Goal: Information Seeking & Learning: Learn about a topic

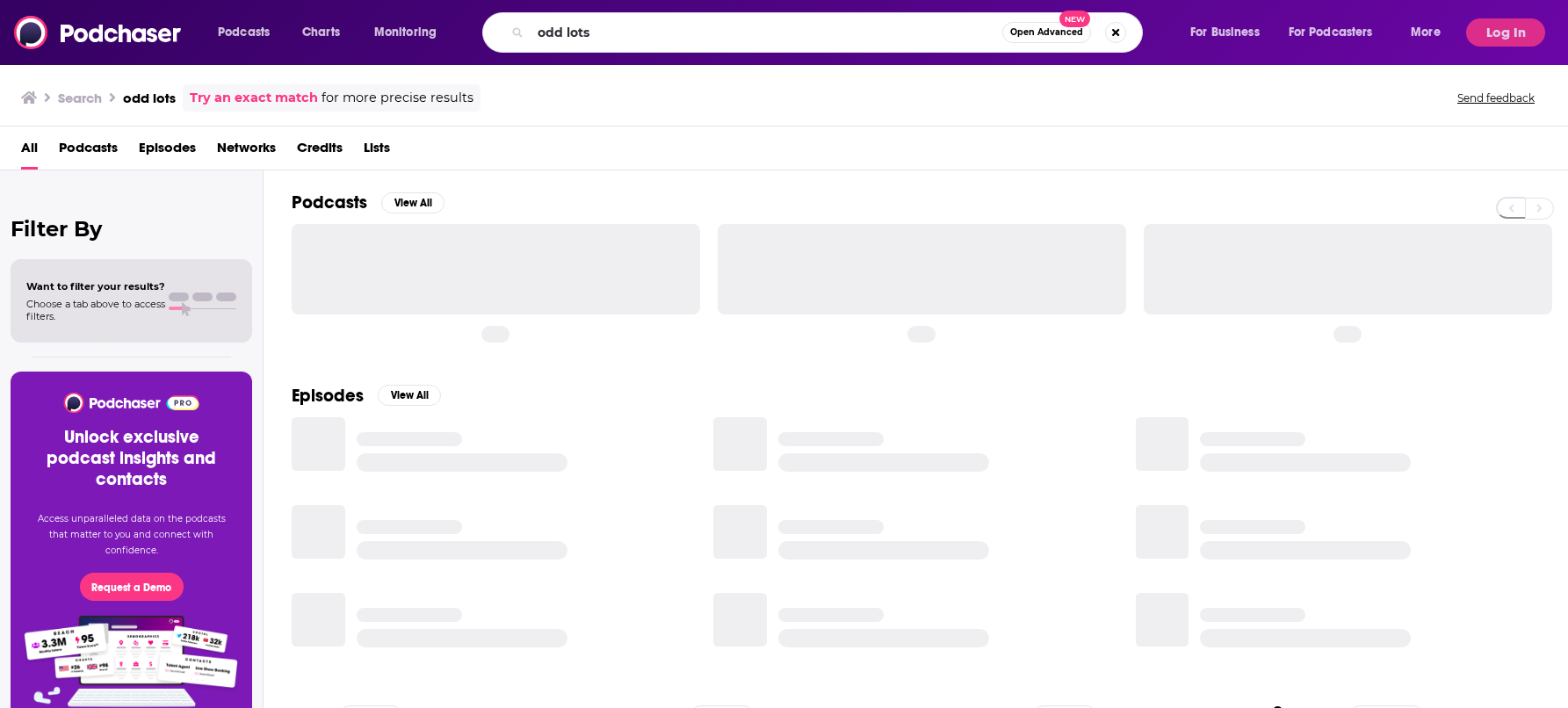
click at [648, 30] on input "odd lots" at bounding box center [767, 32] width 472 height 28
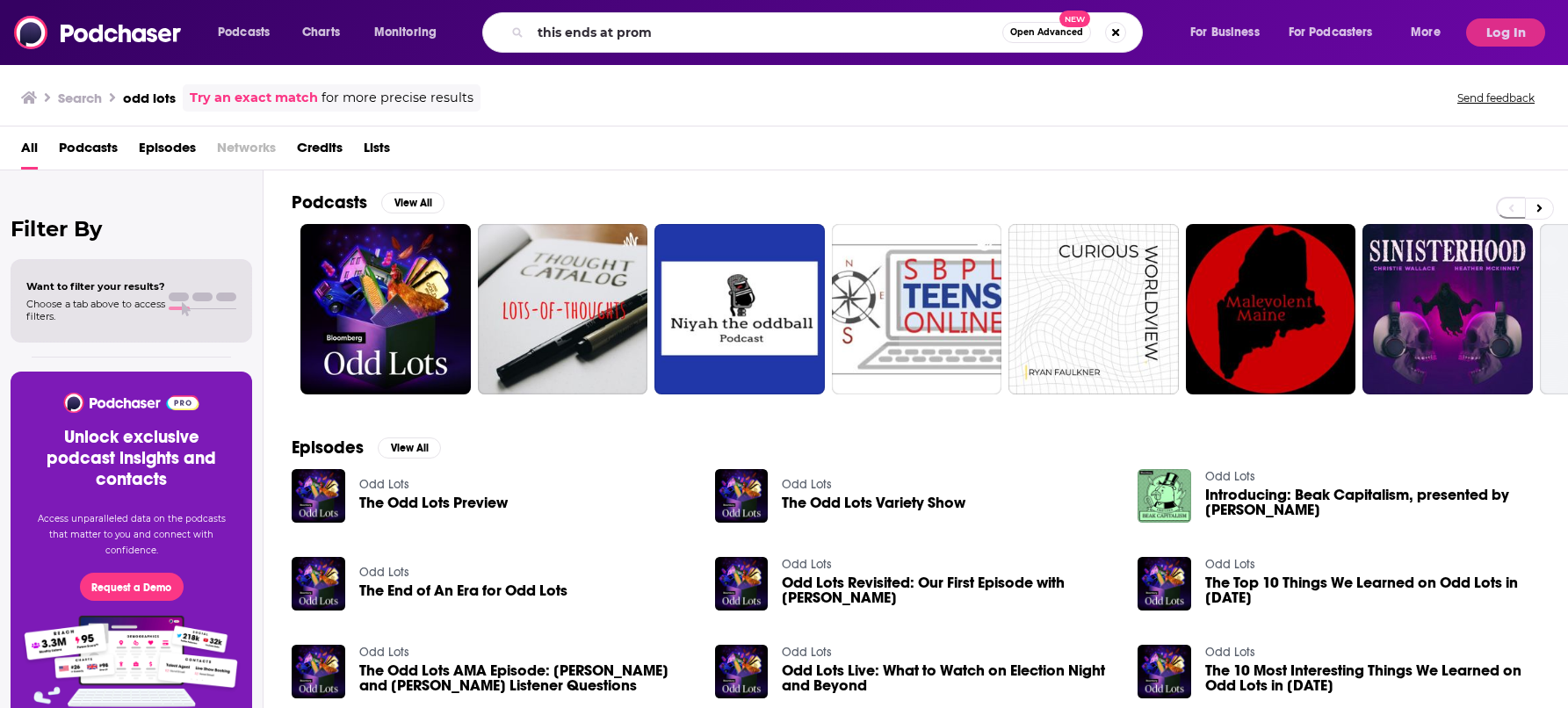
type input "this ends at prom"
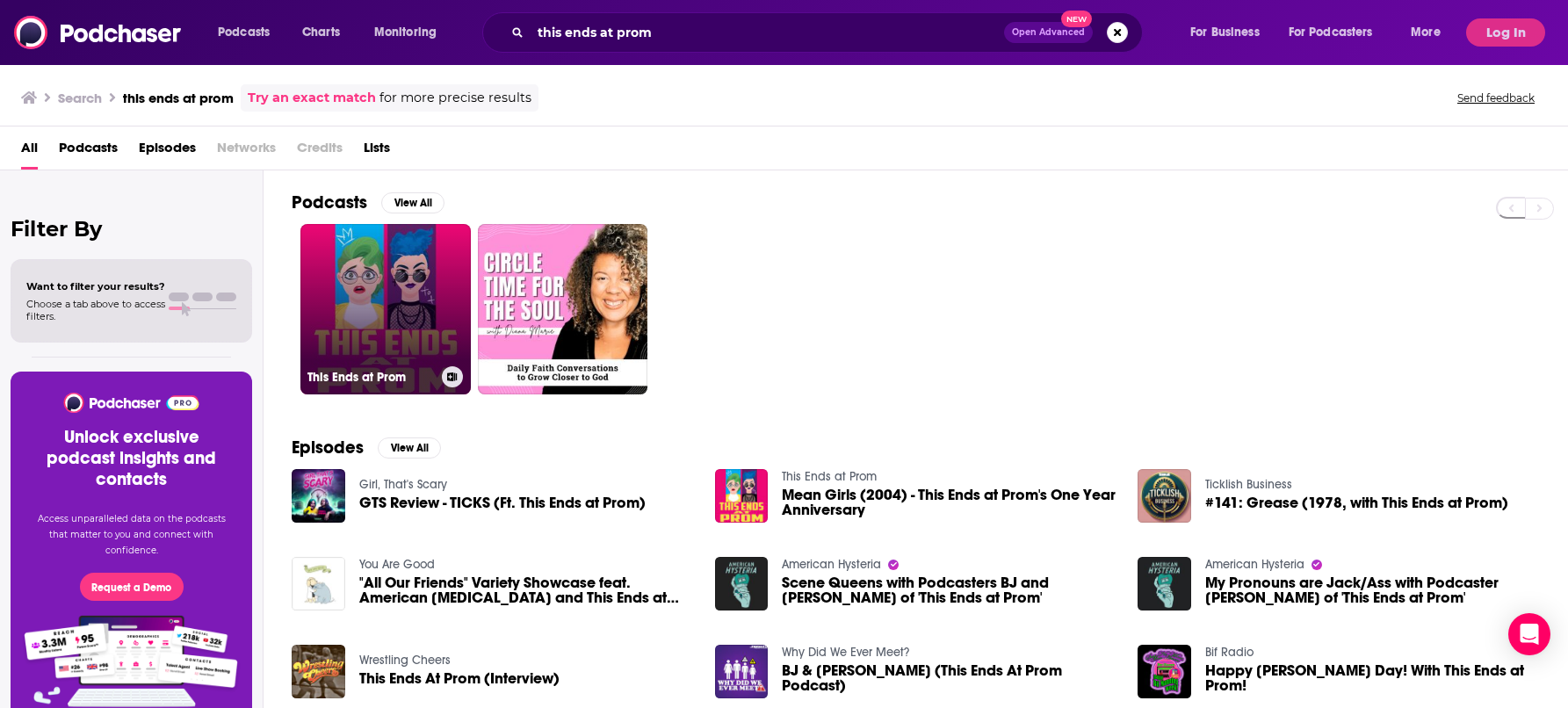
click at [363, 281] on link "This Ends at Prom" at bounding box center [385, 309] width 170 height 170
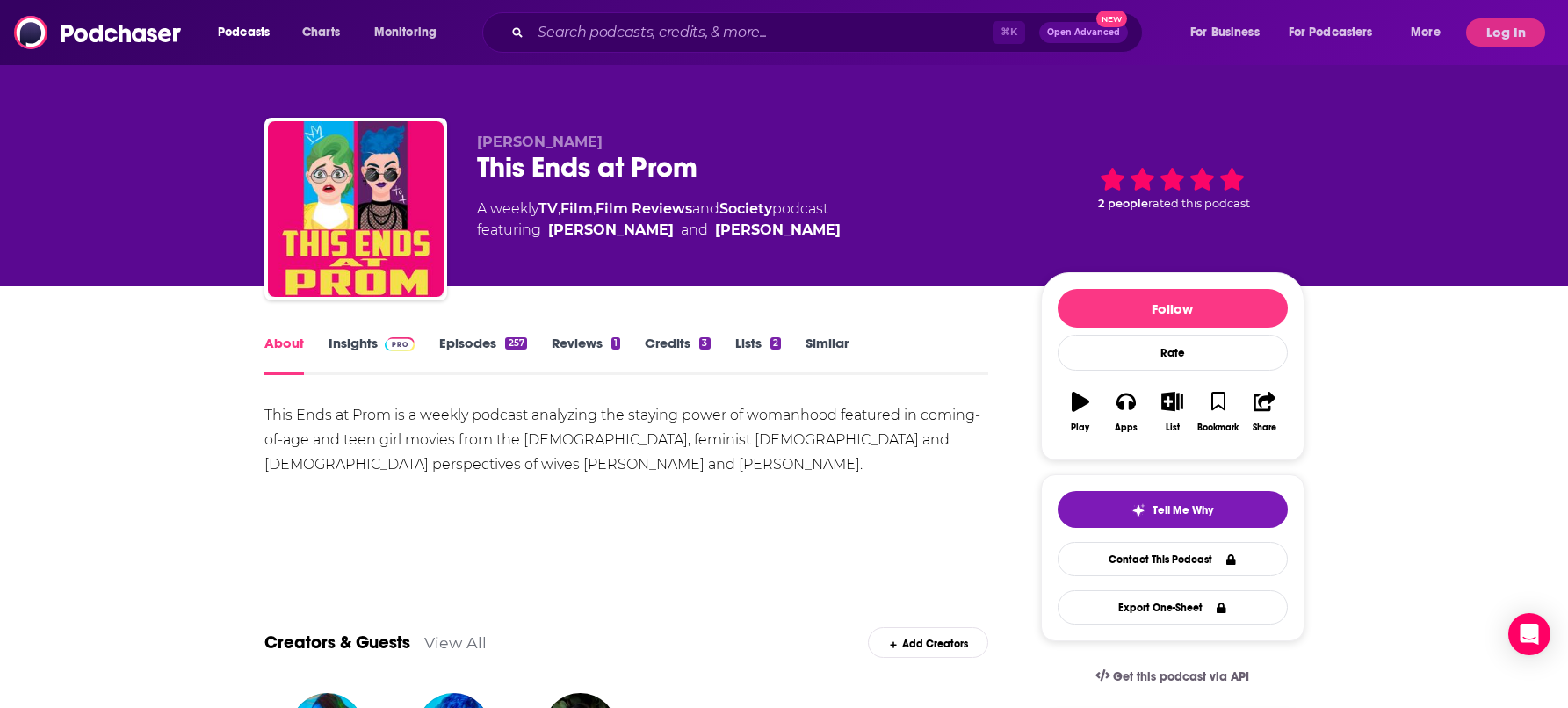
scroll to position [45, 0]
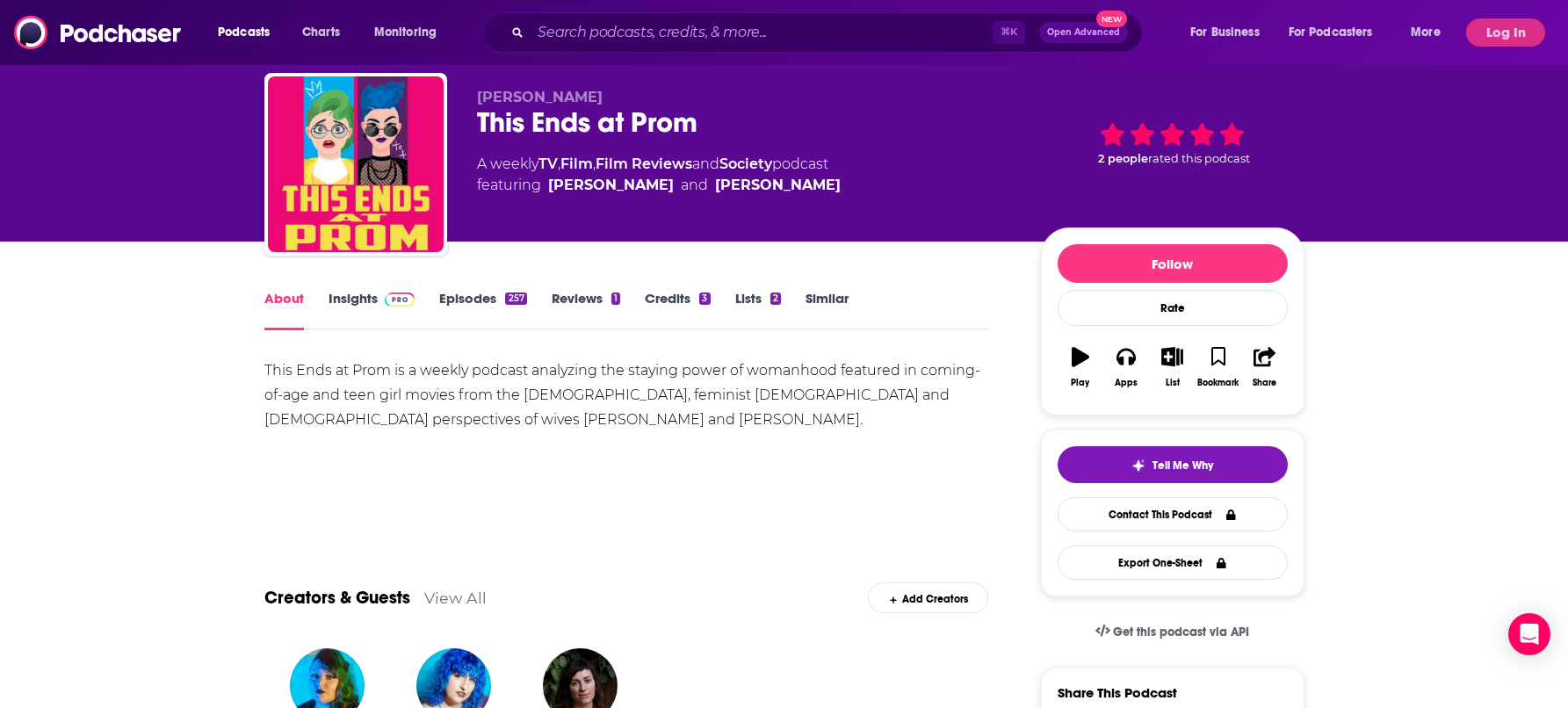
click at [349, 291] on link "Insights" at bounding box center [372, 310] width 87 height 41
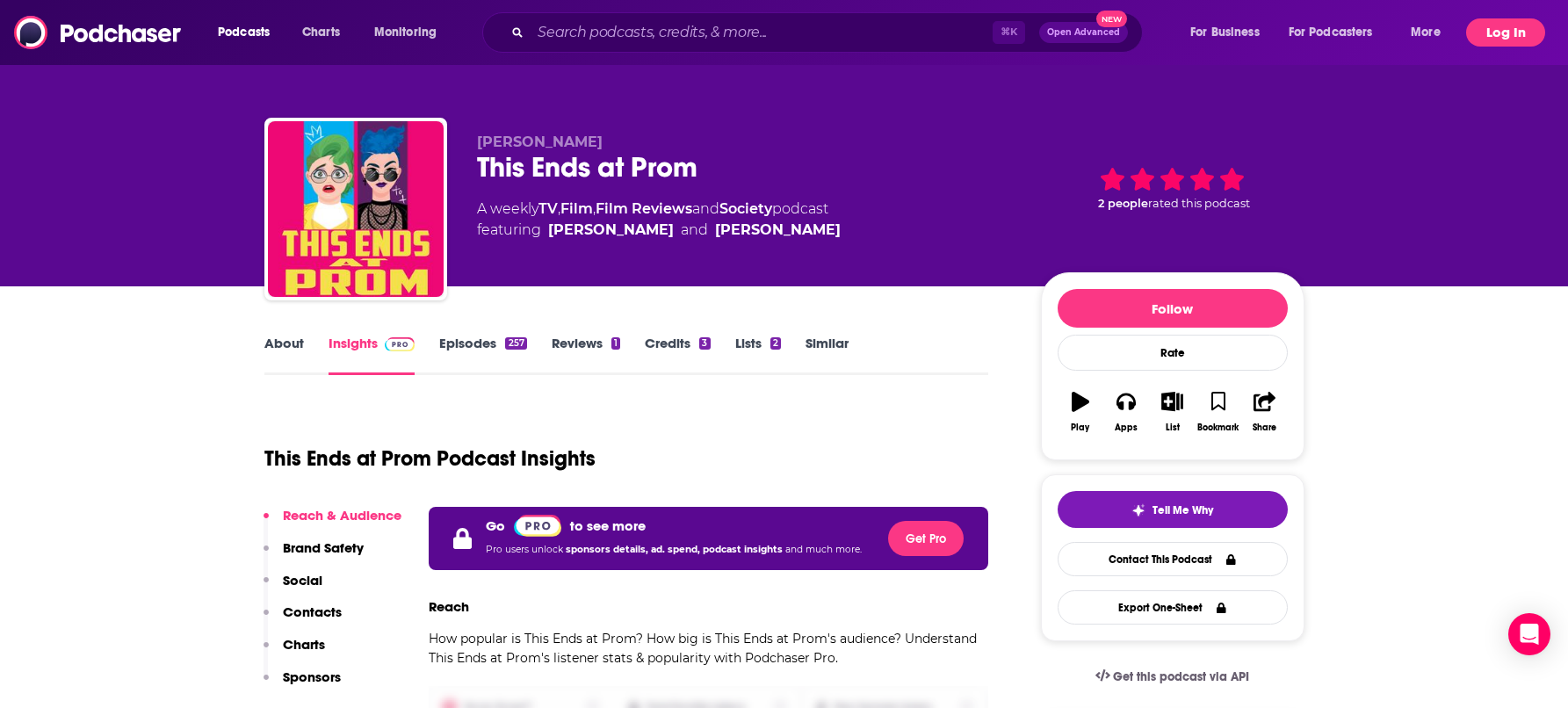
click at [1520, 22] on button "Log In" at bounding box center [1506, 32] width 79 height 28
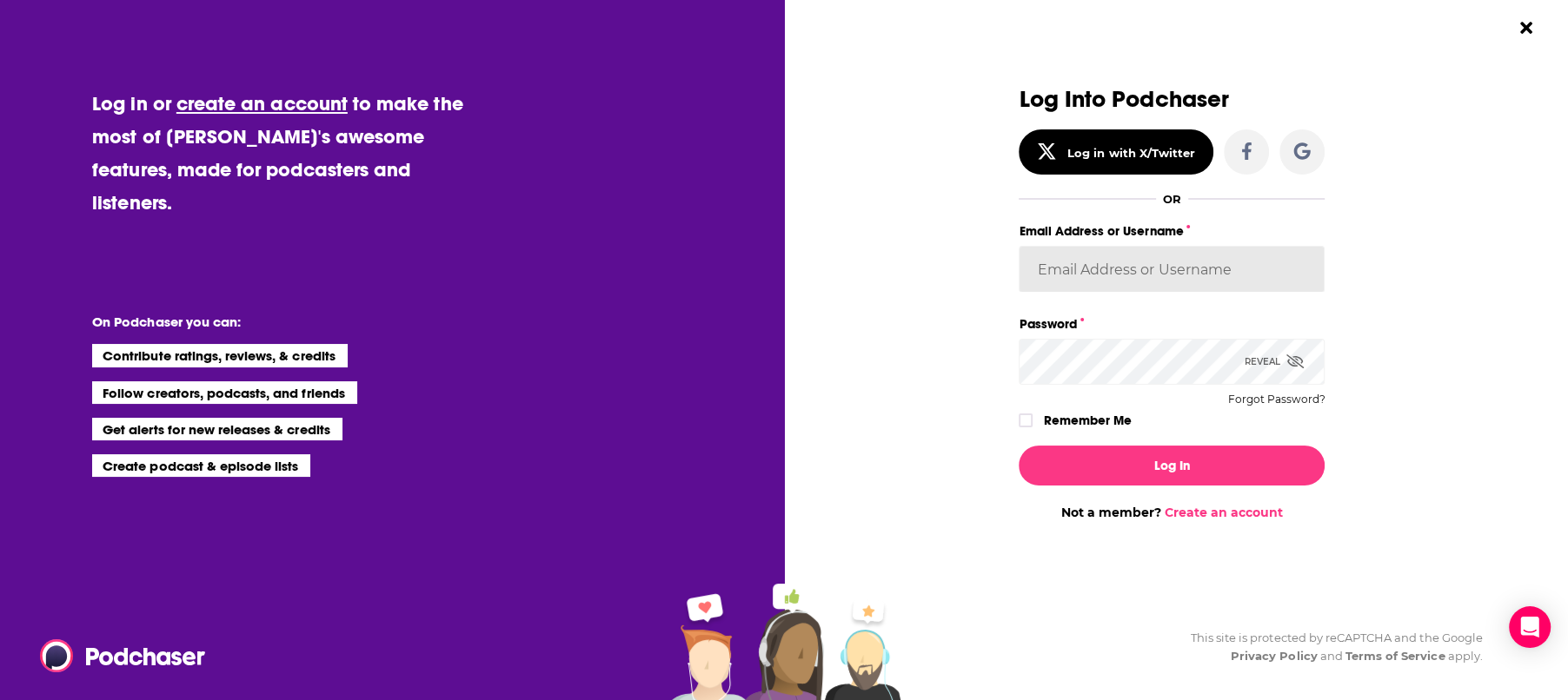
type input "devinandrade"
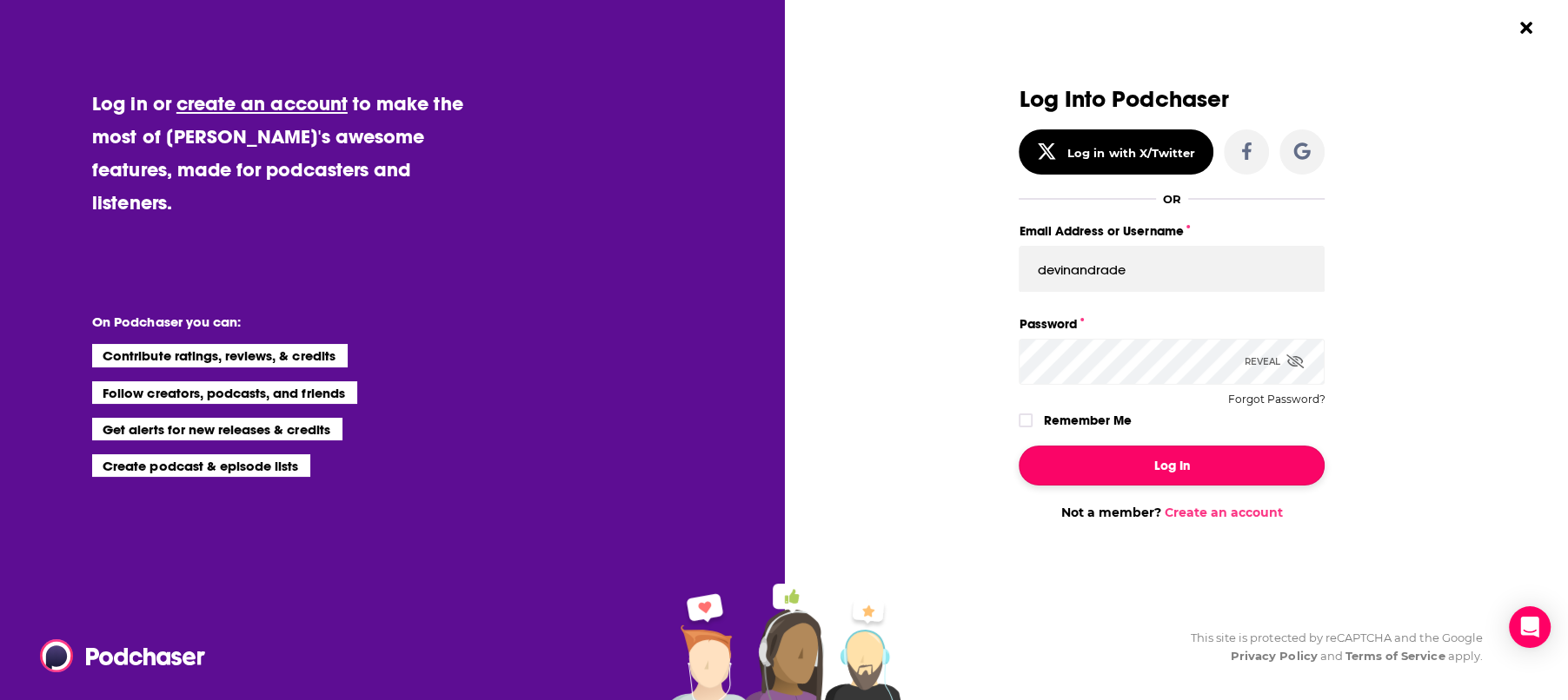
click at [1184, 471] on button "Log In" at bounding box center [1171, 466] width 306 height 40
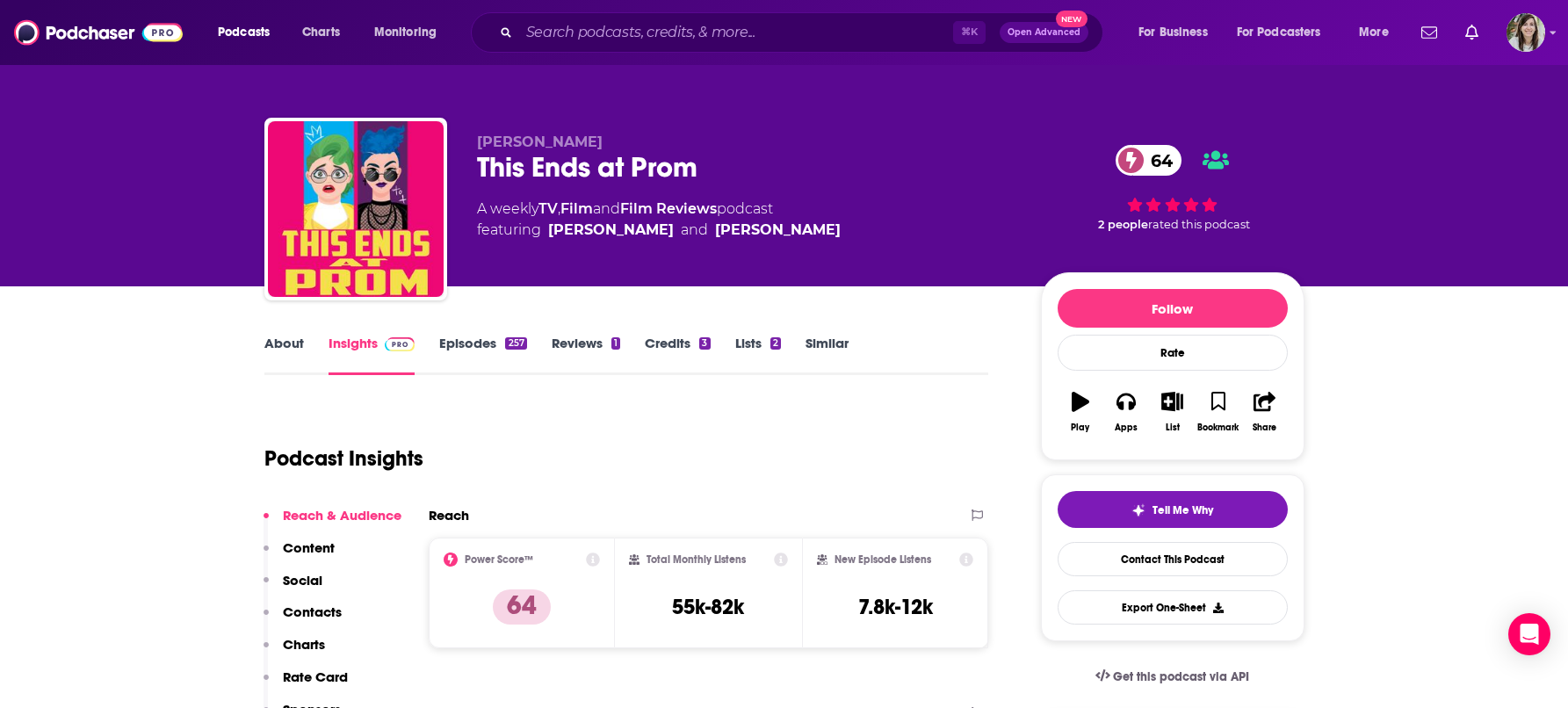
click at [474, 340] on link "Episodes 257" at bounding box center [483, 355] width 87 height 41
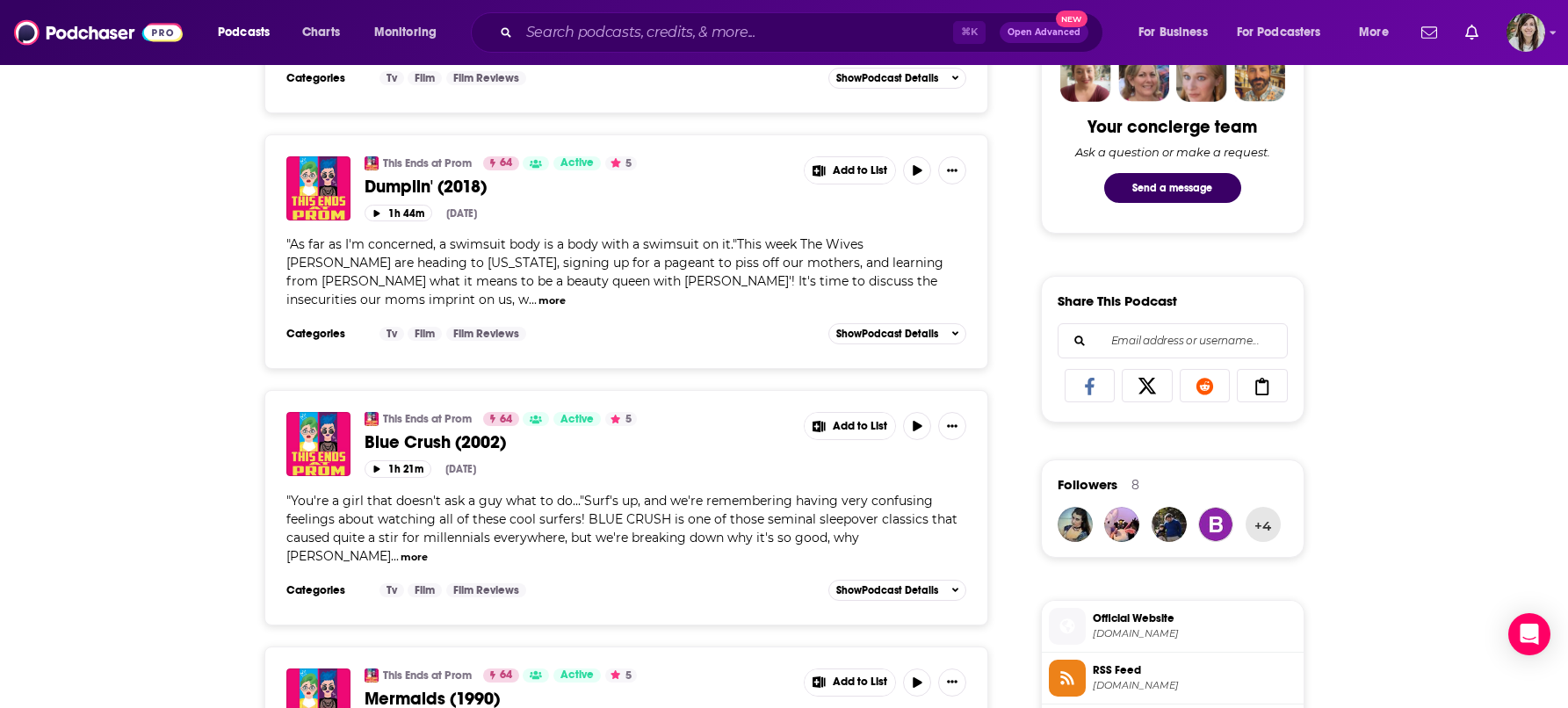
scroll to position [901, 0]
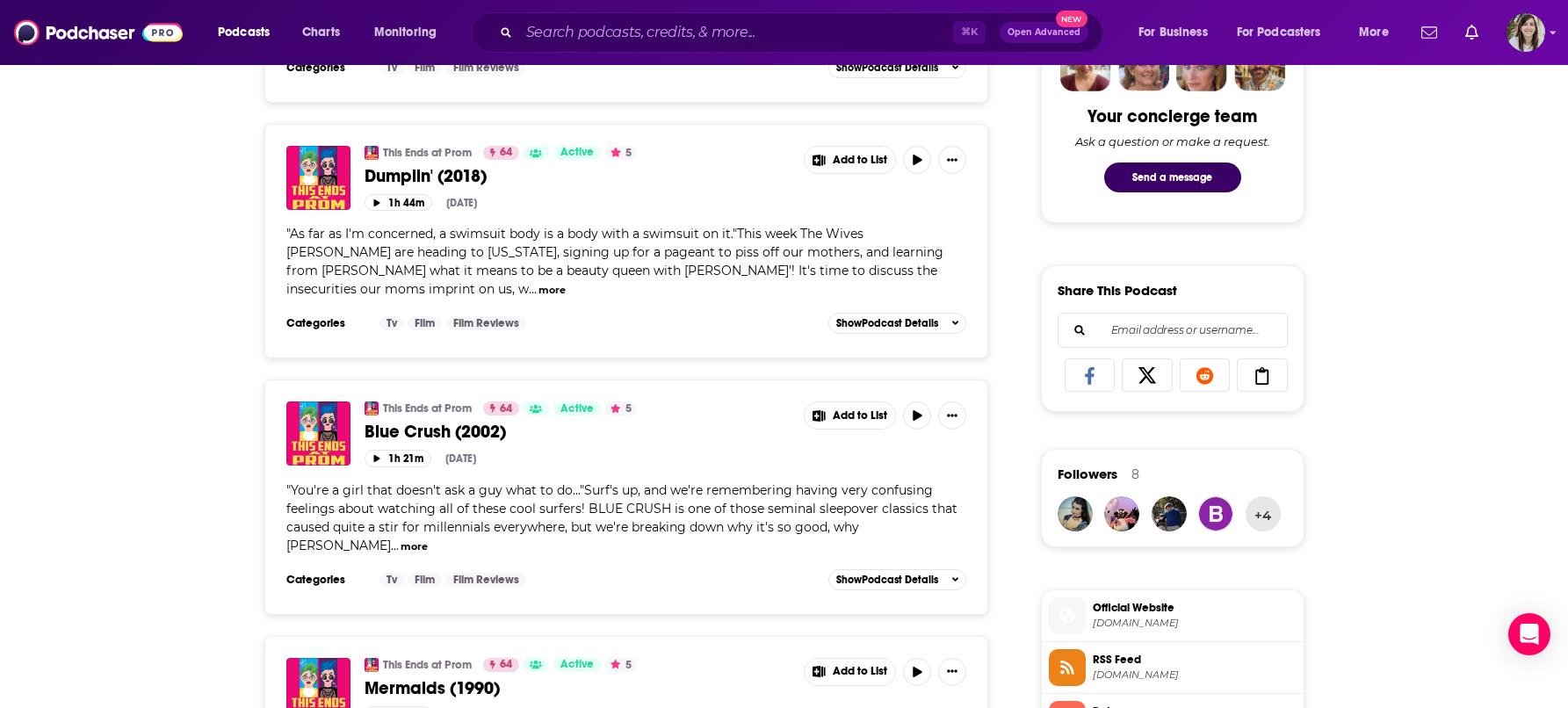
click at [427, 539] on button "more" at bounding box center [414, 546] width 27 height 15
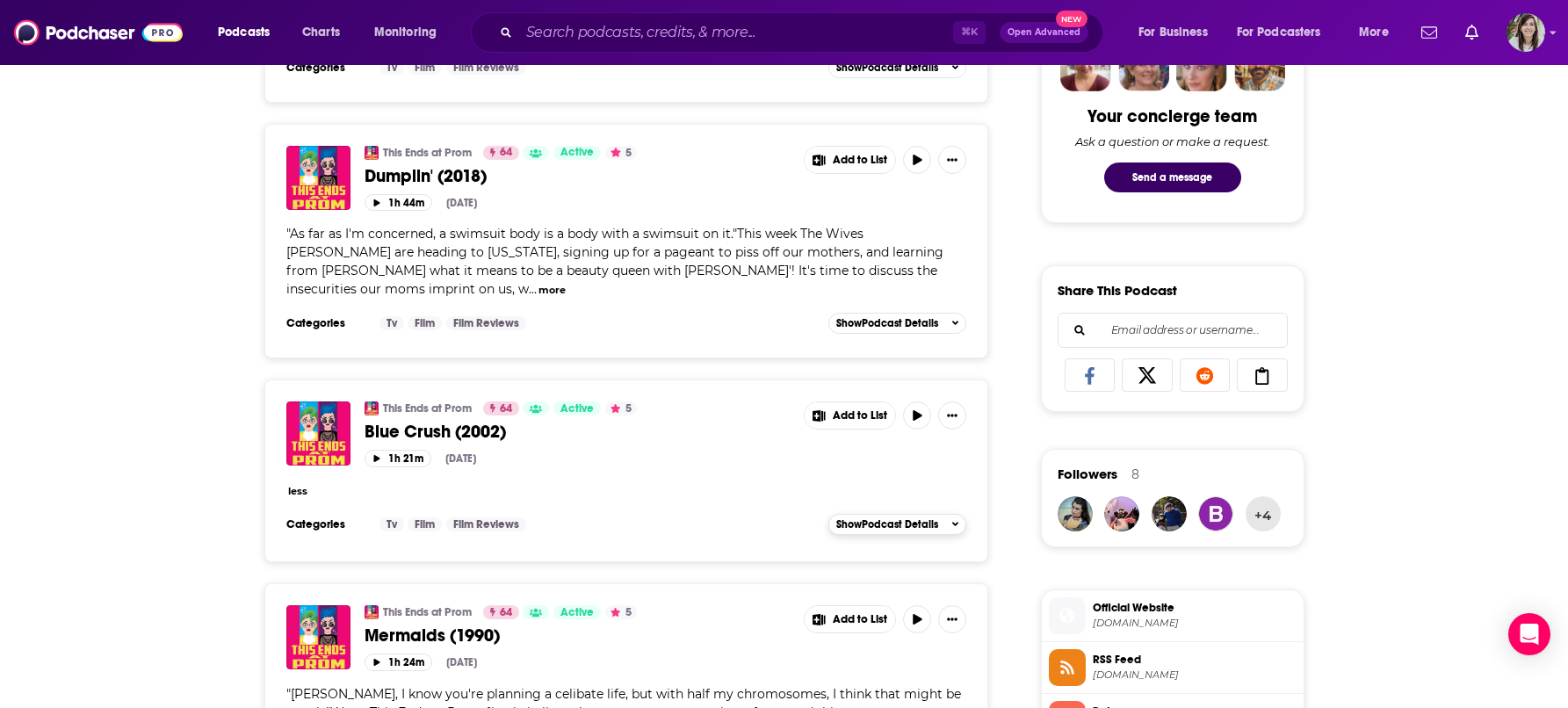
click at [910, 519] on span "Show Podcast Details" at bounding box center [887, 524] width 102 height 13
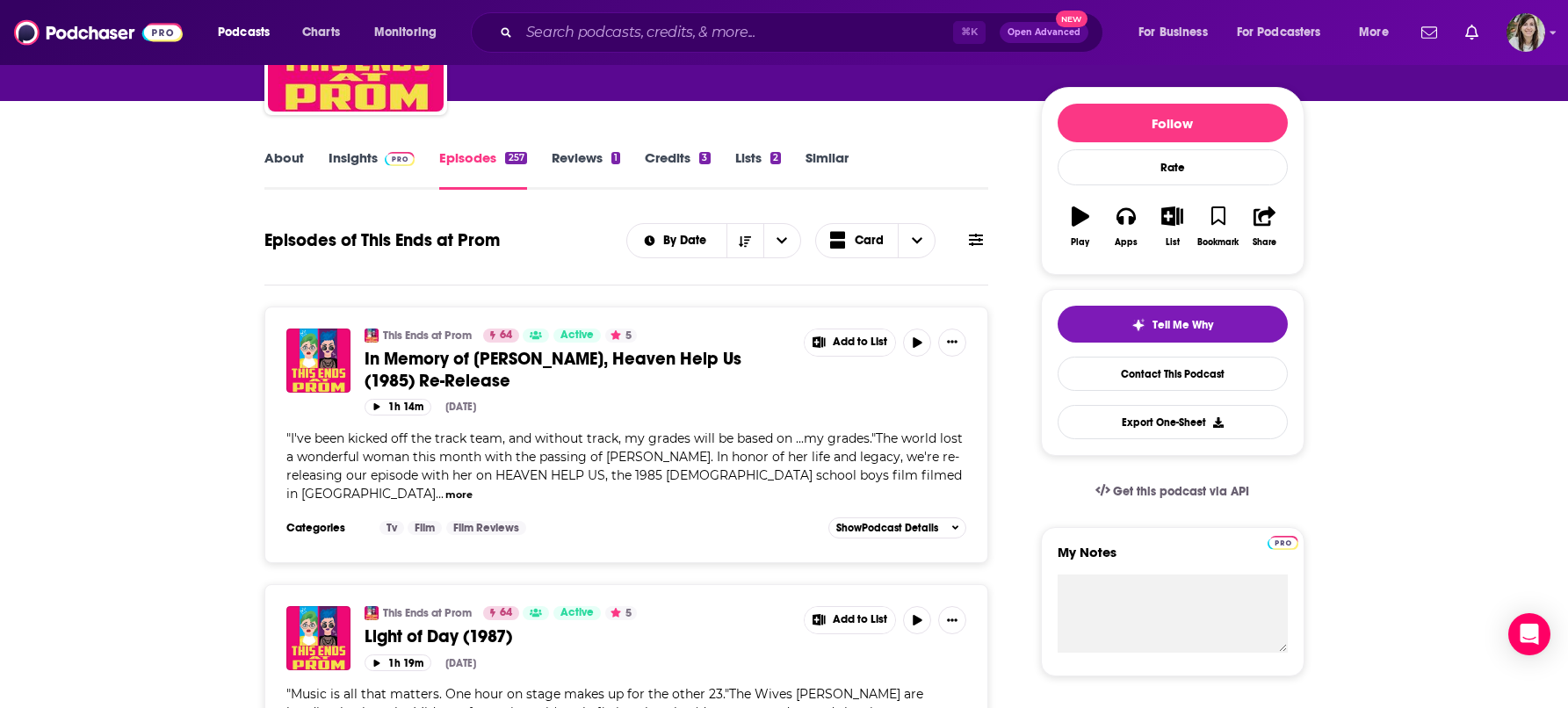
scroll to position [0, 0]
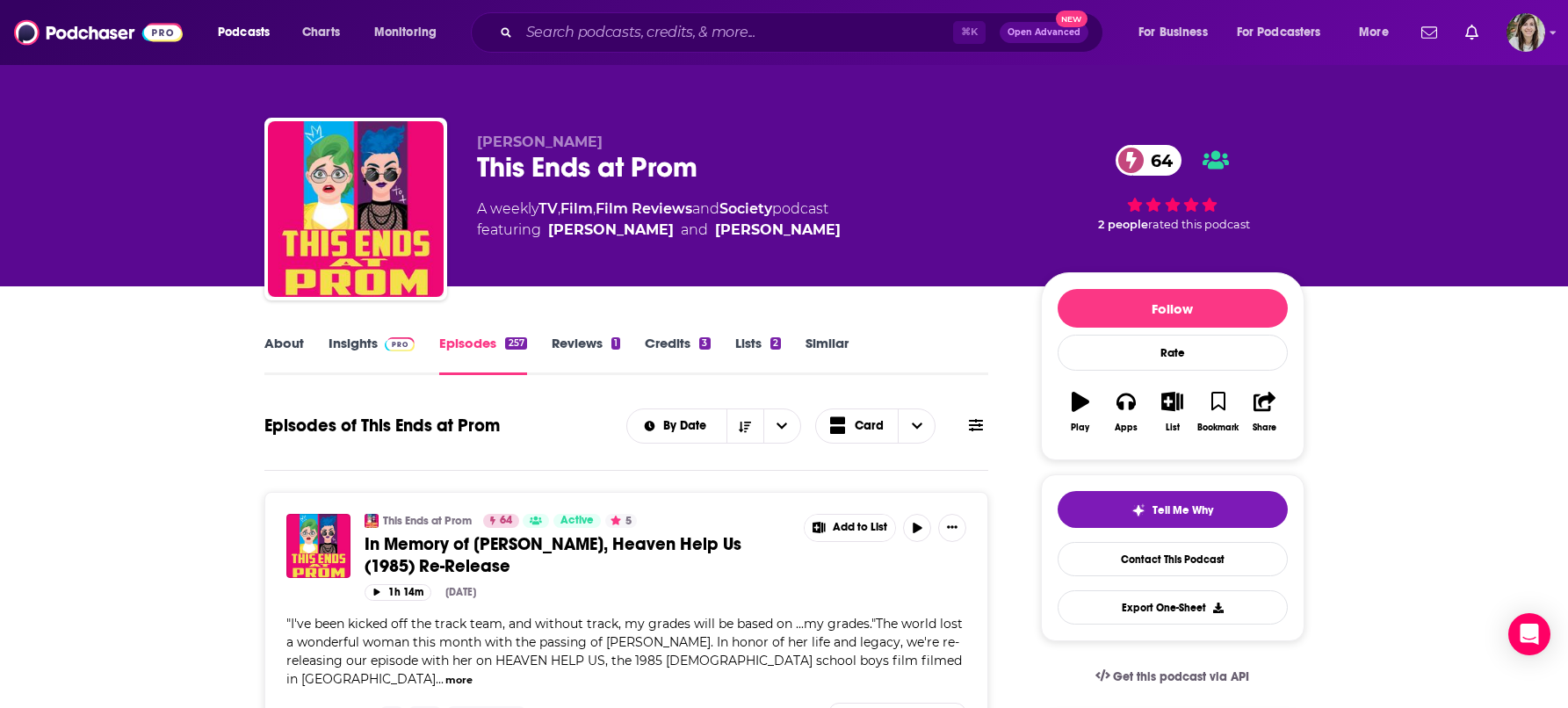
click at [352, 345] on link "Insights" at bounding box center [372, 355] width 87 height 41
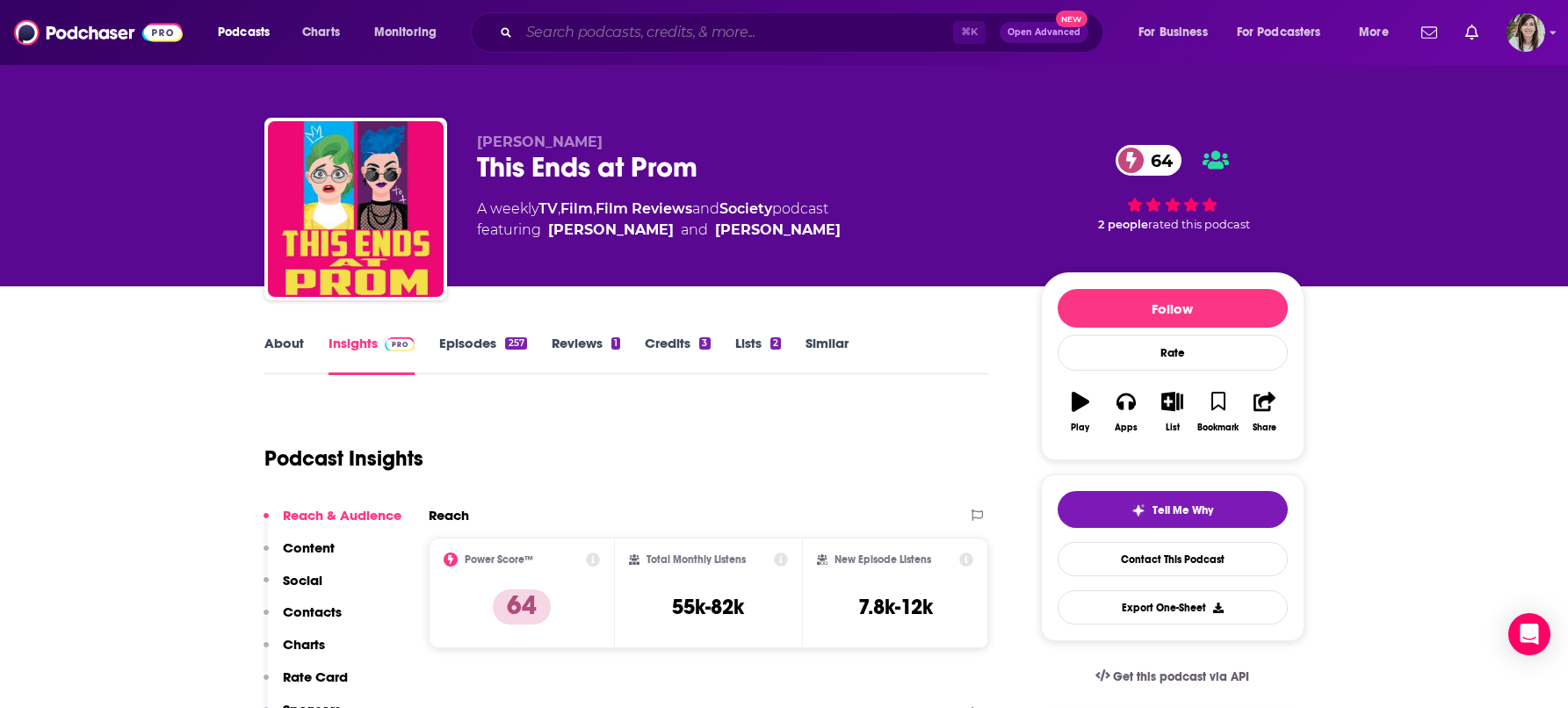
click at [730, 34] on input "Search podcasts, credits, & more..." at bounding box center [736, 32] width 434 height 28
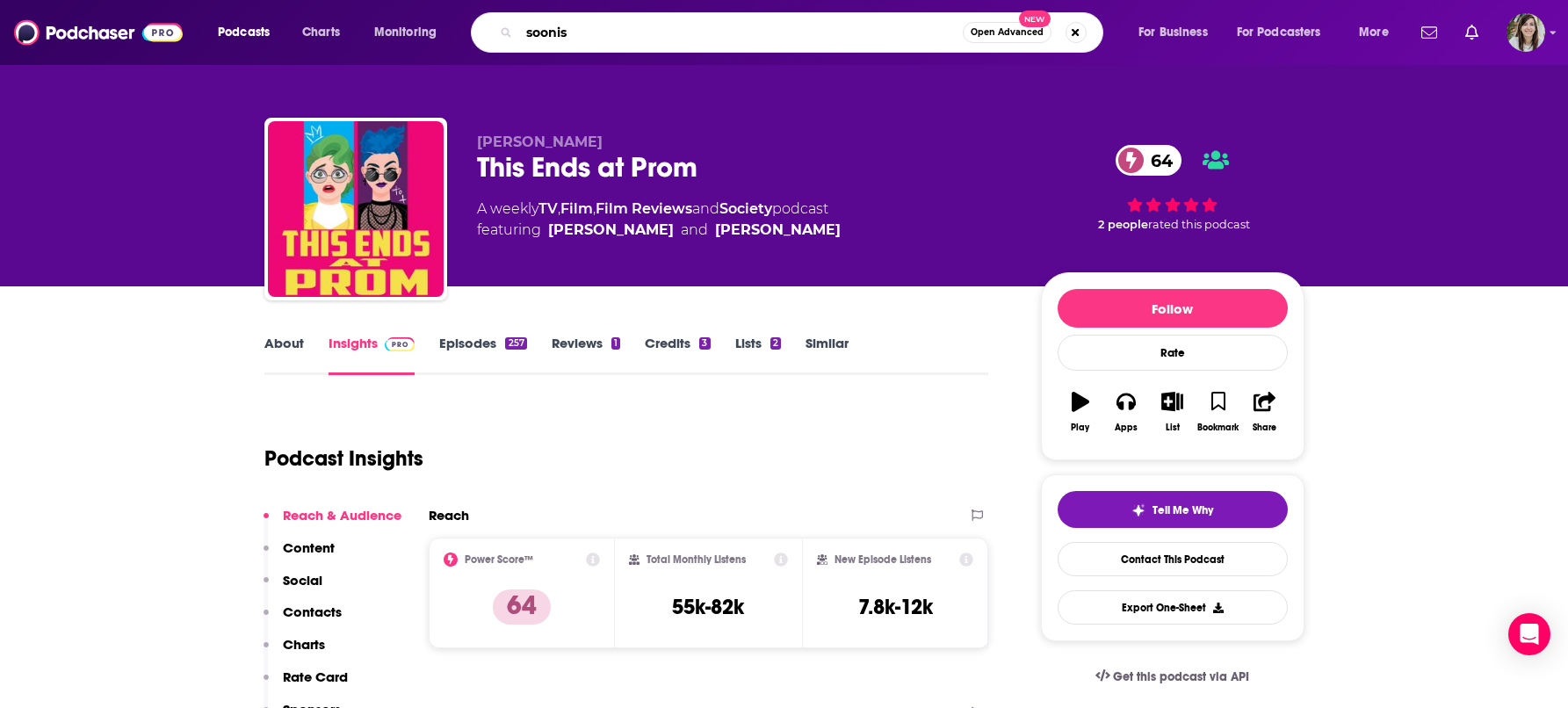
type input "soonish"
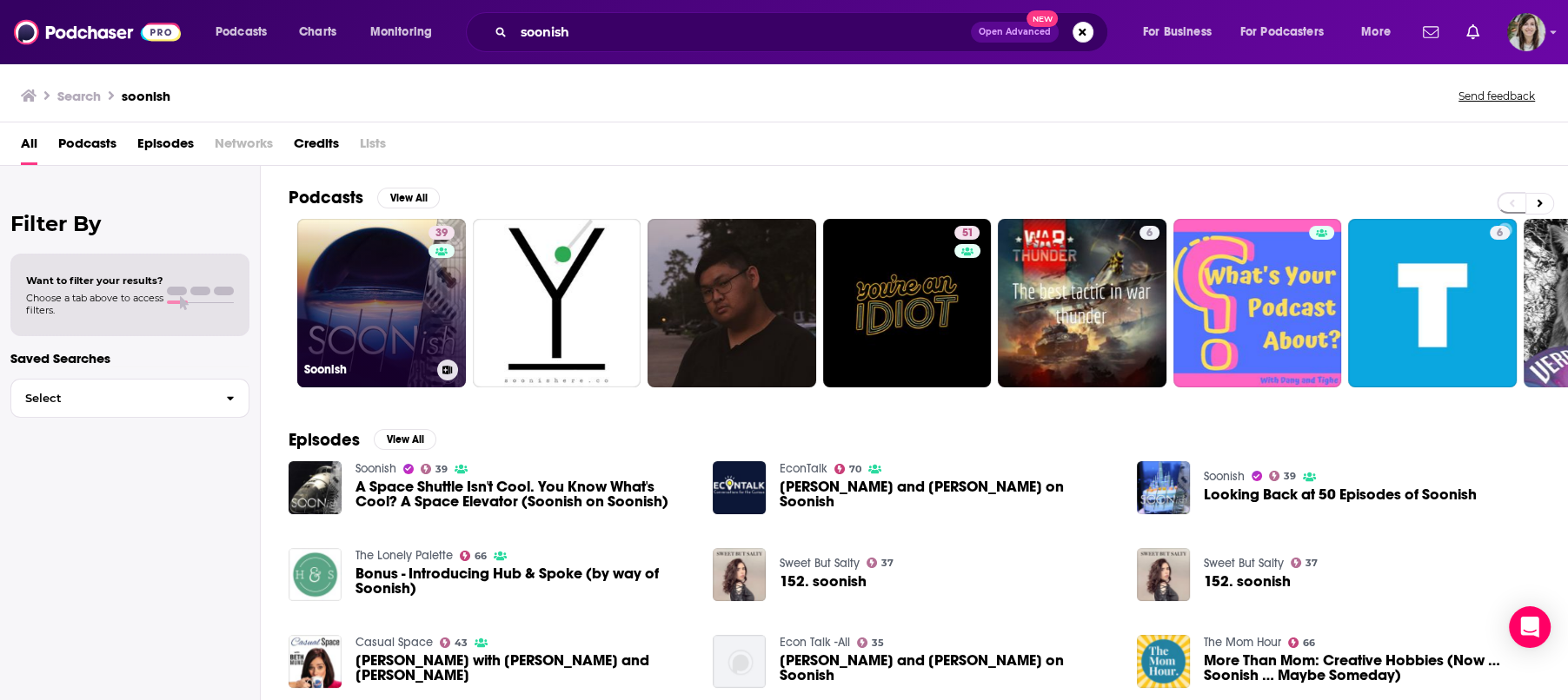
click at [346, 288] on link "39 Soonish" at bounding box center [380, 302] width 168 height 168
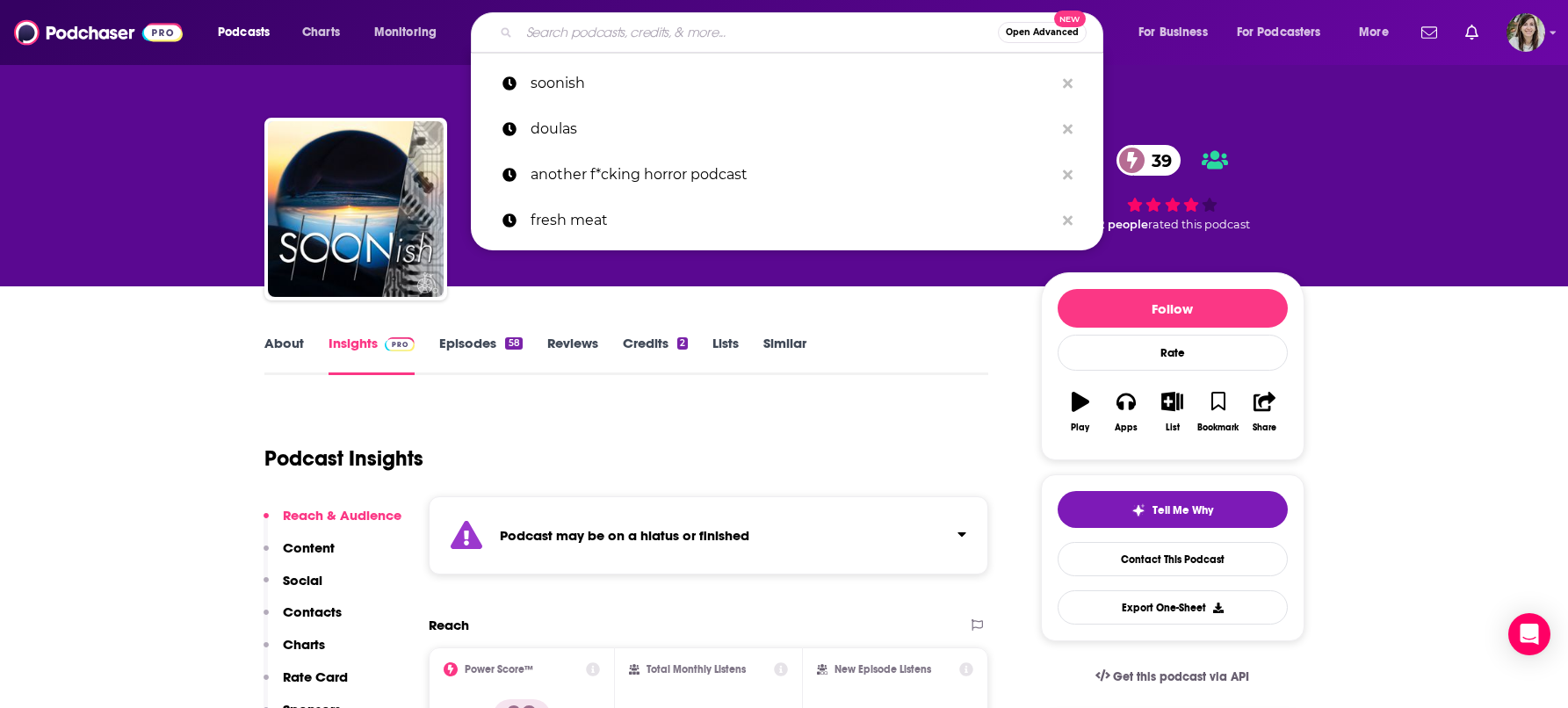
click at [836, 22] on input "Search podcasts, credits, & more..." at bounding box center [759, 32] width 479 height 28
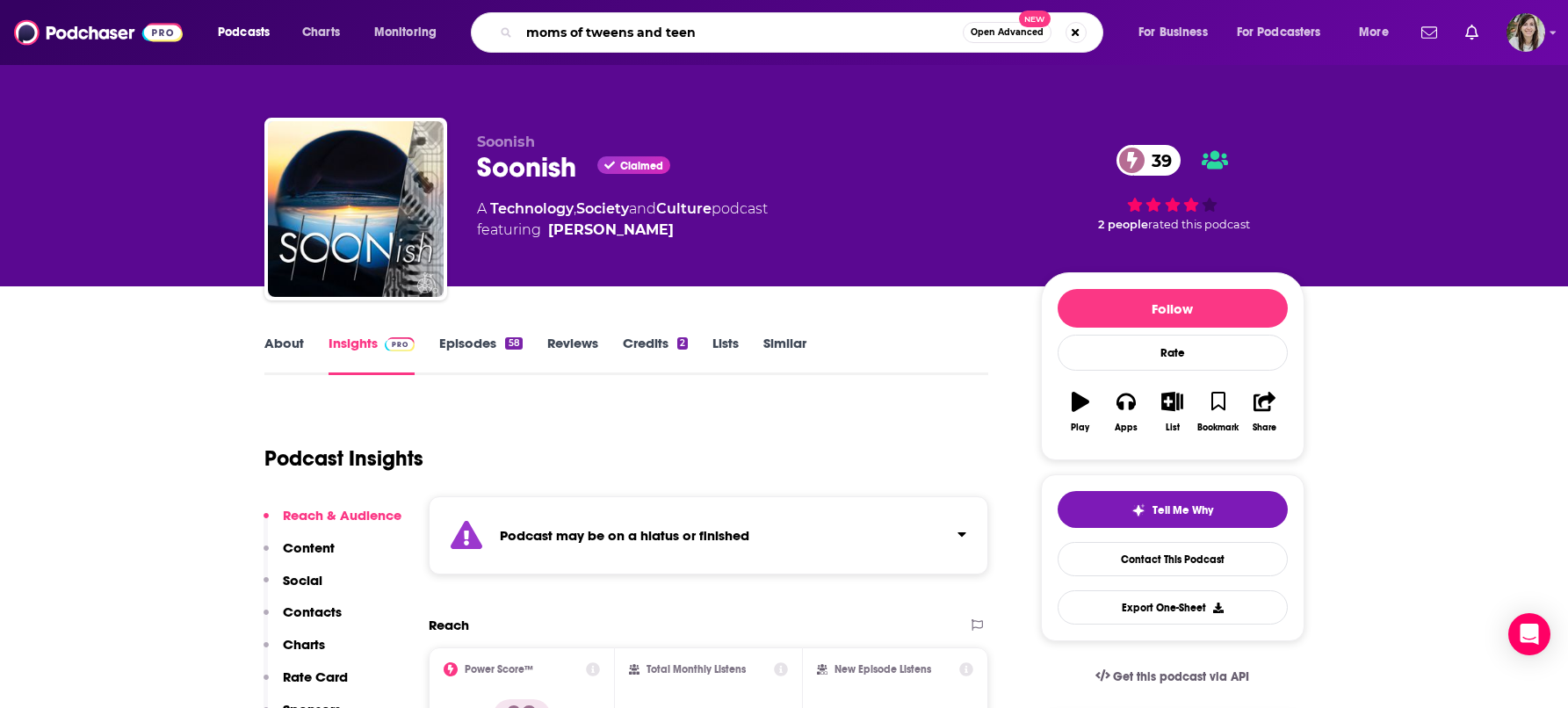
type input "moms of tweens and teens"
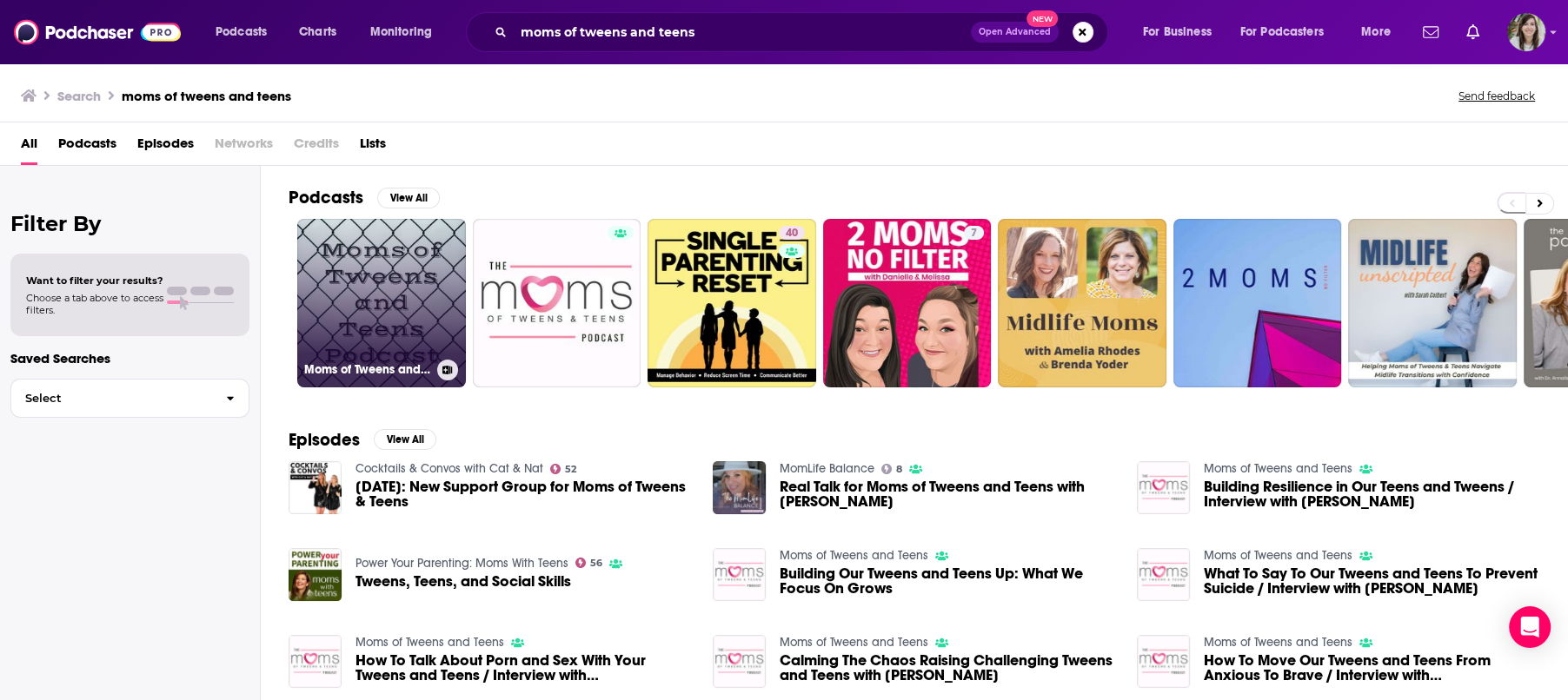
click at [379, 294] on link "Moms of Tweens and Teens Podcast" at bounding box center [380, 302] width 168 height 168
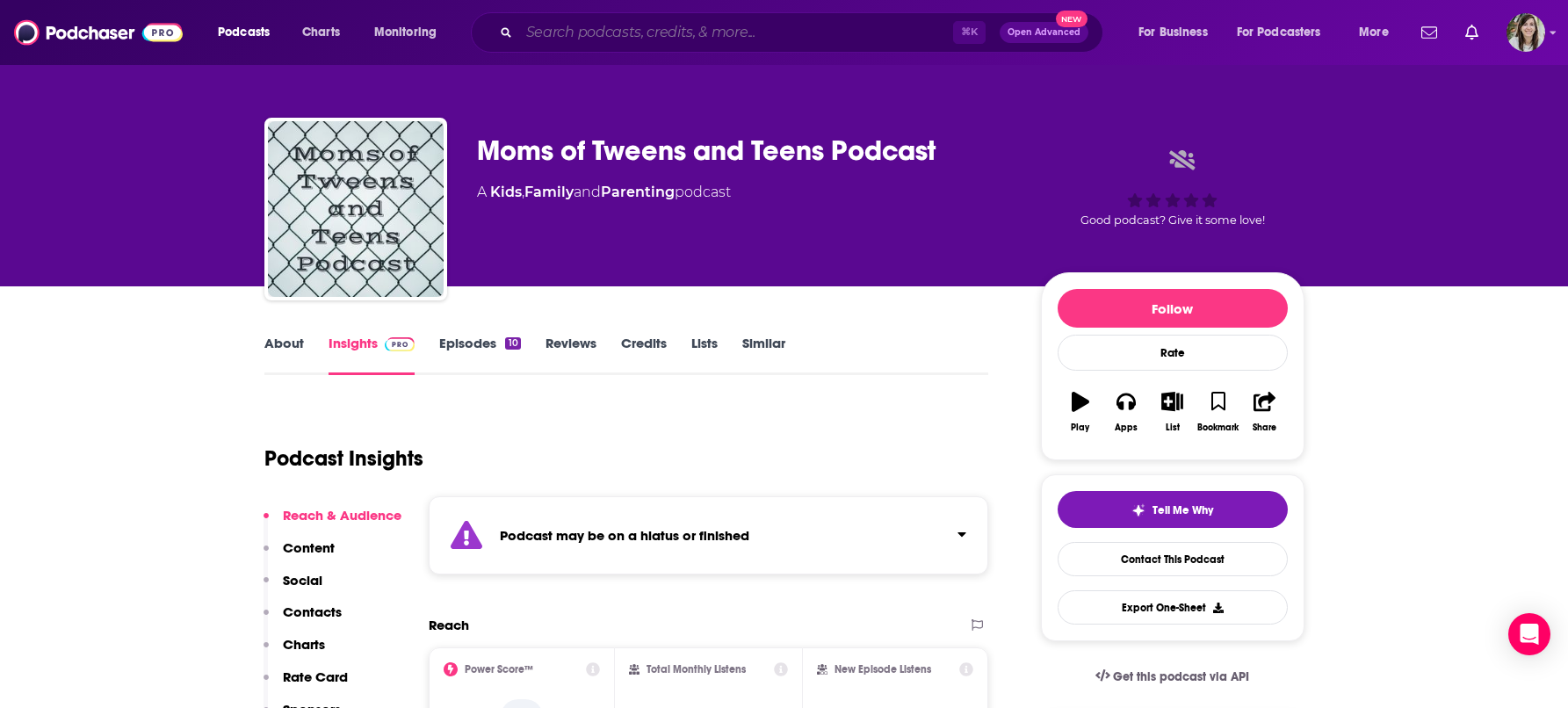
click at [565, 30] on input "Search podcasts, credits, & more..." at bounding box center [736, 32] width 434 height 28
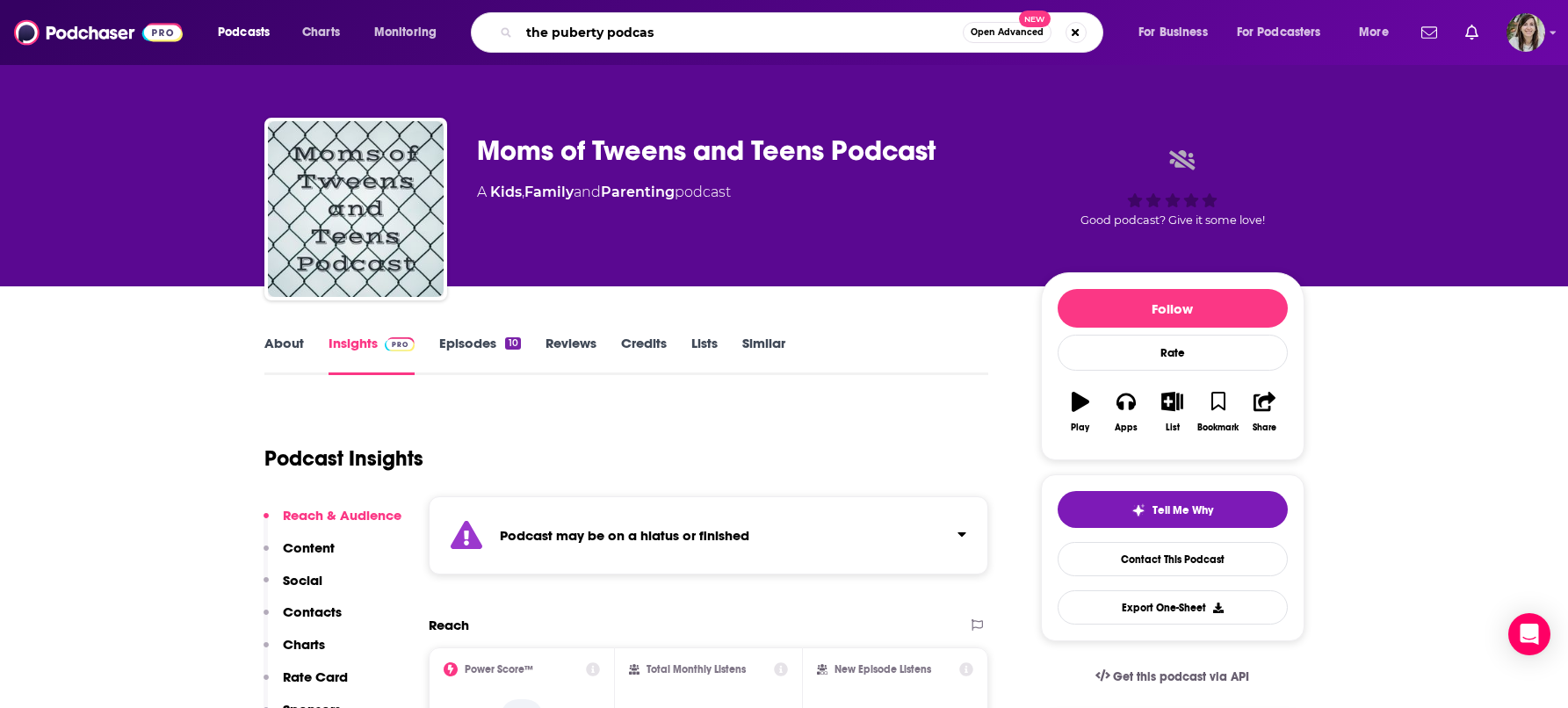
type input "the puberty podcast"
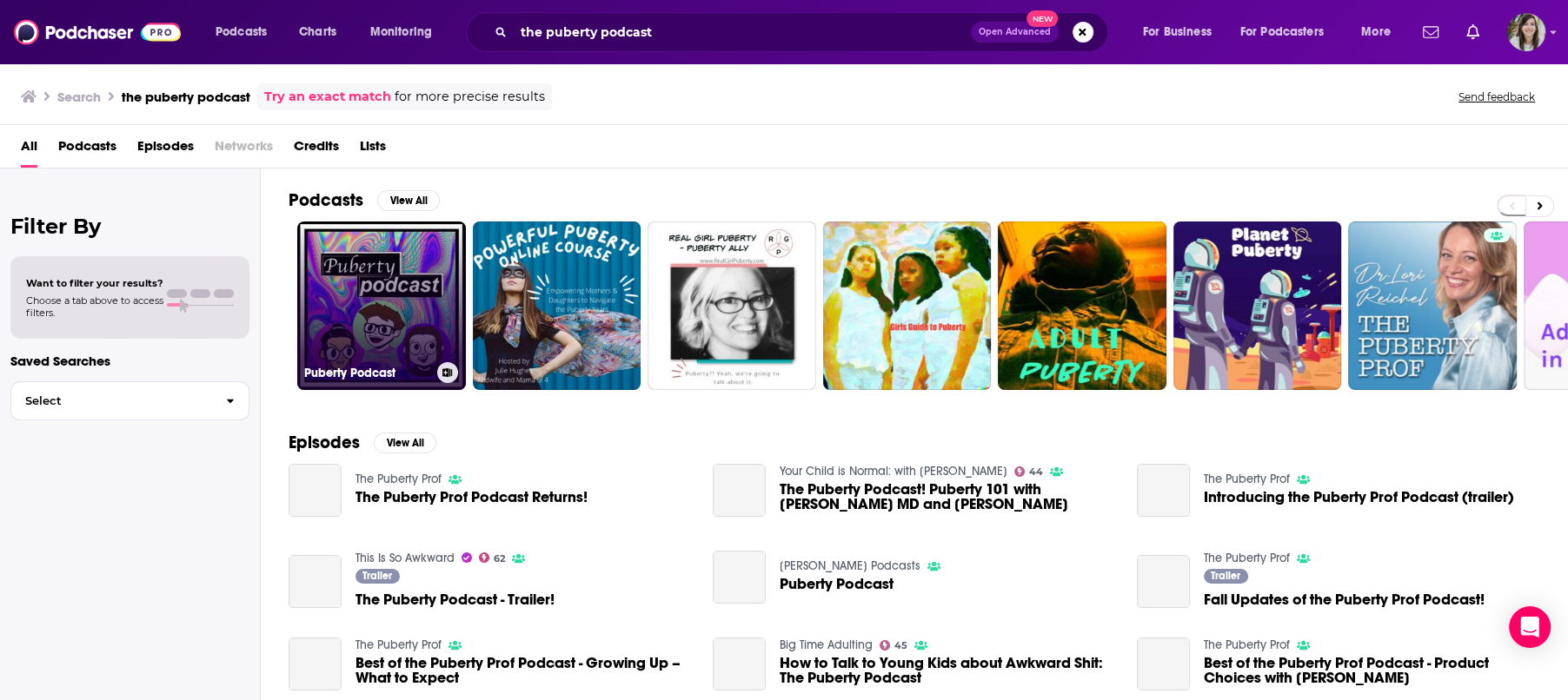
click at [393, 281] on link "Puberty Podcast" at bounding box center [380, 305] width 168 height 168
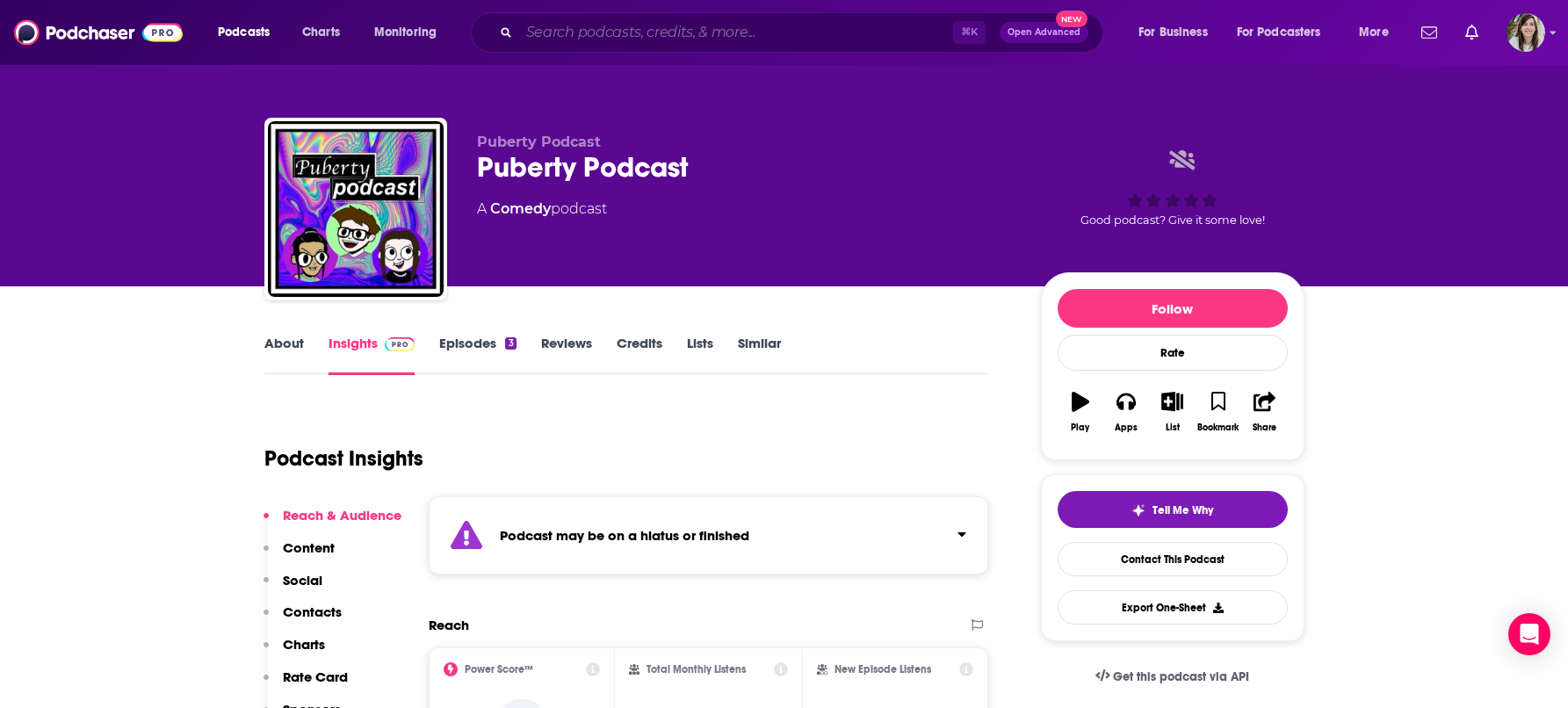
click at [875, 36] on input "Search podcasts, credits, & more..." at bounding box center [736, 32] width 434 height 28
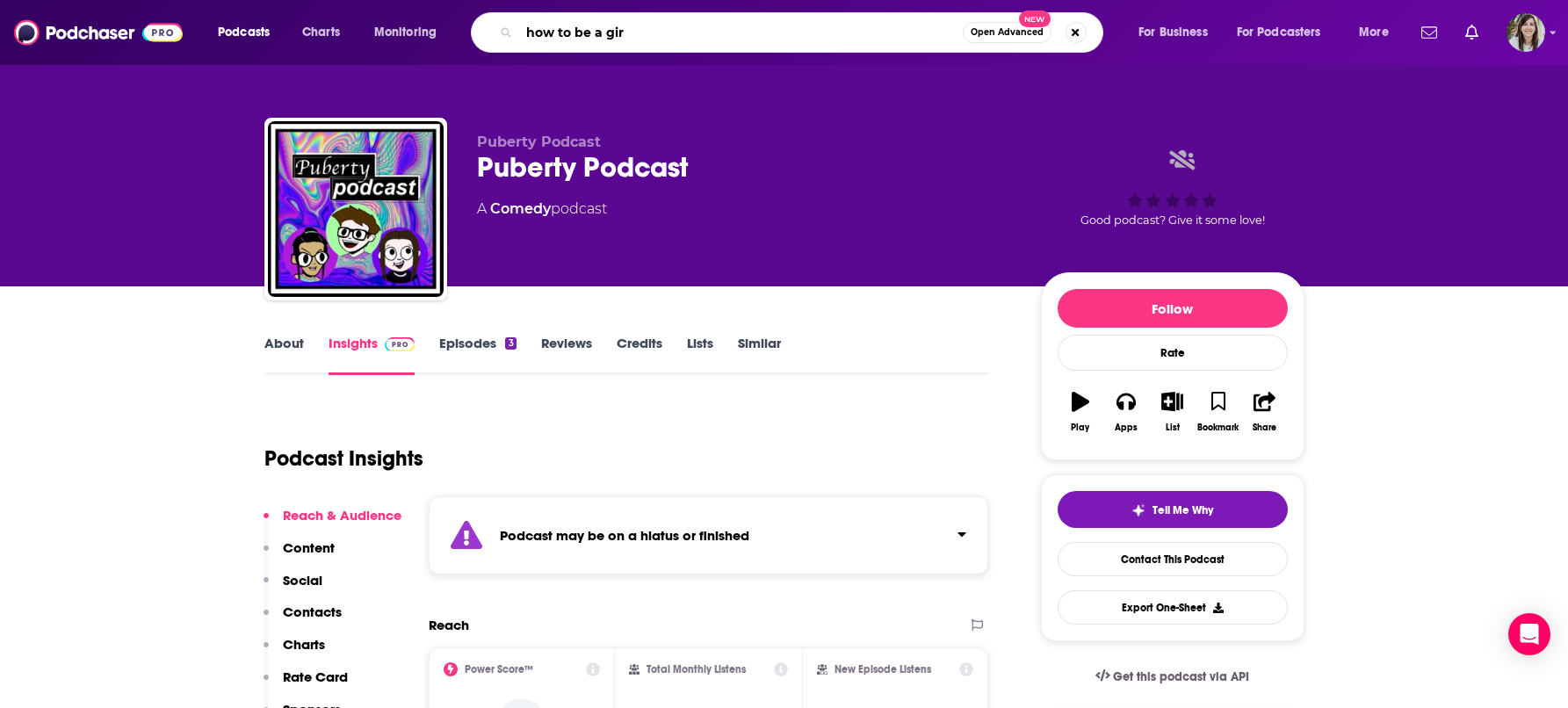
type input "how to be a girl"
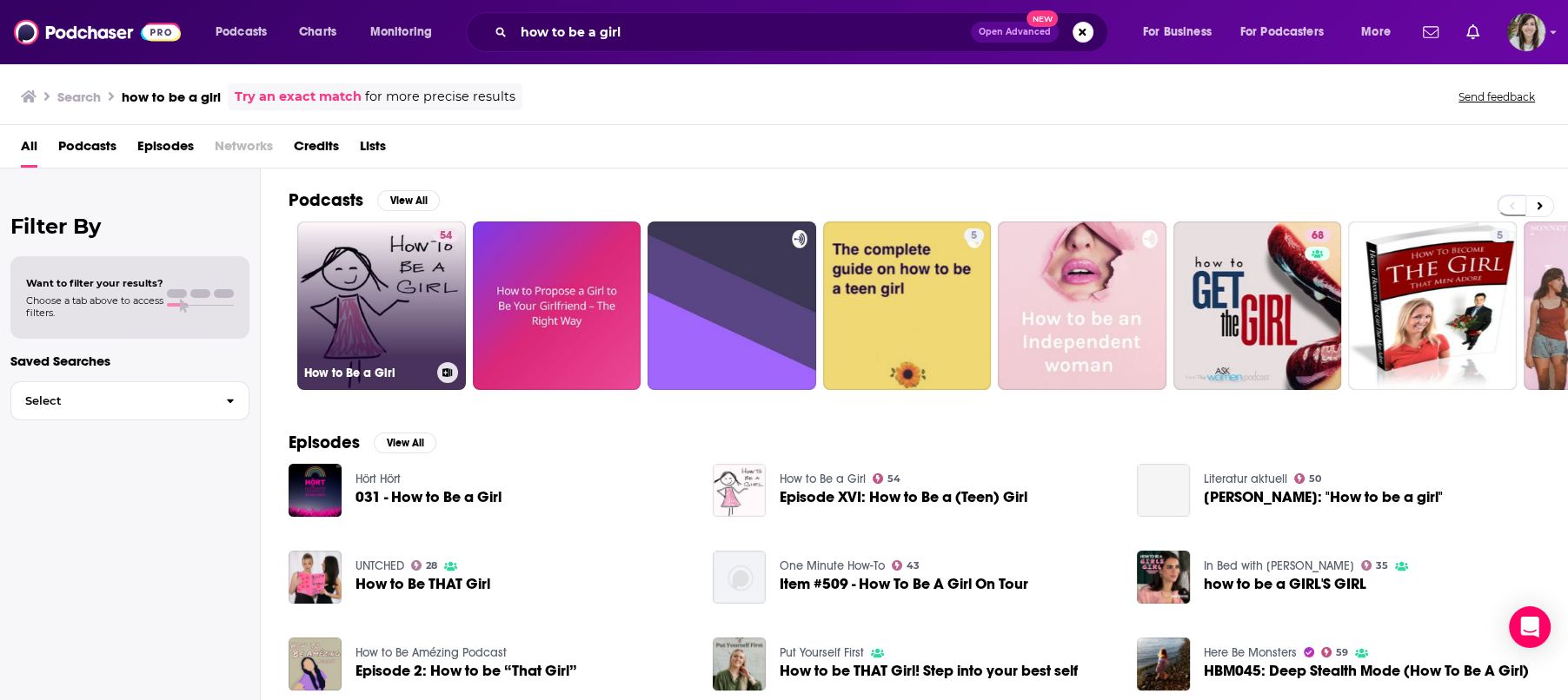
click at [394, 272] on link "54 How to Be a Girl" at bounding box center [380, 305] width 168 height 168
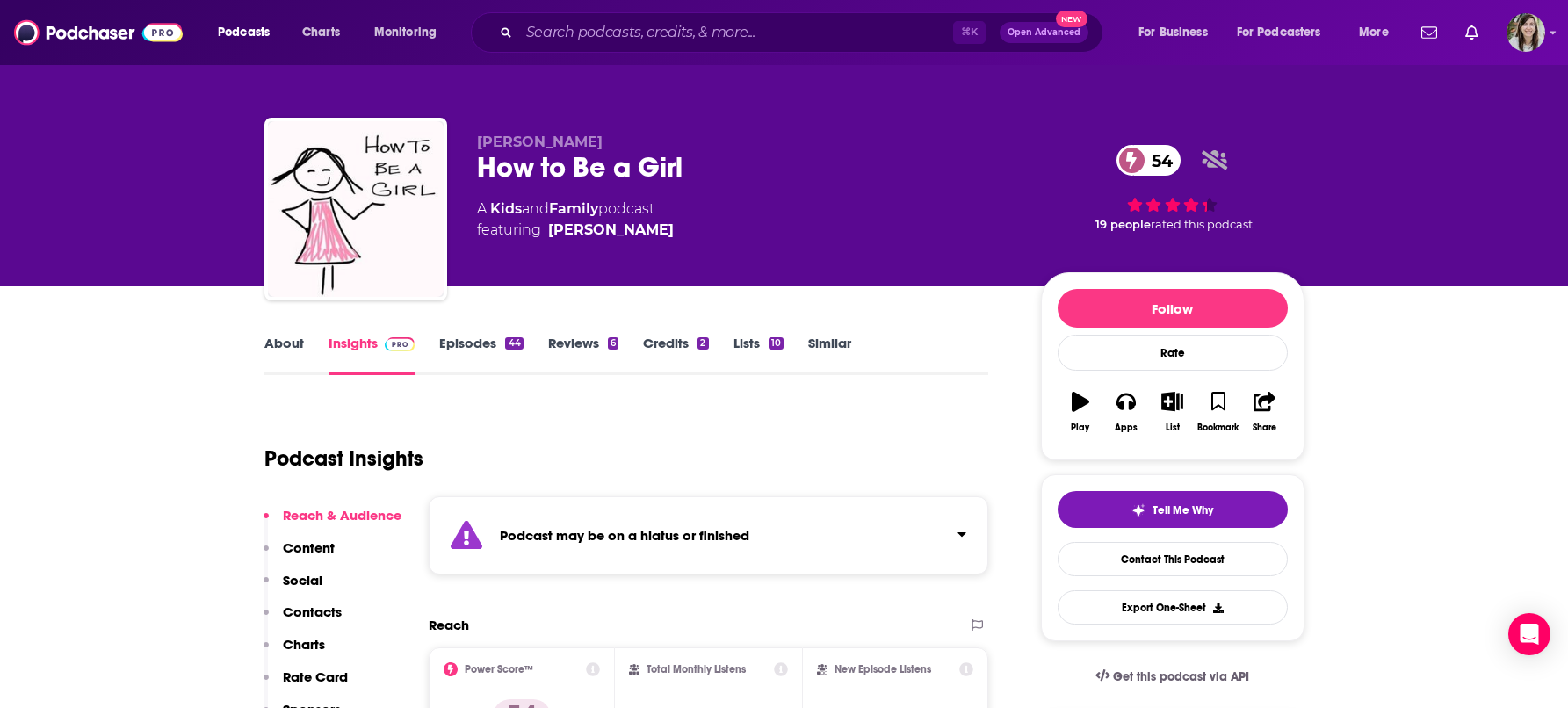
click at [291, 347] on link "About" at bounding box center [284, 355] width 40 height 41
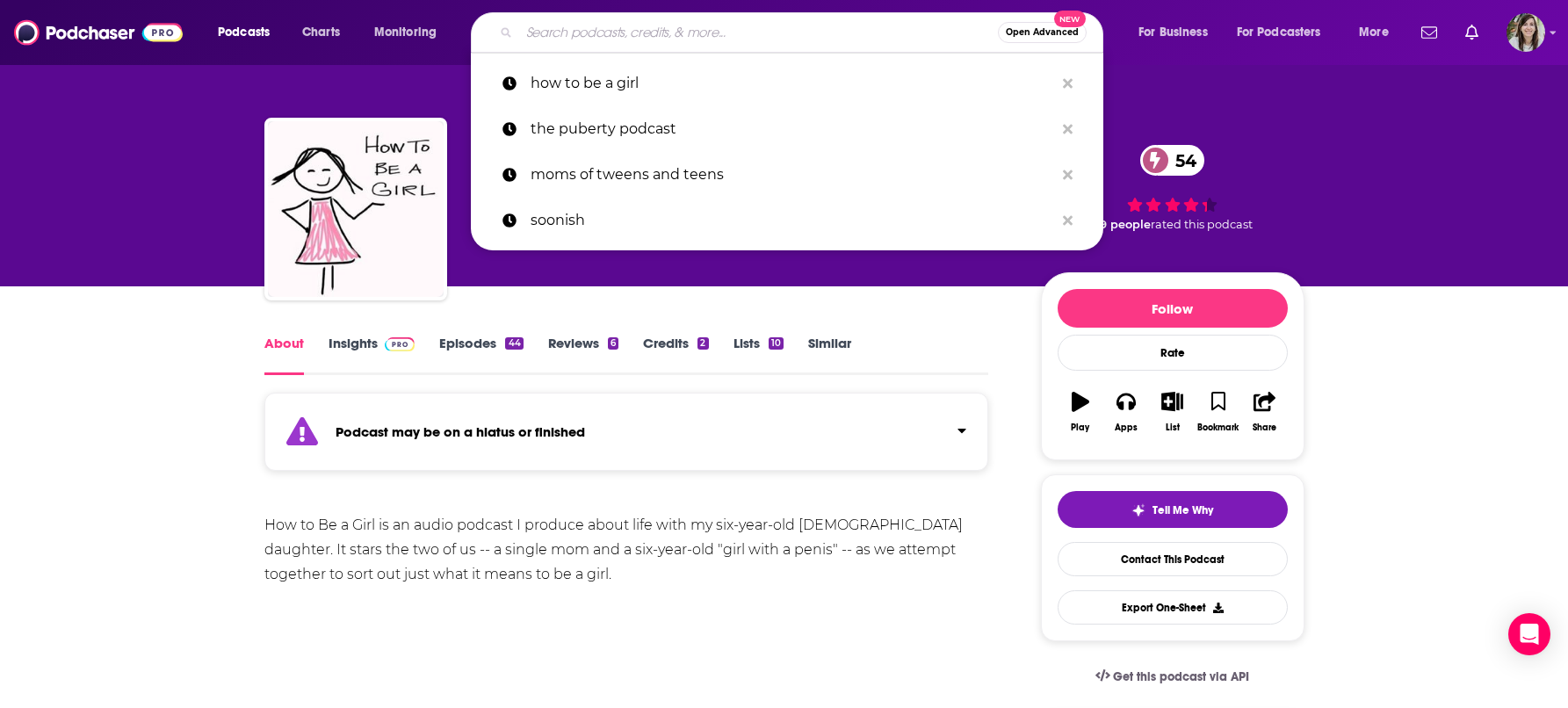
click at [860, 46] on input "Search podcasts, credits, & more..." at bounding box center [759, 32] width 479 height 28
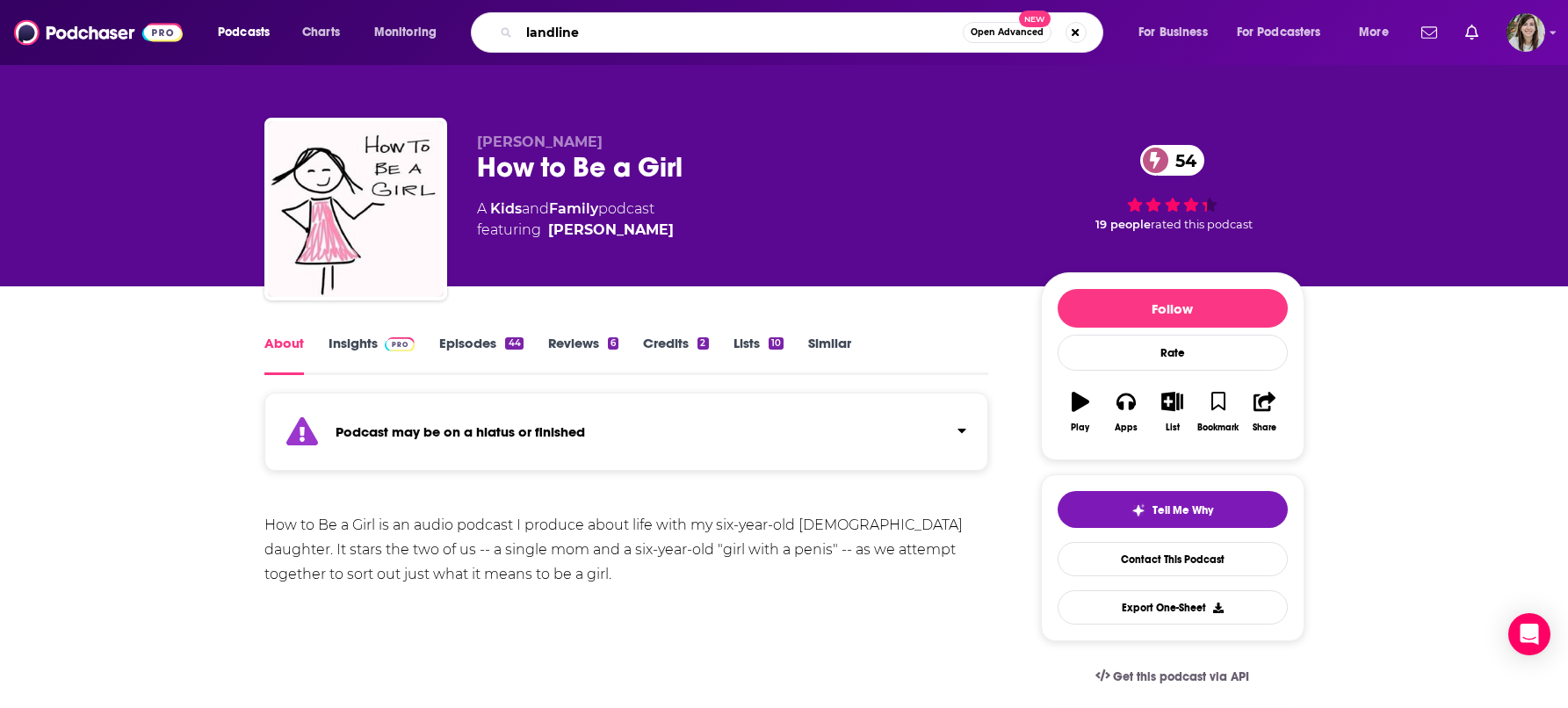
type input "landlines"
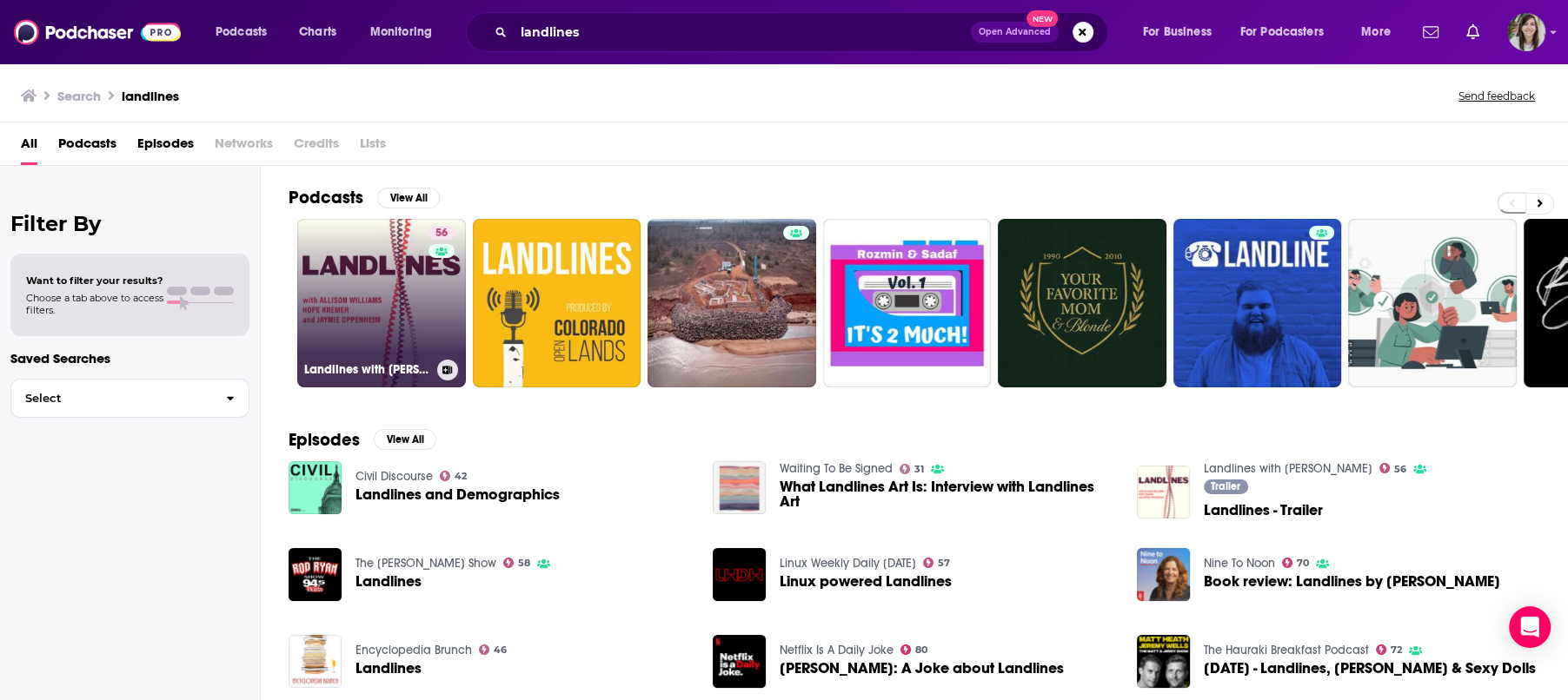
click at [360, 279] on link "56 Landlines with [PERSON_NAME]" at bounding box center [380, 302] width 168 height 168
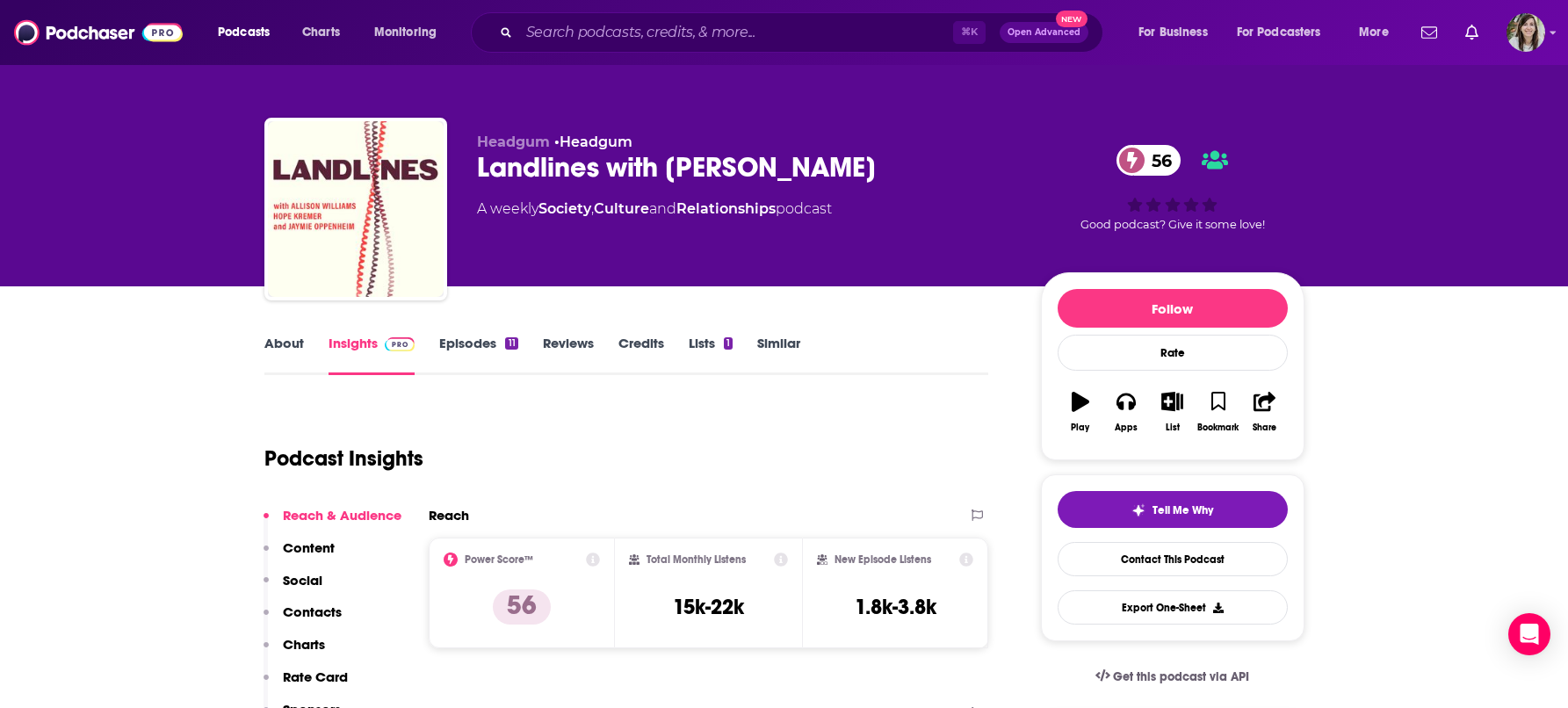
click at [283, 345] on link "About" at bounding box center [284, 355] width 40 height 41
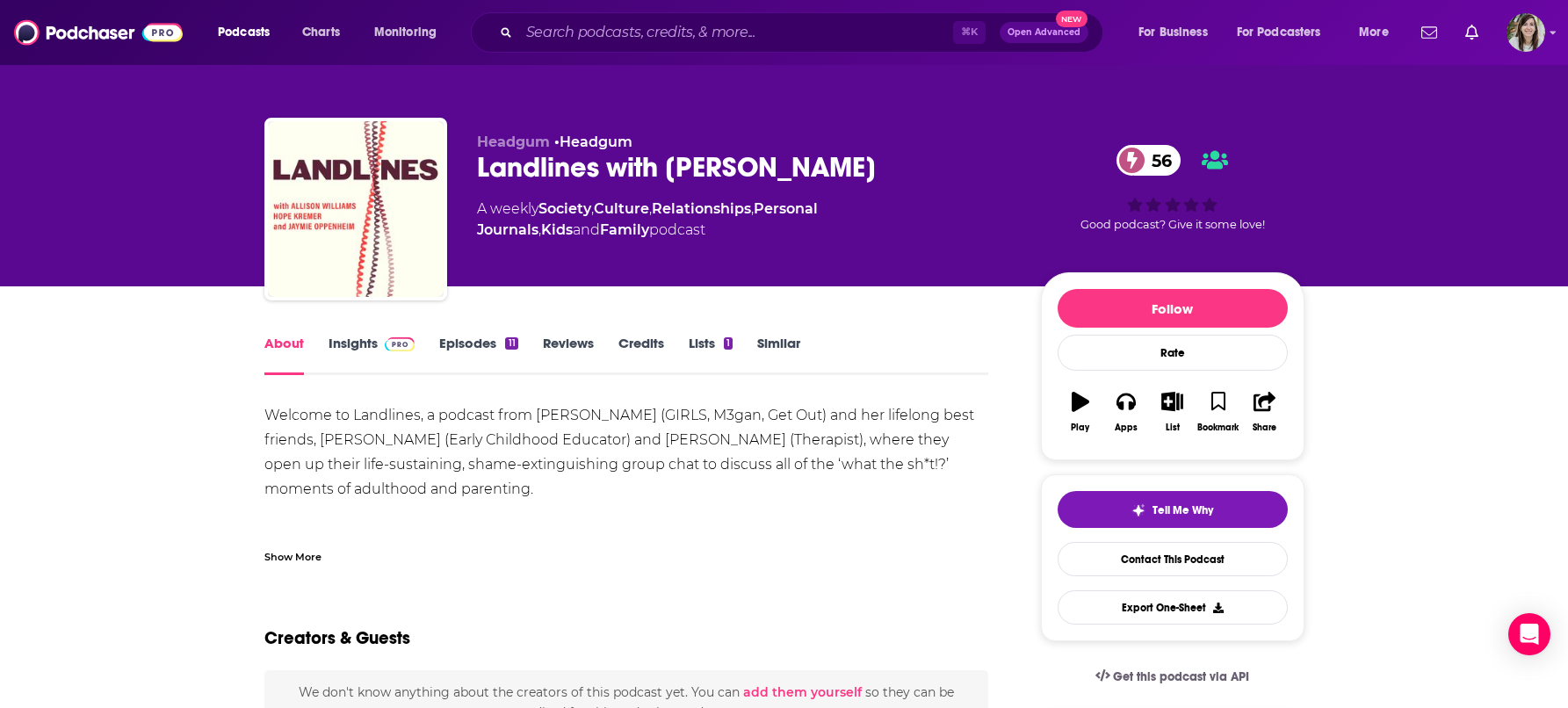
click at [344, 347] on link "Insights" at bounding box center [372, 355] width 87 height 41
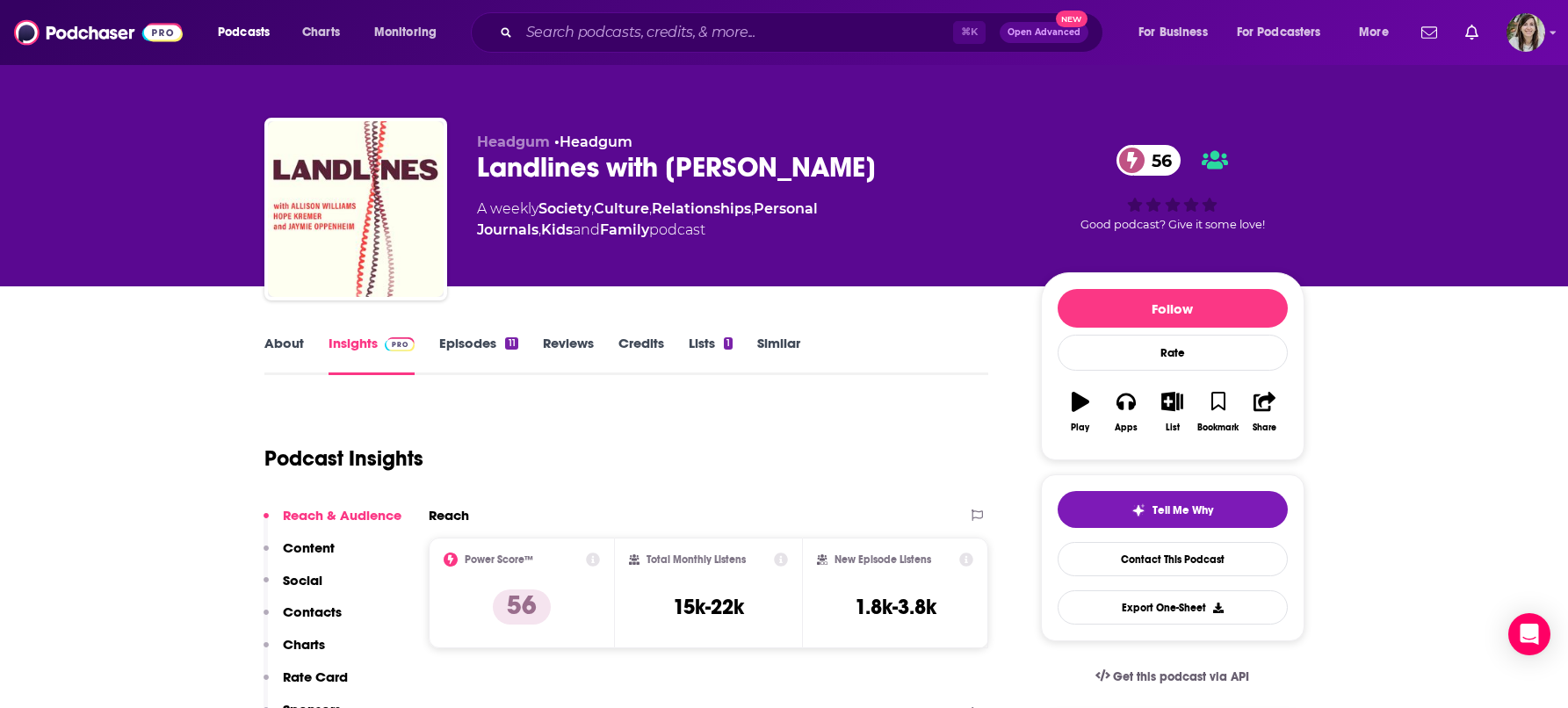
click at [458, 343] on link "Episodes 11" at bounding box center [478, 355] width 78 height 41
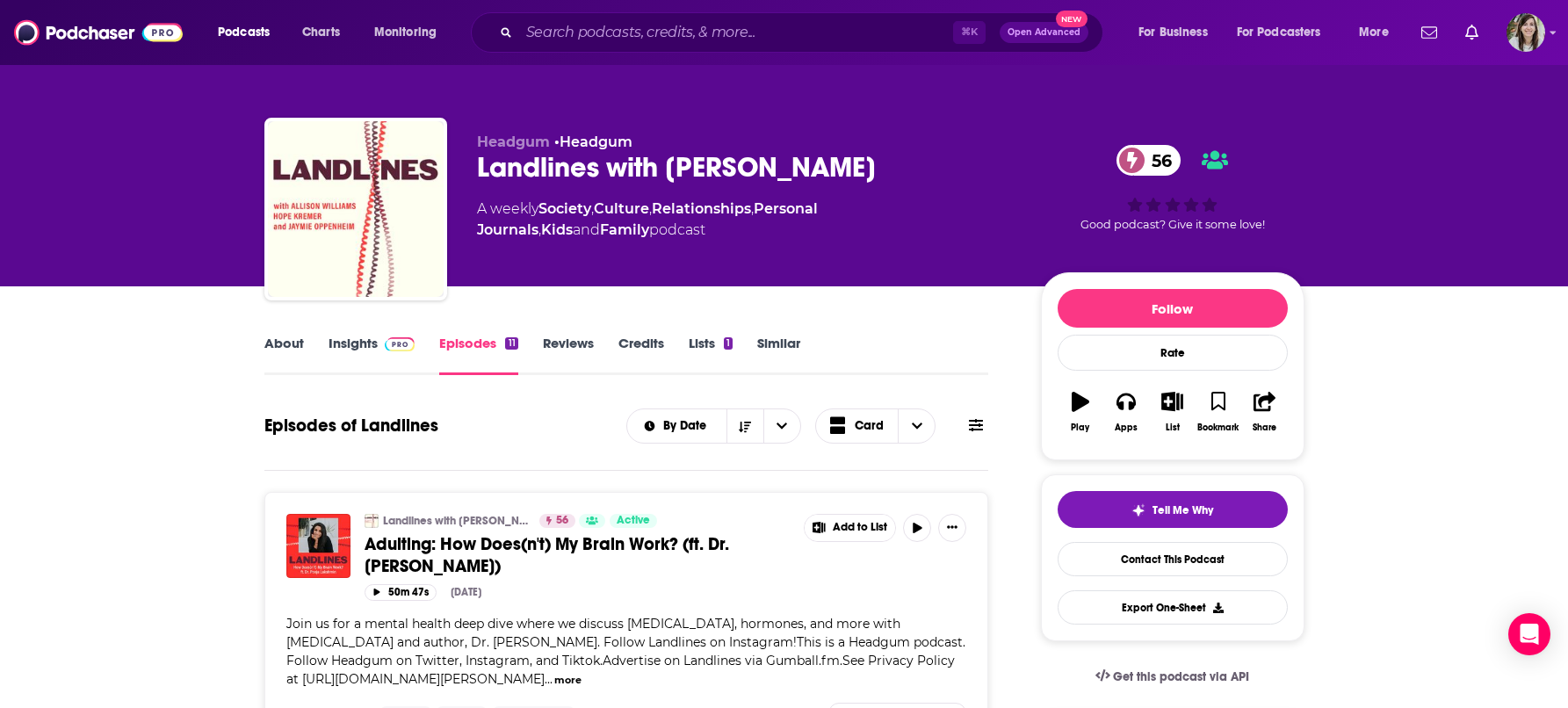
click at [351, 336] on link "Insights" at bounding box center [372, 355] width 87 height 41
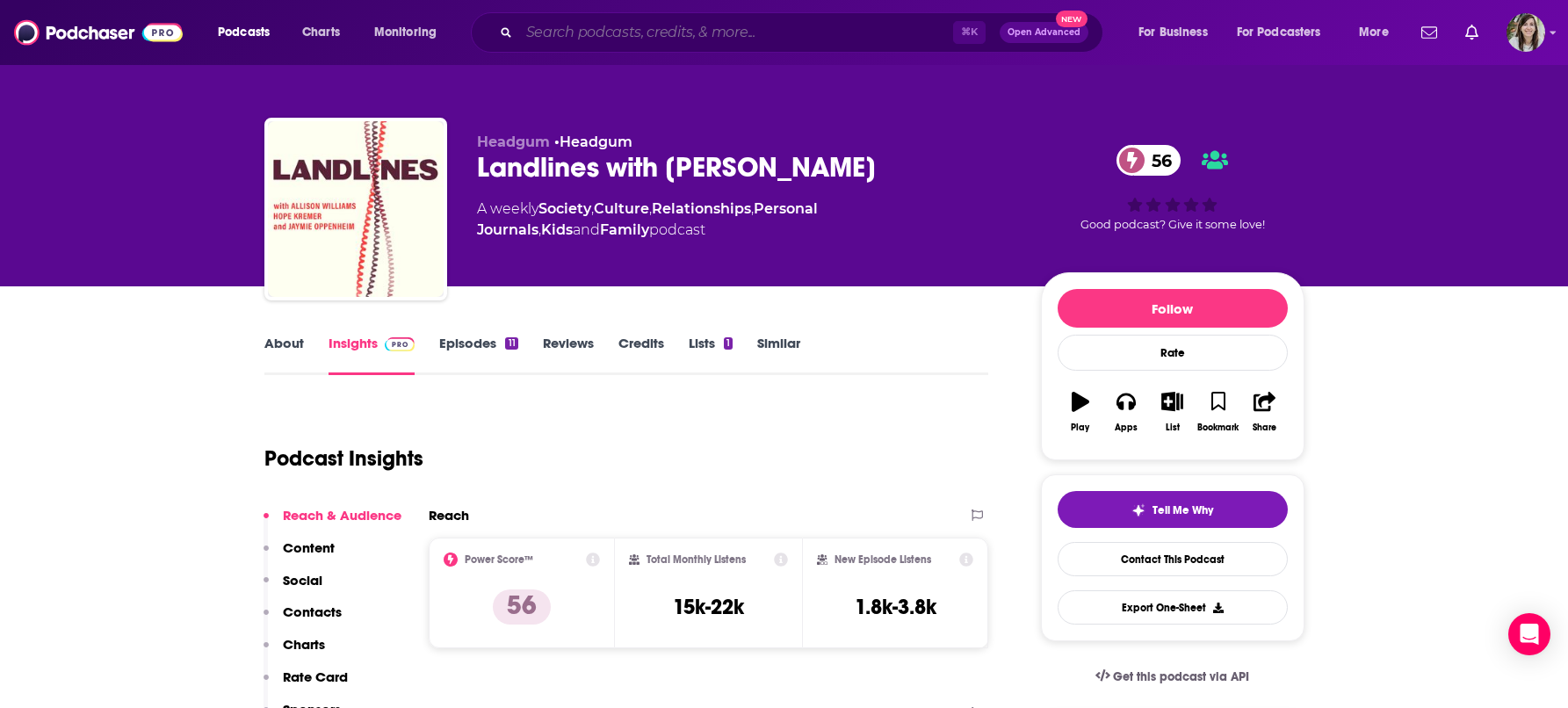
click at [749, 28] on input "Search podcasts, credits, & more..." at bounding box center [736, 32] width 434 height 28
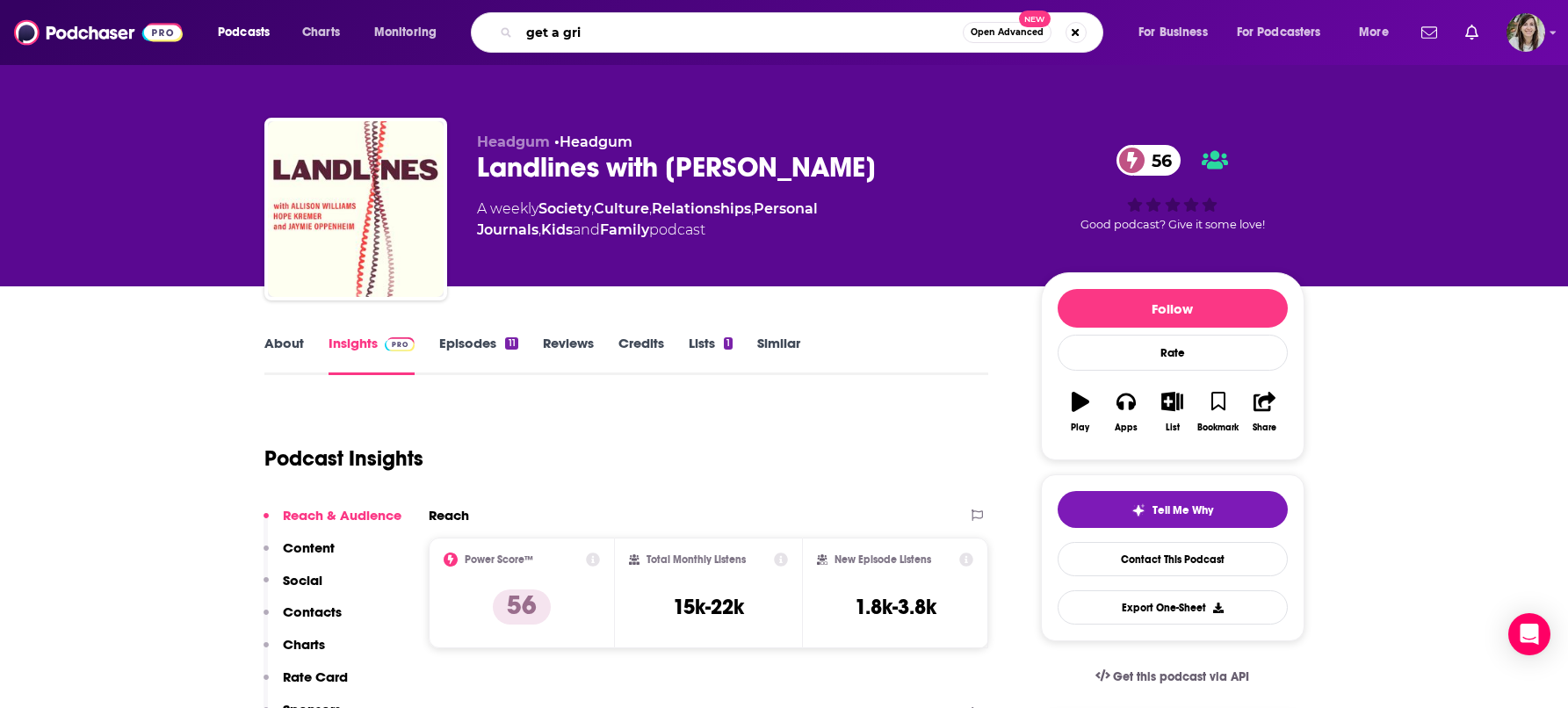
type input "get a grip"
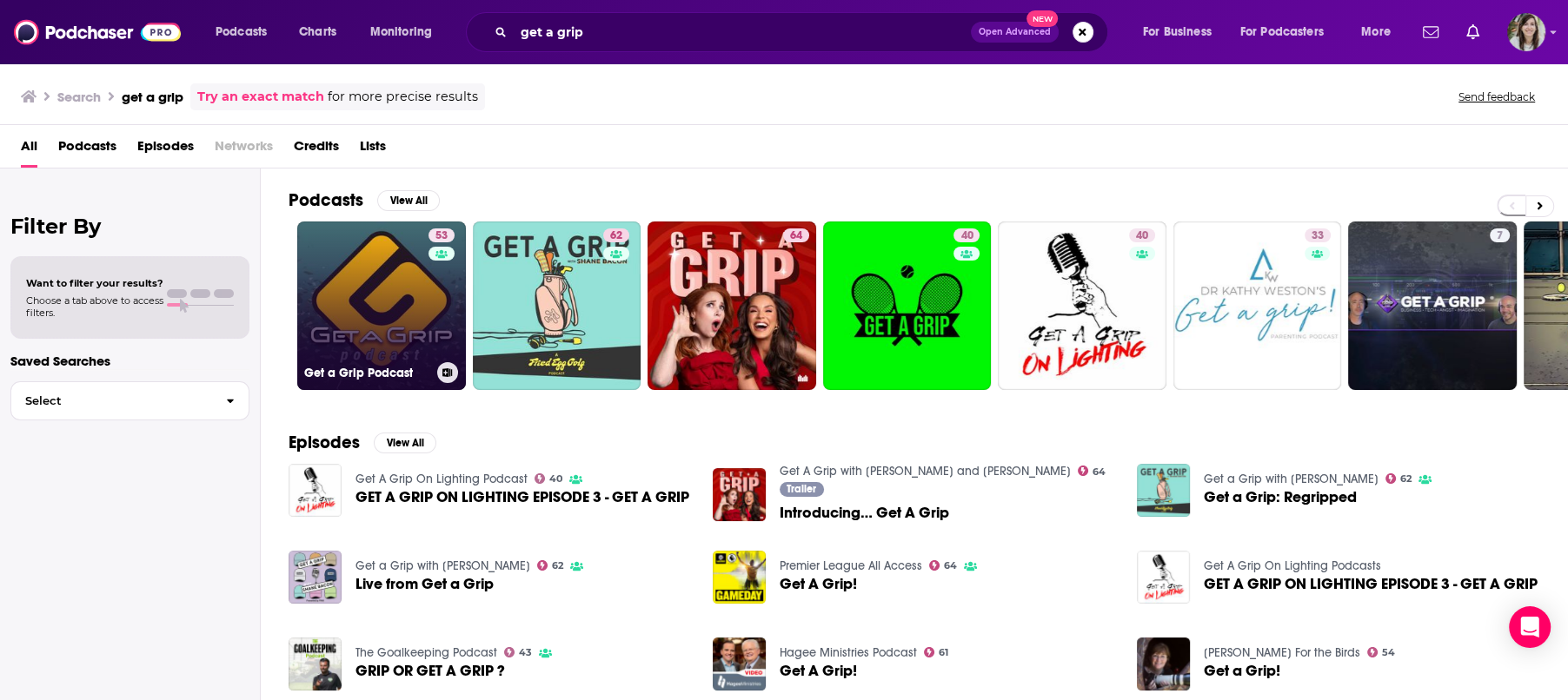
click at [355, 273] on link "53 Get a Grip Podcast" at bounding box center [380, 305] width 168 height 168
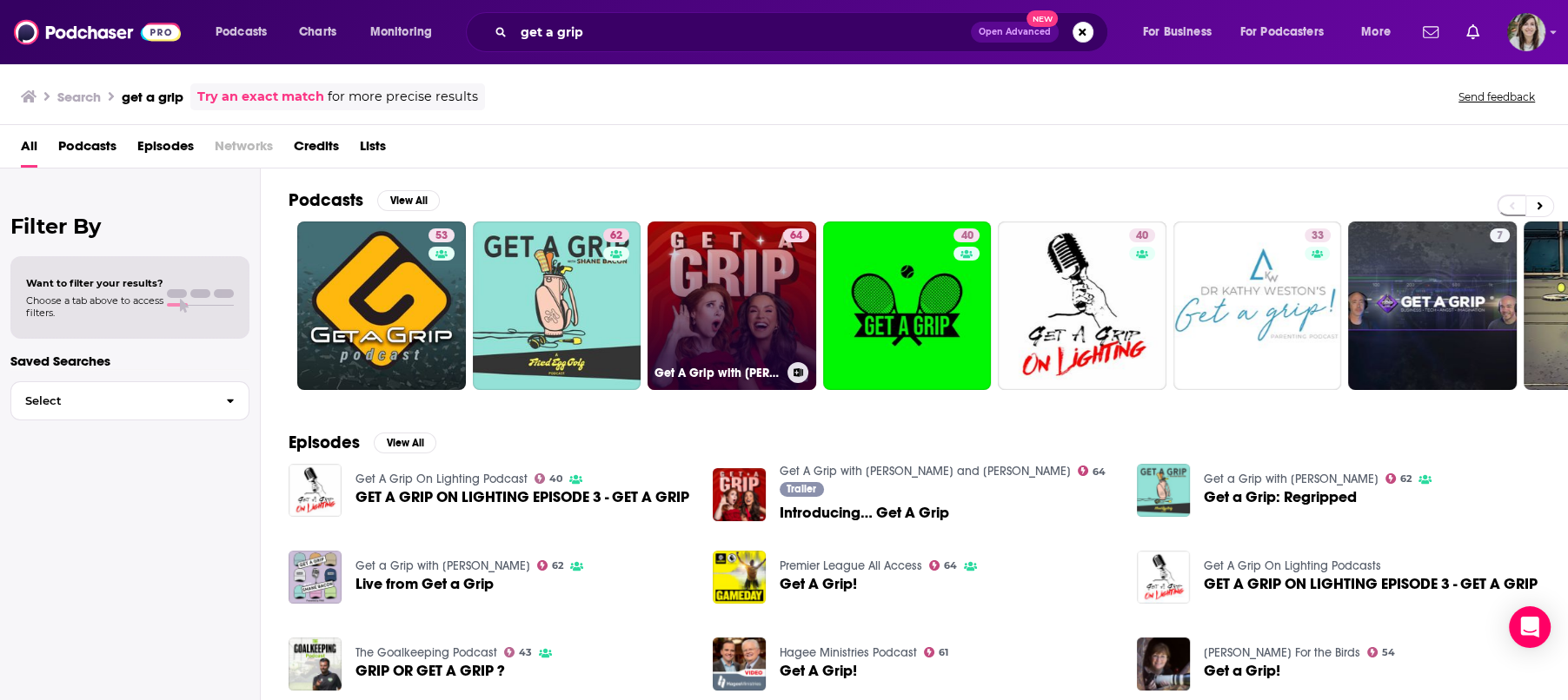
click at [744, 286] on link "64 Get A Grip with [PERSON_NAME] and [PERSON_NAME]" at bounding box center [731, 305] width 168 height 168
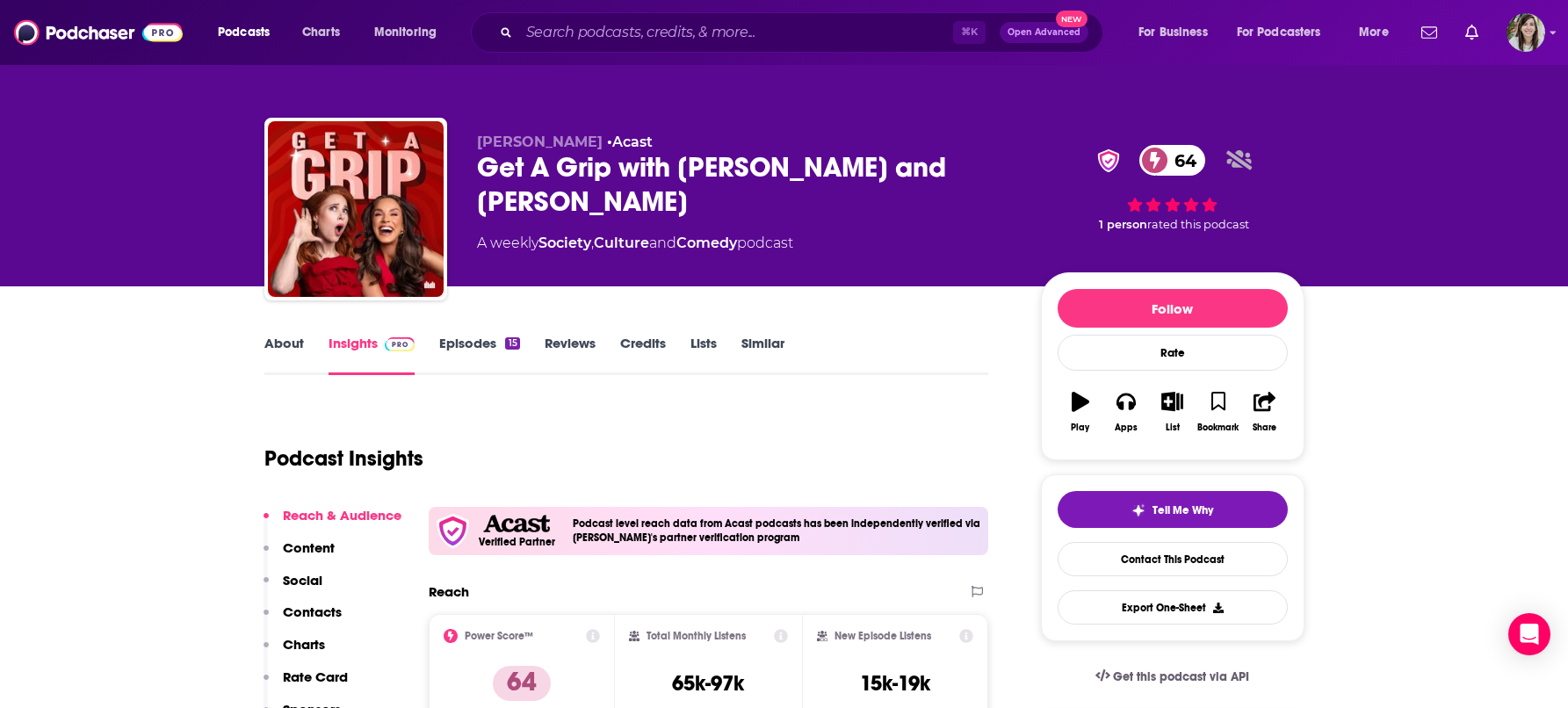
click at [272, 349] on link "About" at bounding box center [284, 355] width 40 height 41
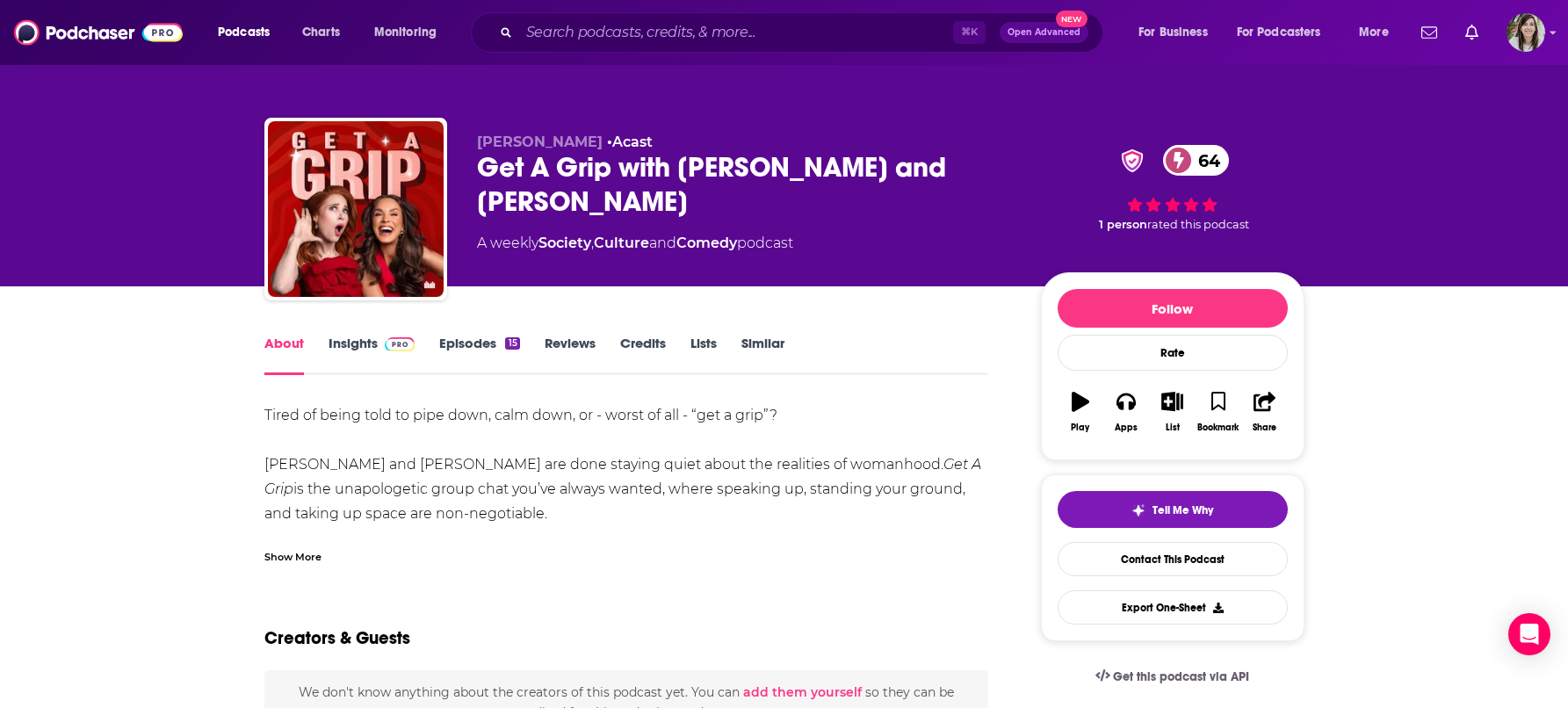
click at [322, 552] on div "Show More" at bounding box center [627, 550] width 725 height 30
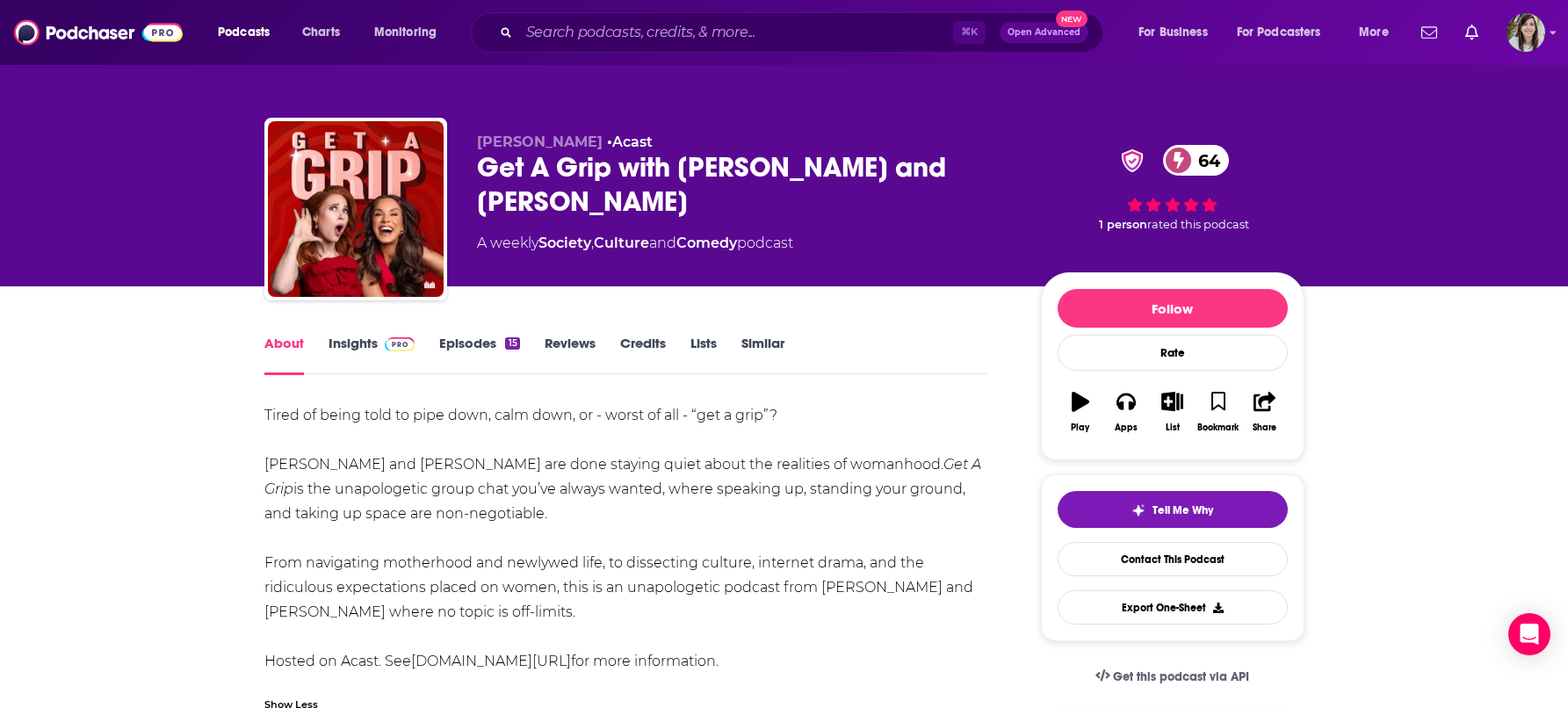
click at [456, 341] on link "Episodes 15" at bounding box center [479, 355] width 80 height 41
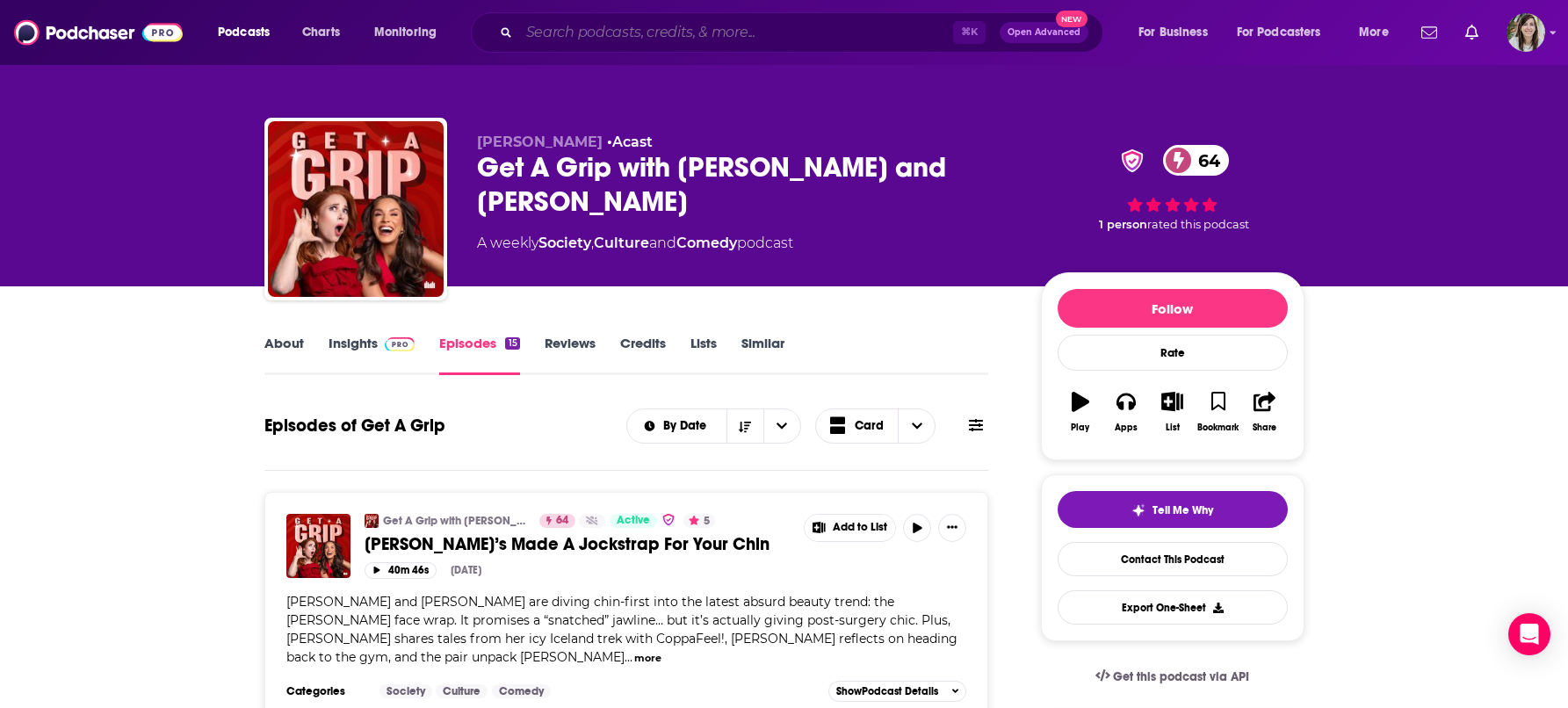
click at [642, 33] on input "Search podcasts, credits, & more..." at bounding box center [736, 32] width 434 height 28
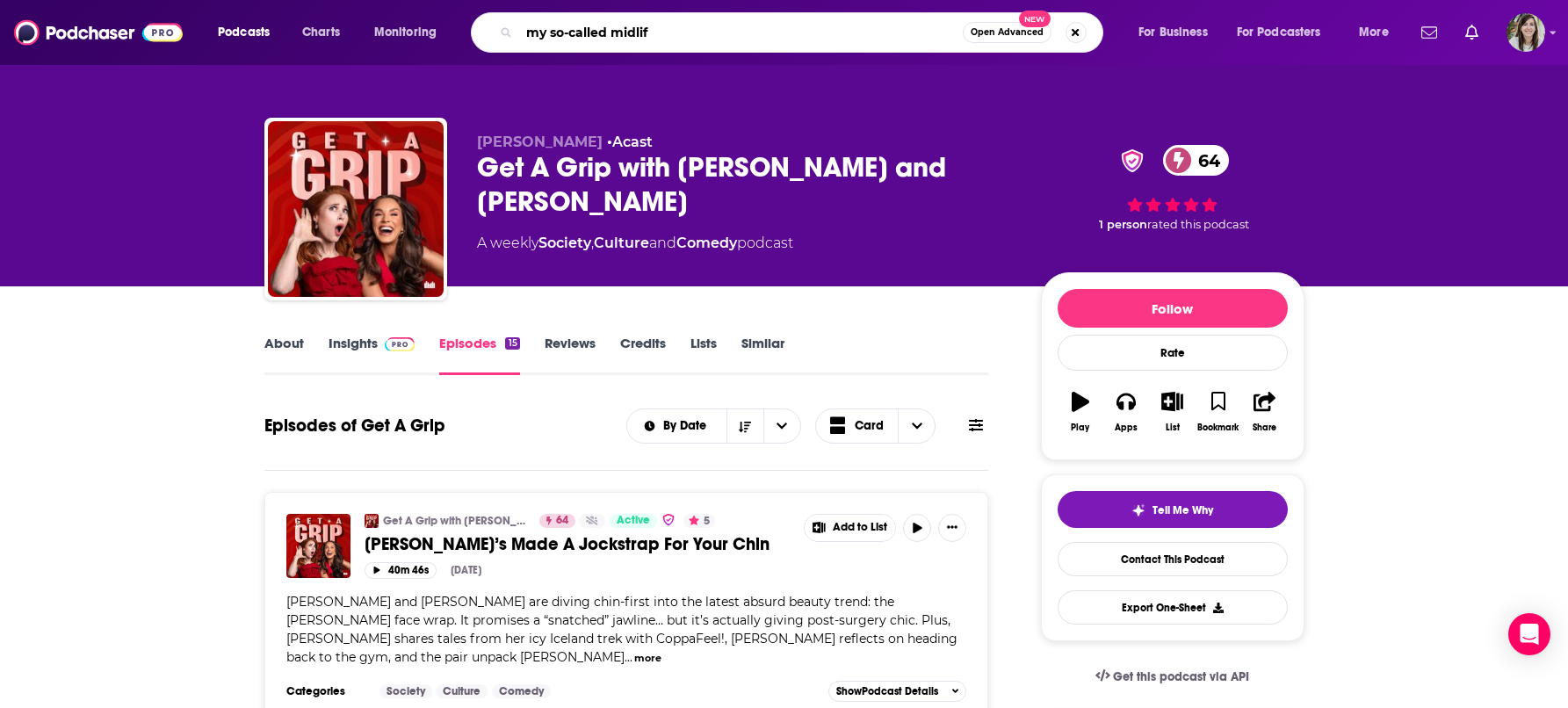
type input "my so-called midlife"
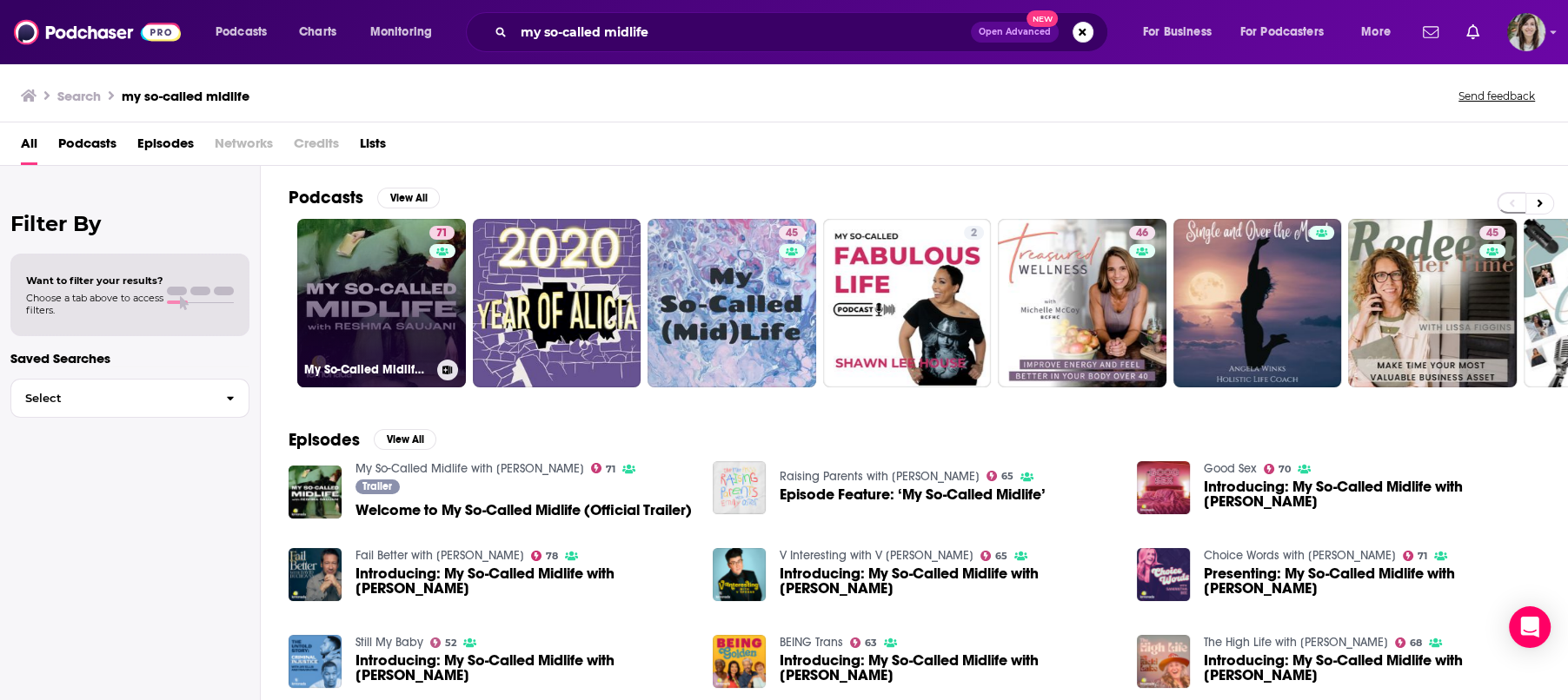
click at [332, 316] on link "71 My So-Called Midlife with [PERSON_NAME]" at bounding box center [380, 302] width 168 height 168
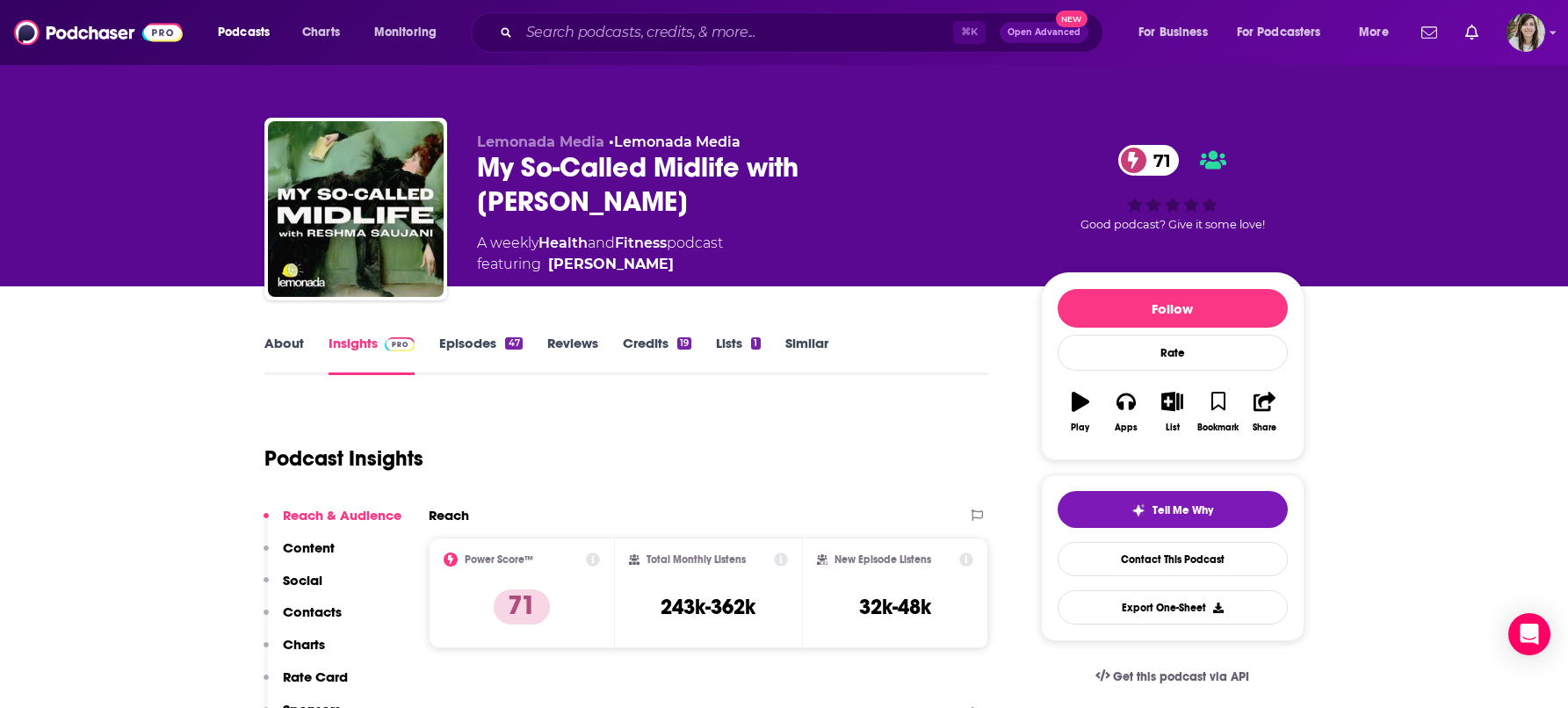
click at [461, 350] on link "Episodes 47" at bounding box center [480, 355] width 83 height 41
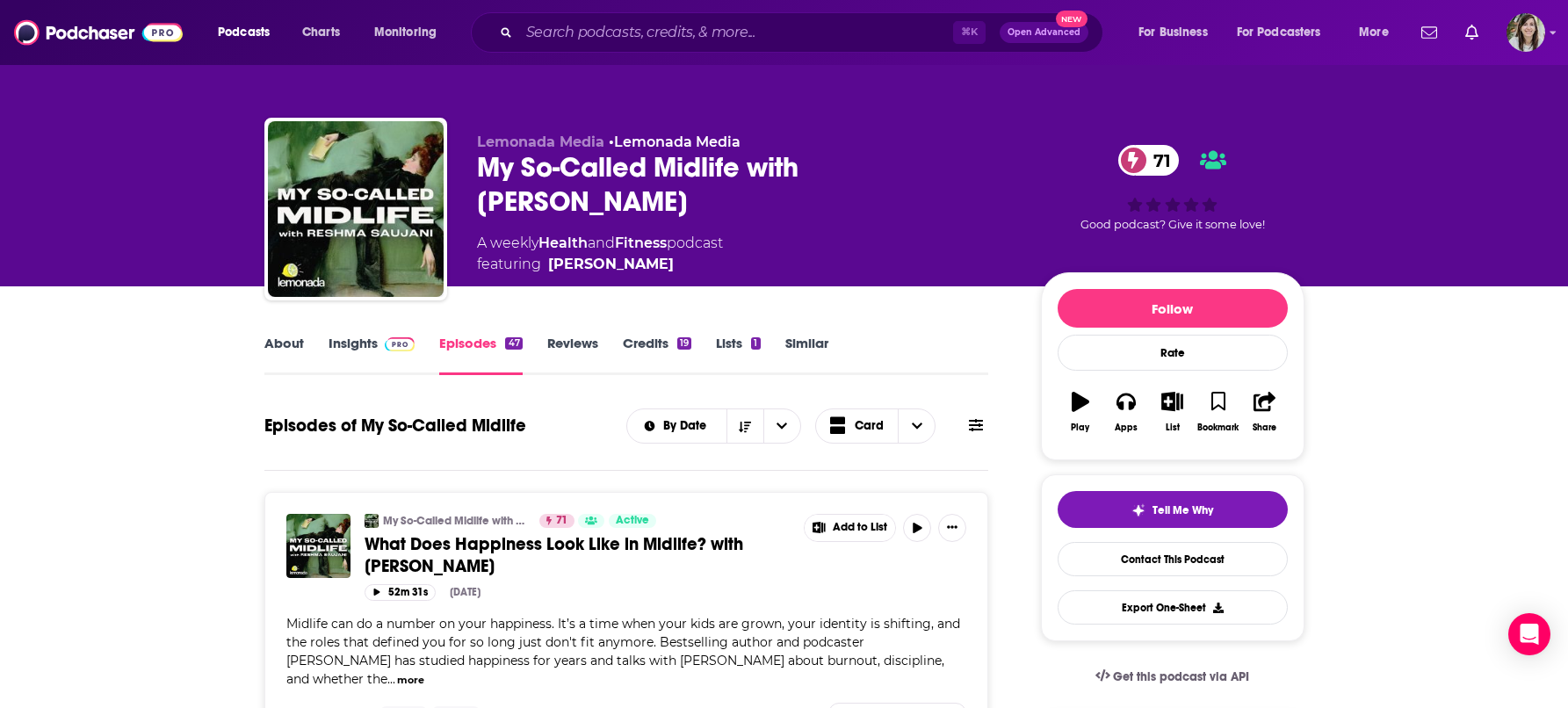
drag, startPoint x: 586, startPoint y: 193, endPoint x: 456, endPoint y: 161, distance: 133.9
click at [456, 161] on div "Lemonada Media • Lemonada Media My So-Called Midlife with [PERSON_NAME] 71 A we…" at bounding box center [784, 212] width 1040 height 189
copy h2 "My So-Called Midlife with [PERSON_NAME]"
click at [355, 344] on link "Insights" at bounding box center [372, 355] width 87 height 41
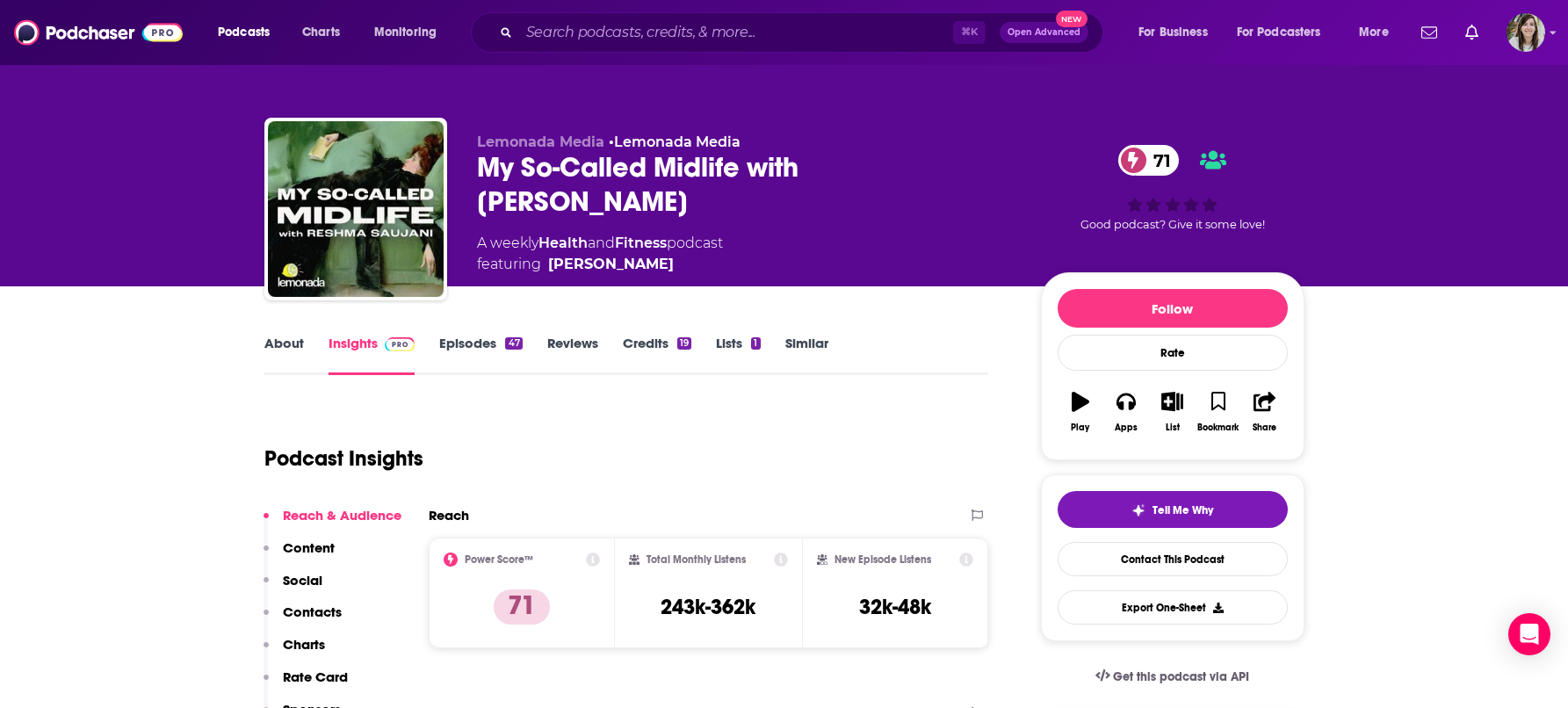
click at [733, 411] on div "Podcast Insights" at bounding box center [620, 448] width 711 height 89
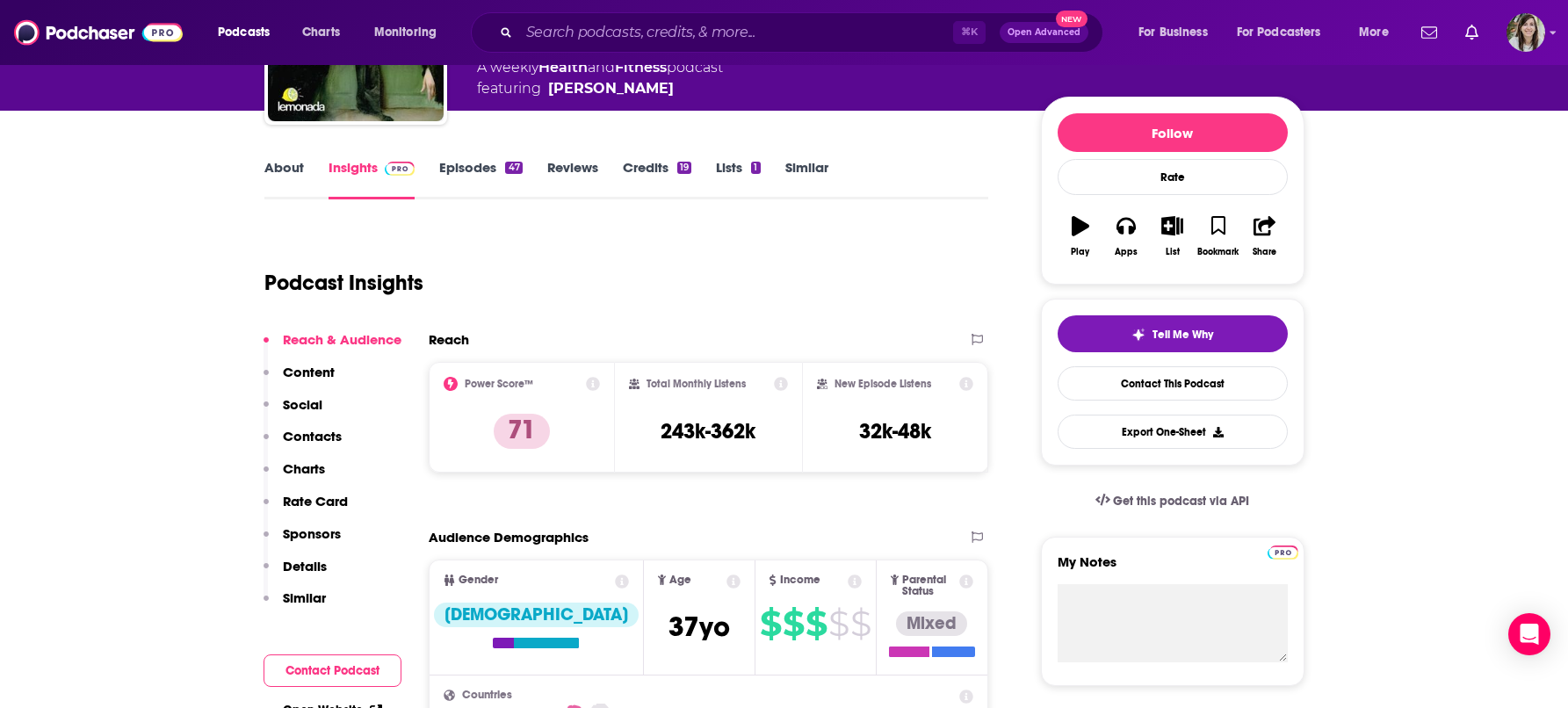
scroll to position [171, 0]
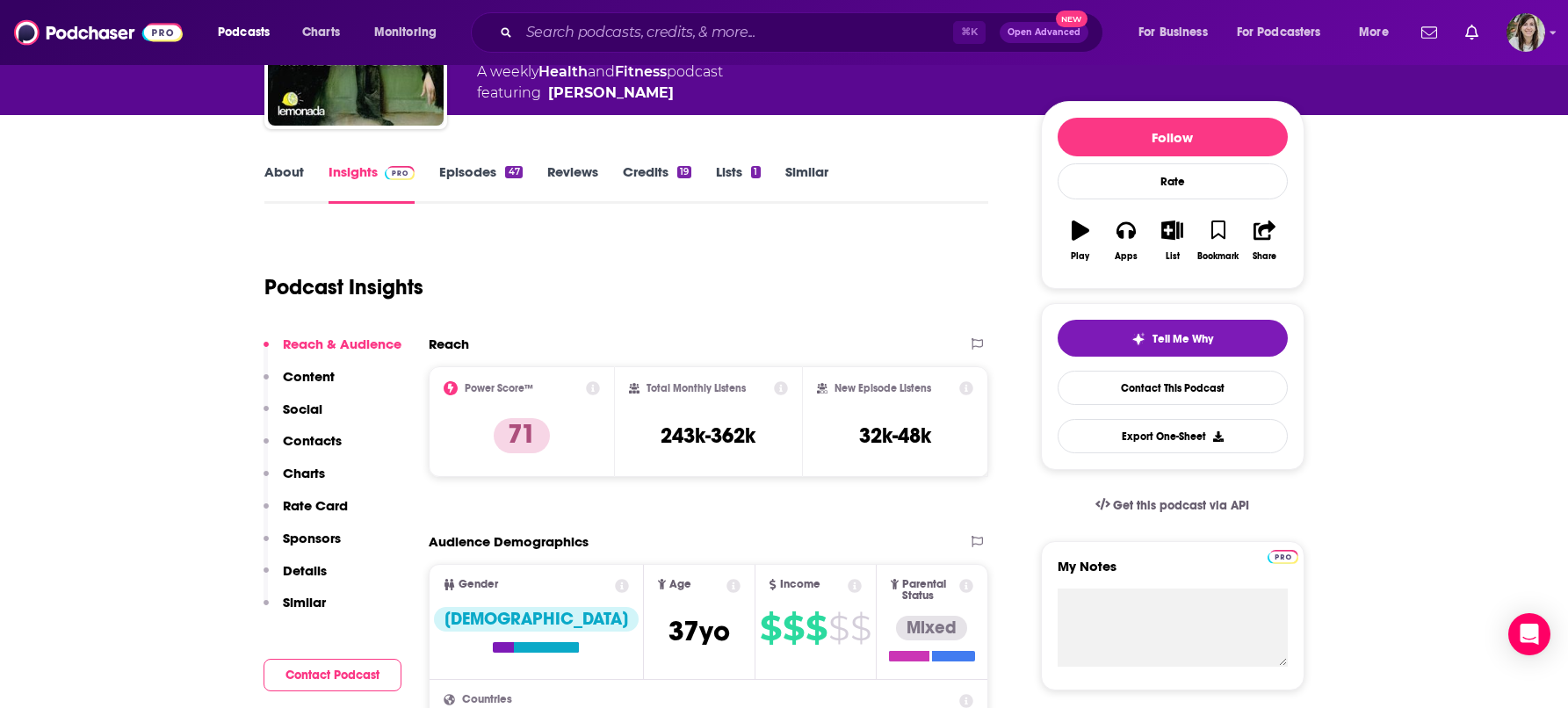
click at [796, 170] on link "Similar" at bounding box center [807, 184] width 43 height 41
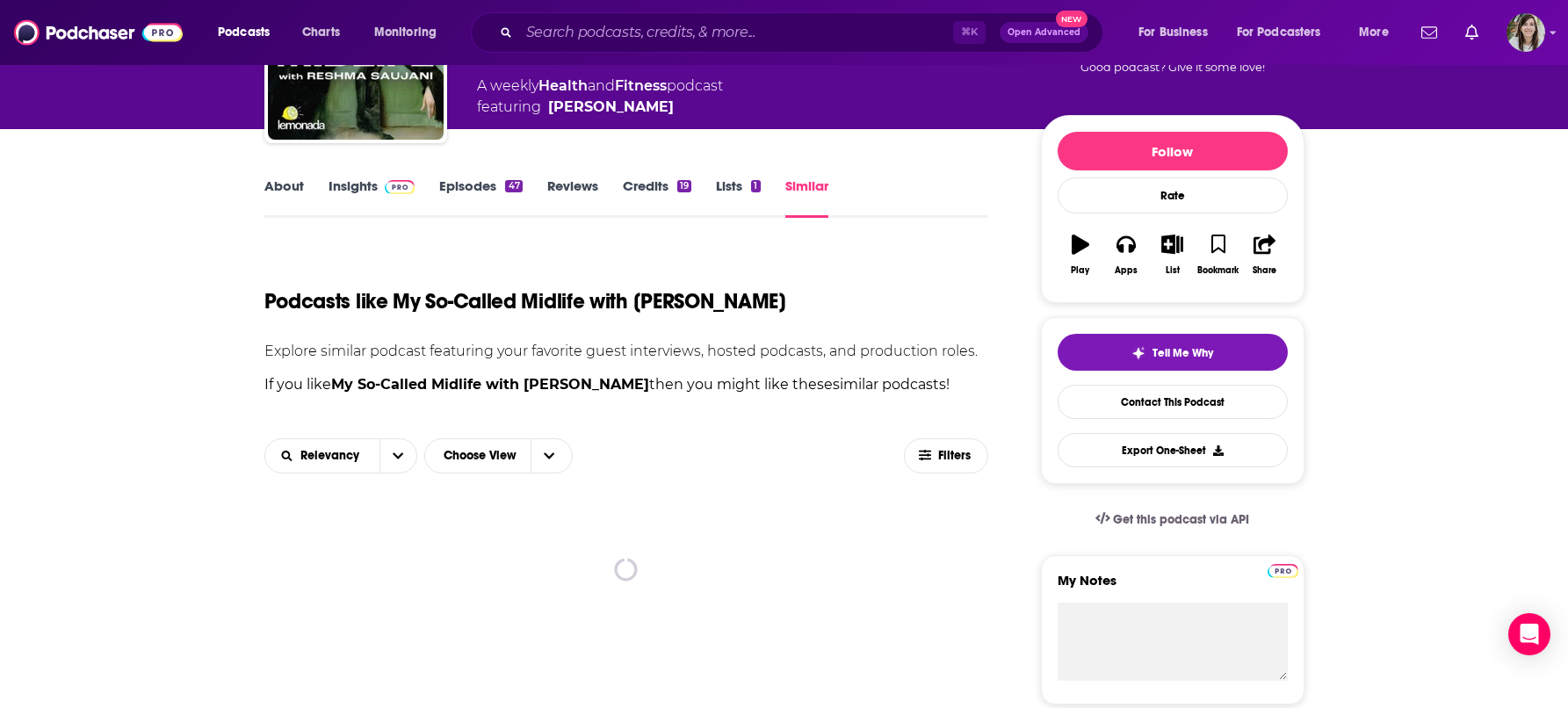
scroll to position [161, 0]
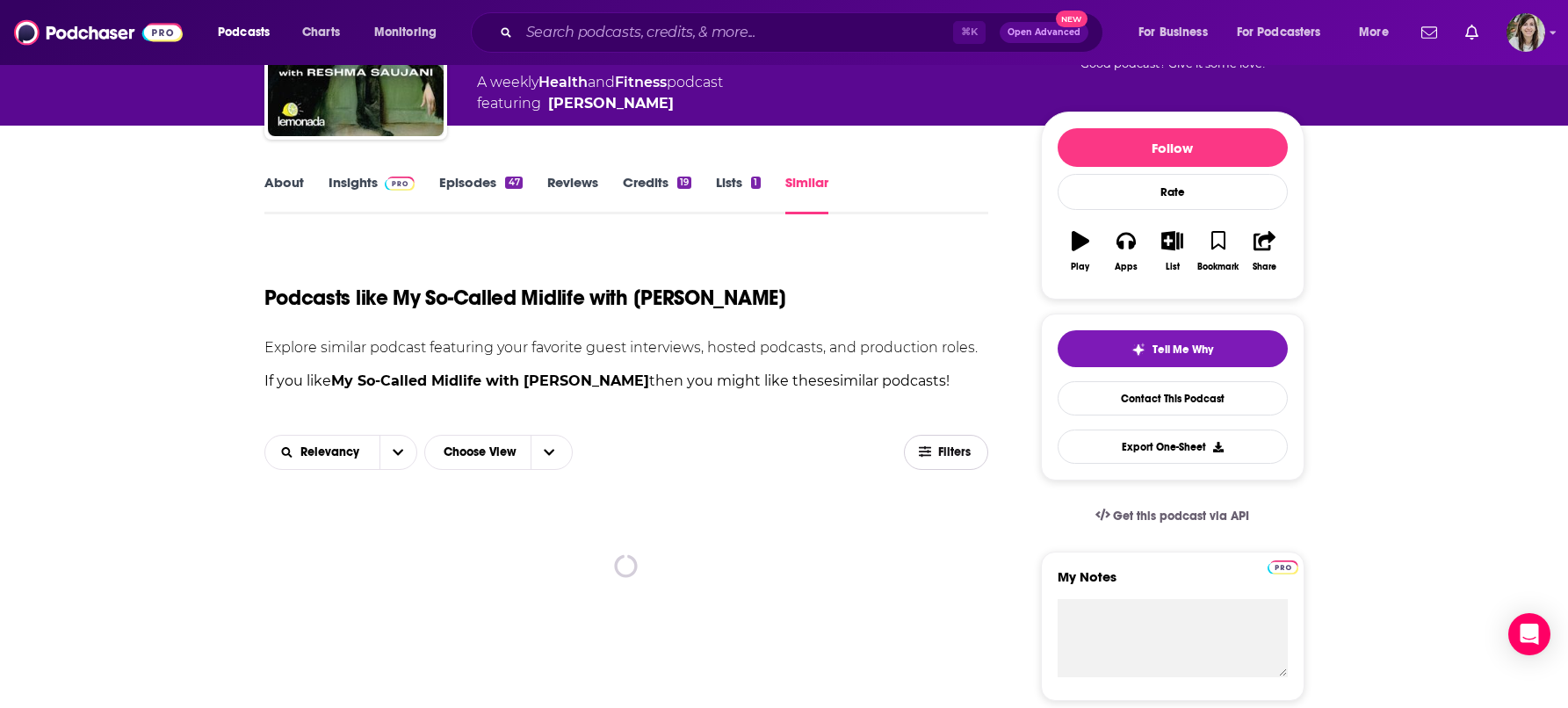
click at [949, 452] on span "Filters" at bounding box center [956, 452] width 35 height 13
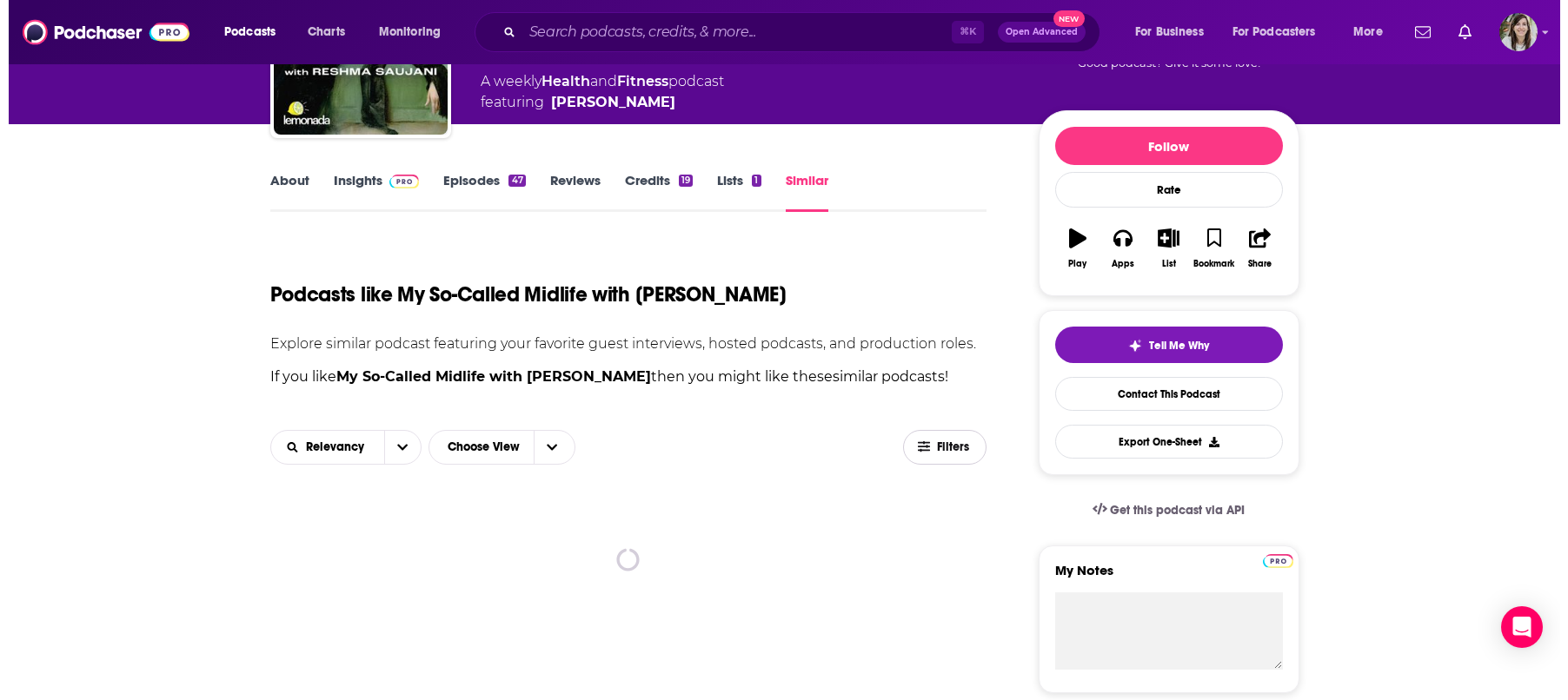
scroll to position [0, 0]
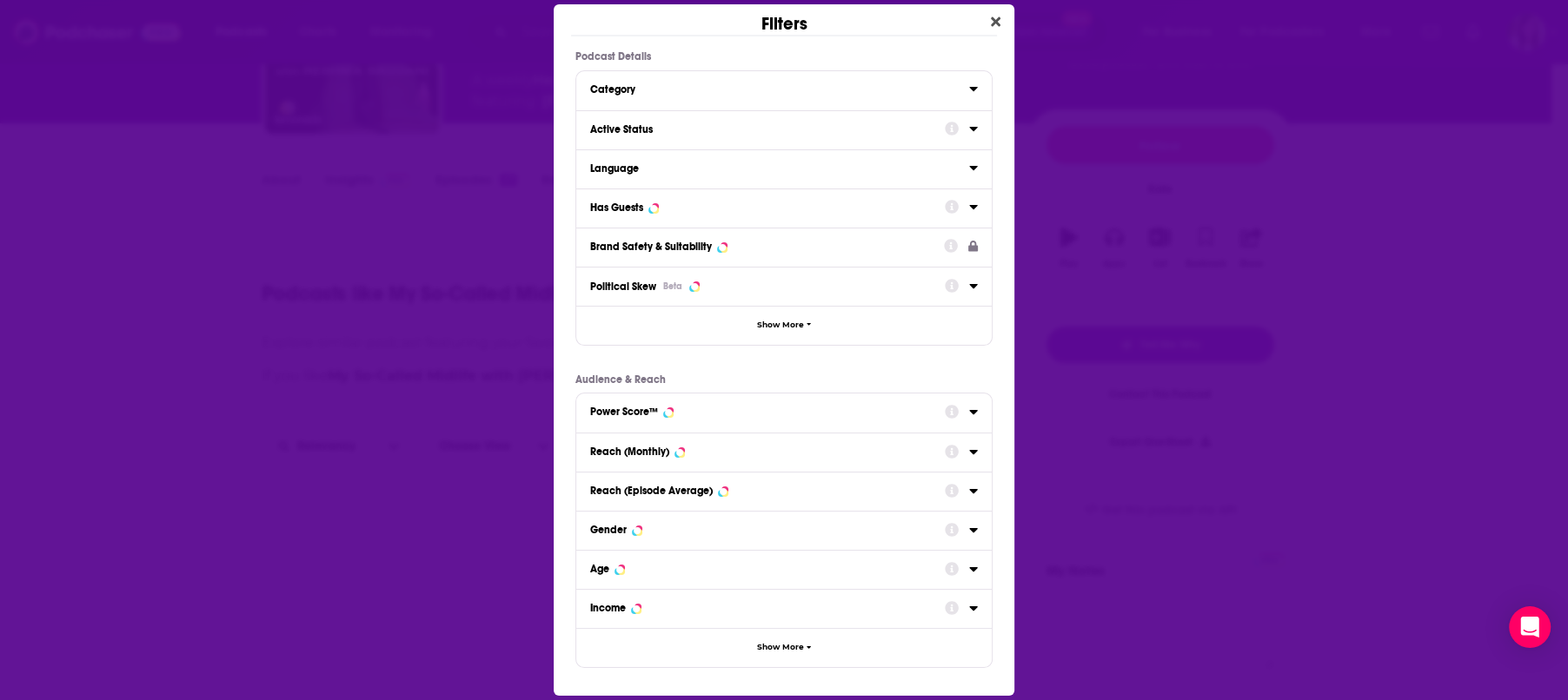
click at [627, 127] on div "Active Status" at bounding box center [761, 129] width 343 height 12
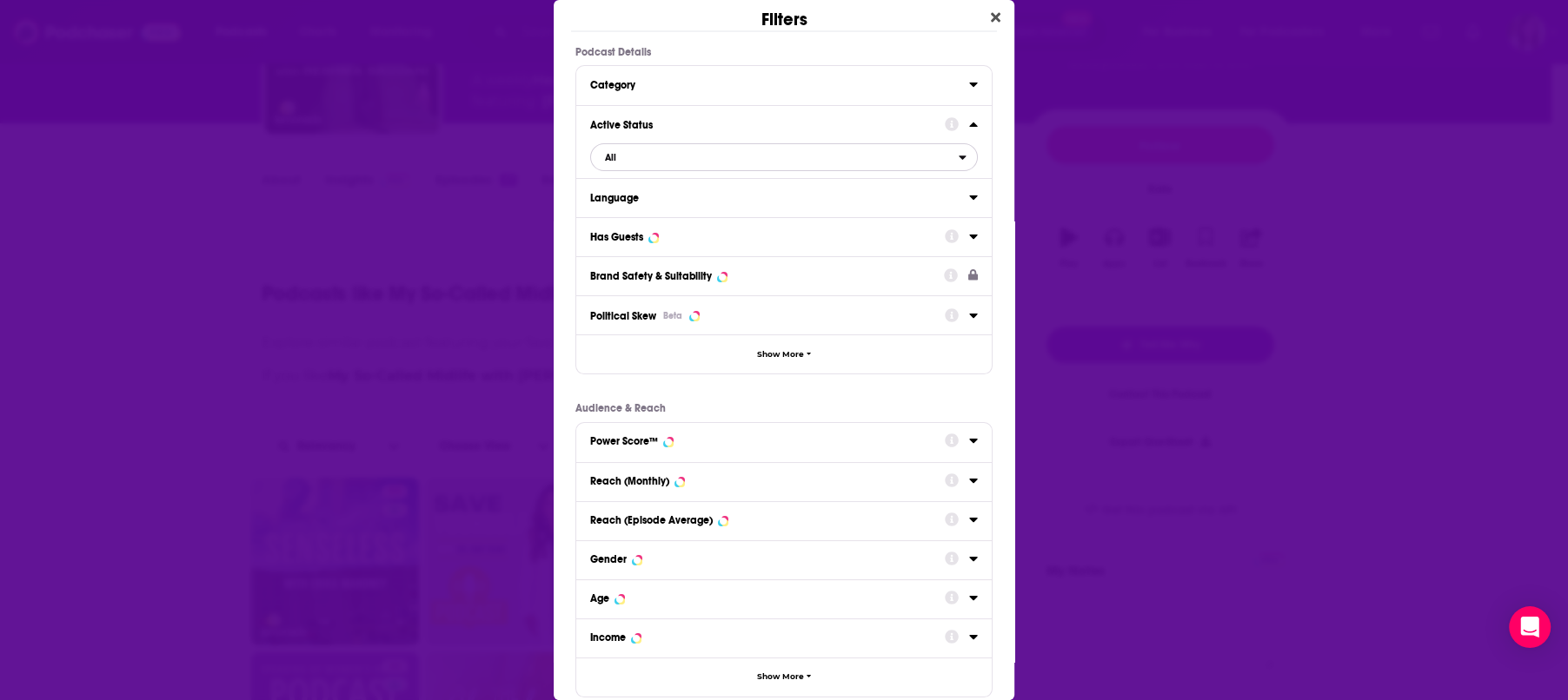
click at [631, 157] on span "All" at bounding box center [774, 157] width 368 height 23
click at [629, 204] on div "Active 67" at bounding box center [783, 214] width 387 height 29
click at [623, 229] on button "Has Guests" at bounding box center [767, 235] width 355 height 22
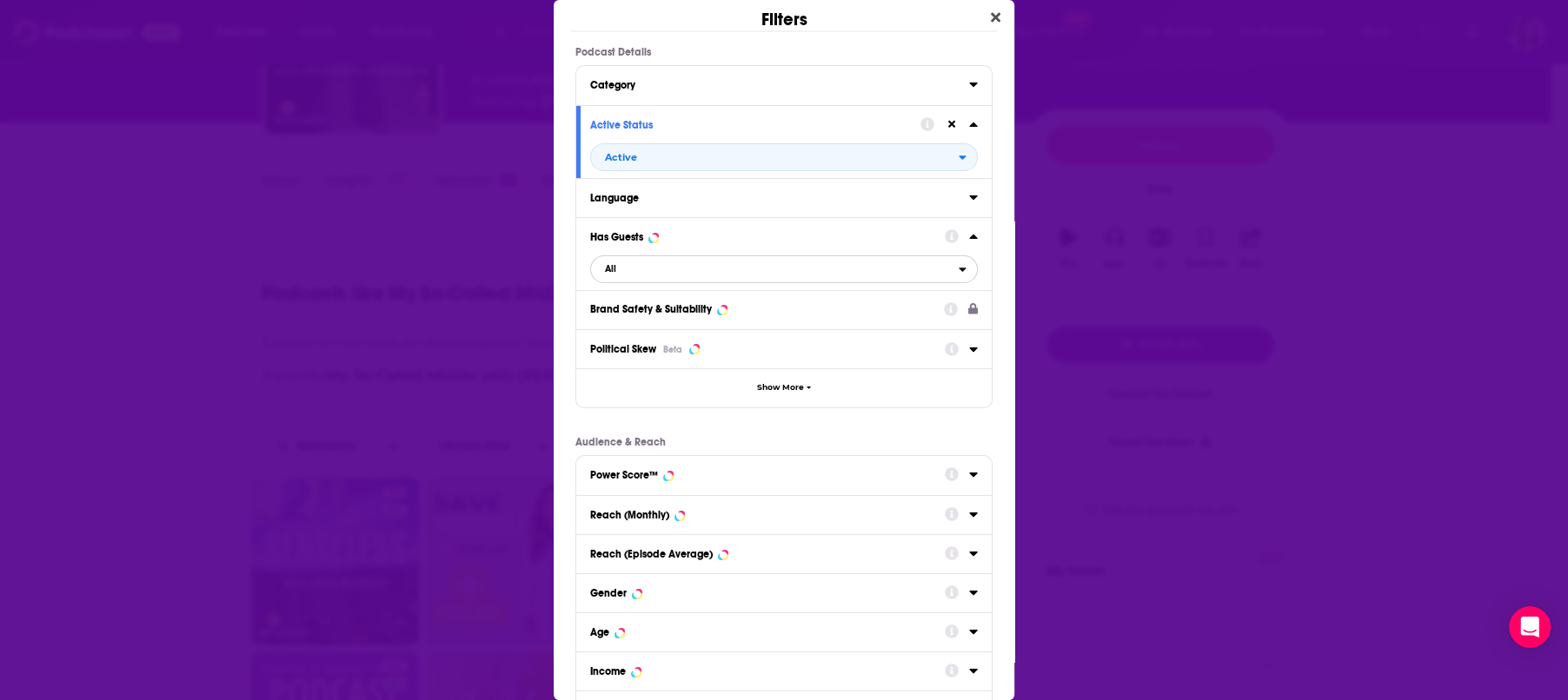
click at [632, 261] on span "All" at bounding box center [774, 270] width 368 height 23
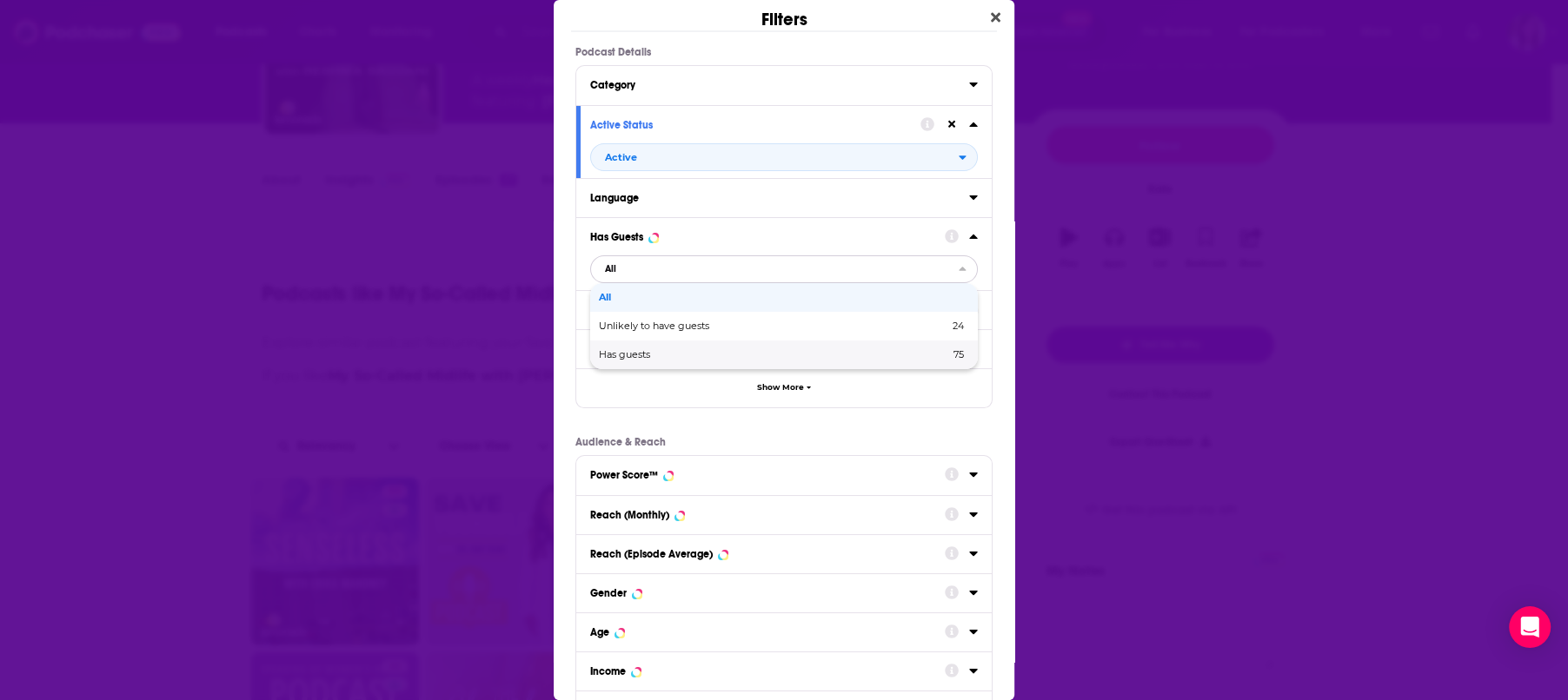
click at [647, 350] on span "Has guests" at bounding box center [698, 354] width 201 height 10
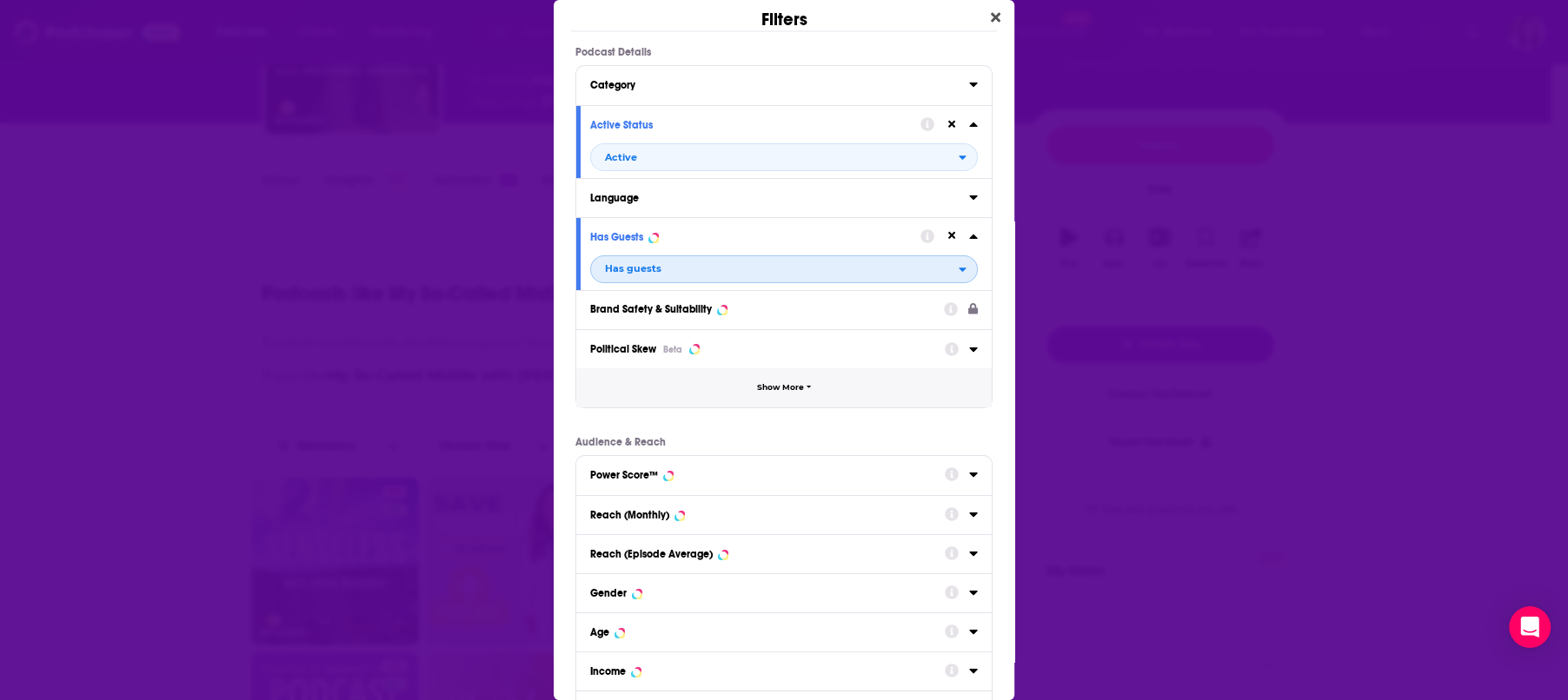
scroll to position [130, 0]
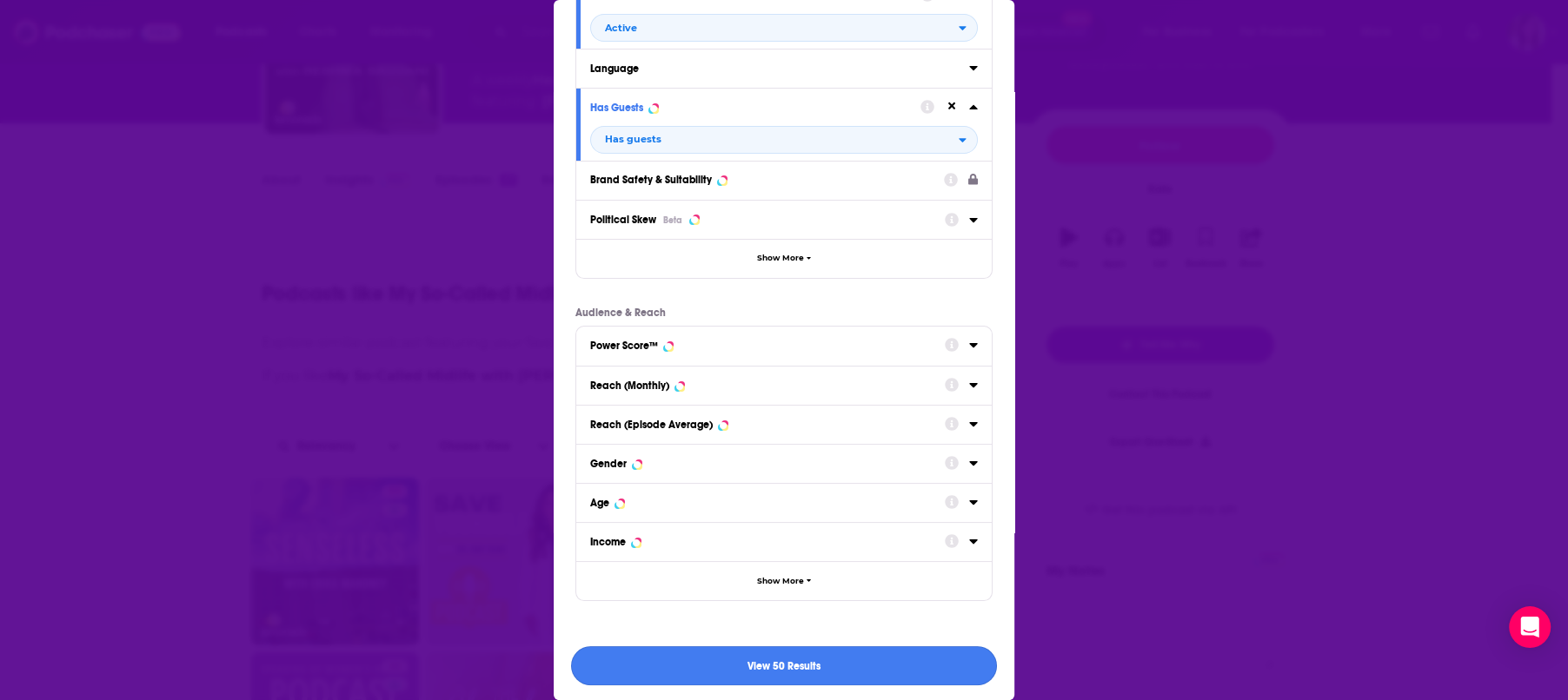
click at [727, 659] on button "View 50 Results" at bounding box center [783, 665] width 426 height 39
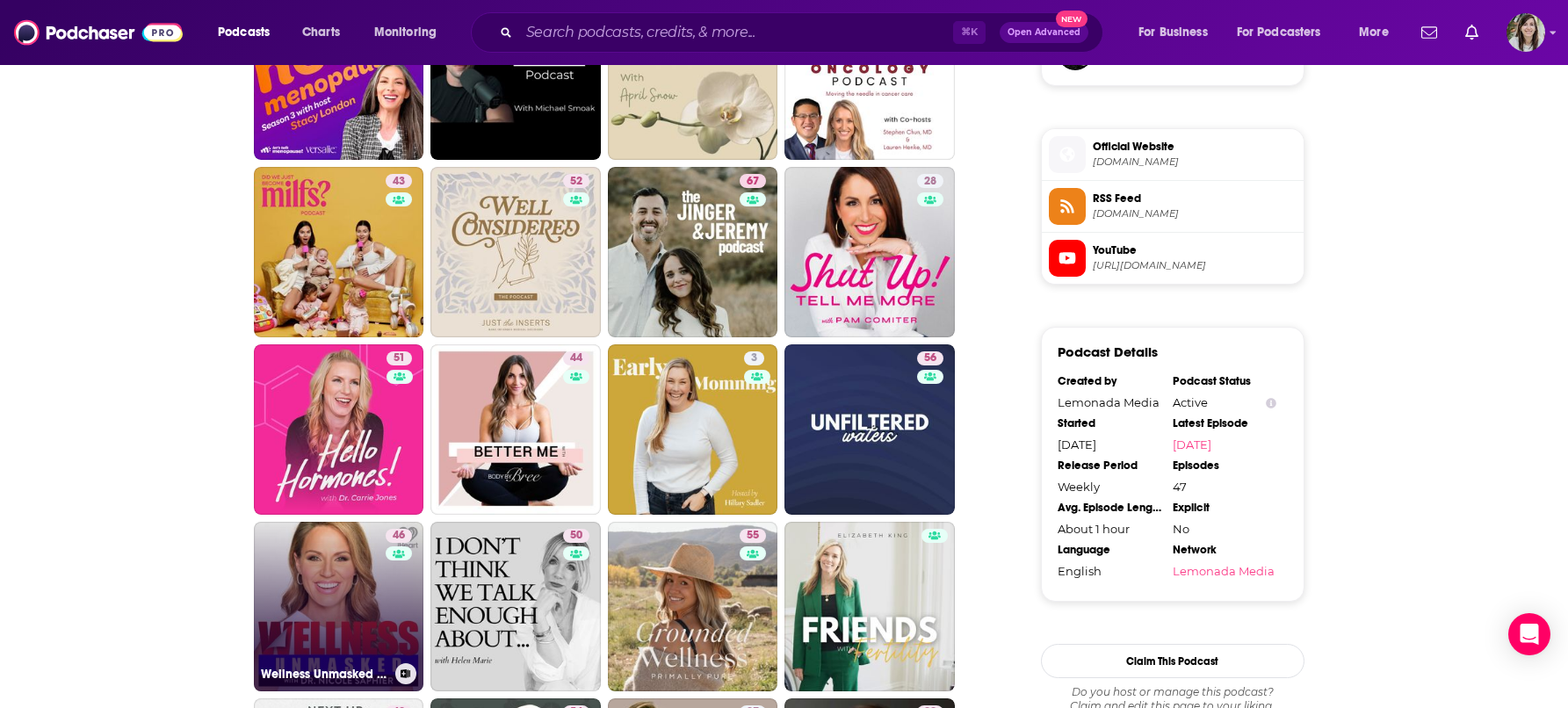
scroll to position [1363, 0]
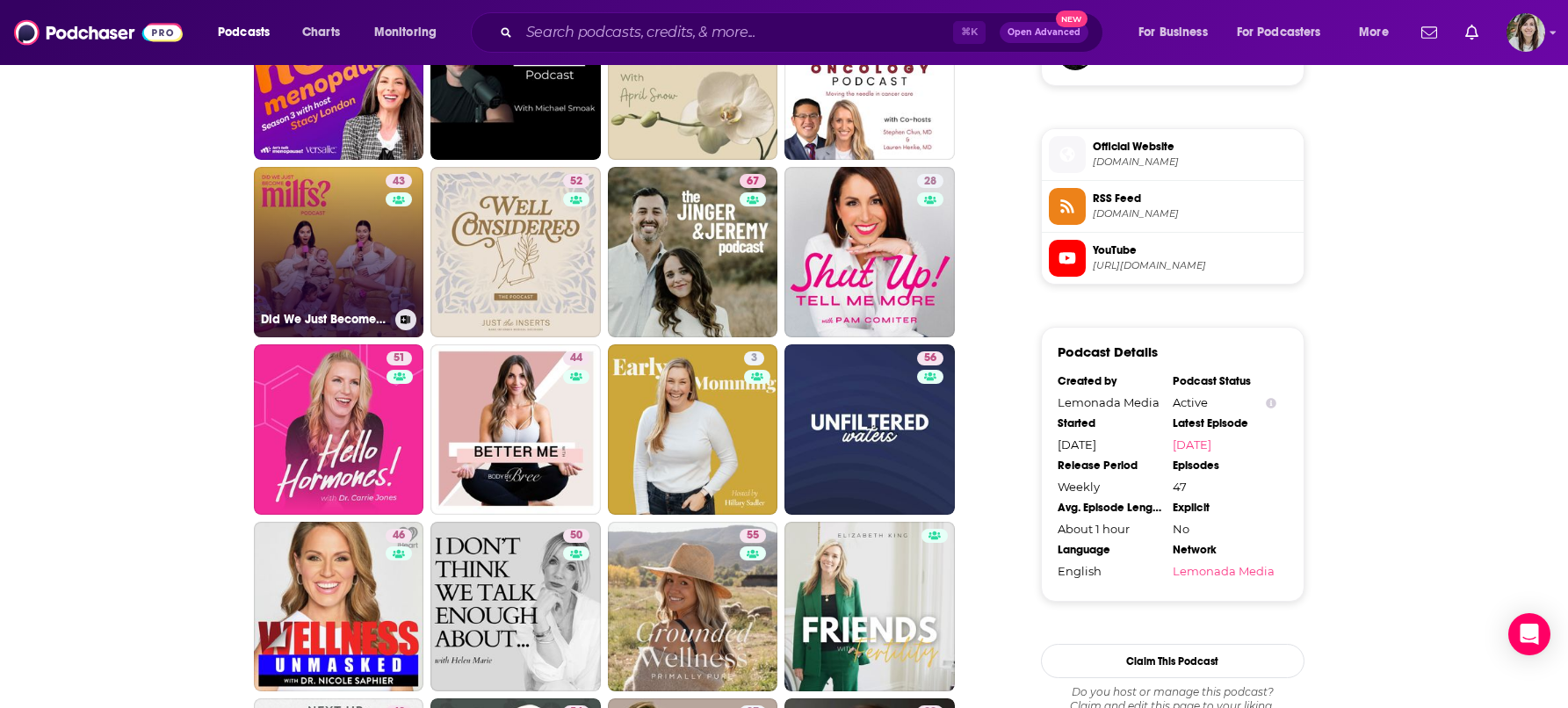
click at [282, 265] on link "43 Did We Just Become Milfs?" at bounding box center [338, 252] width 170 height 170
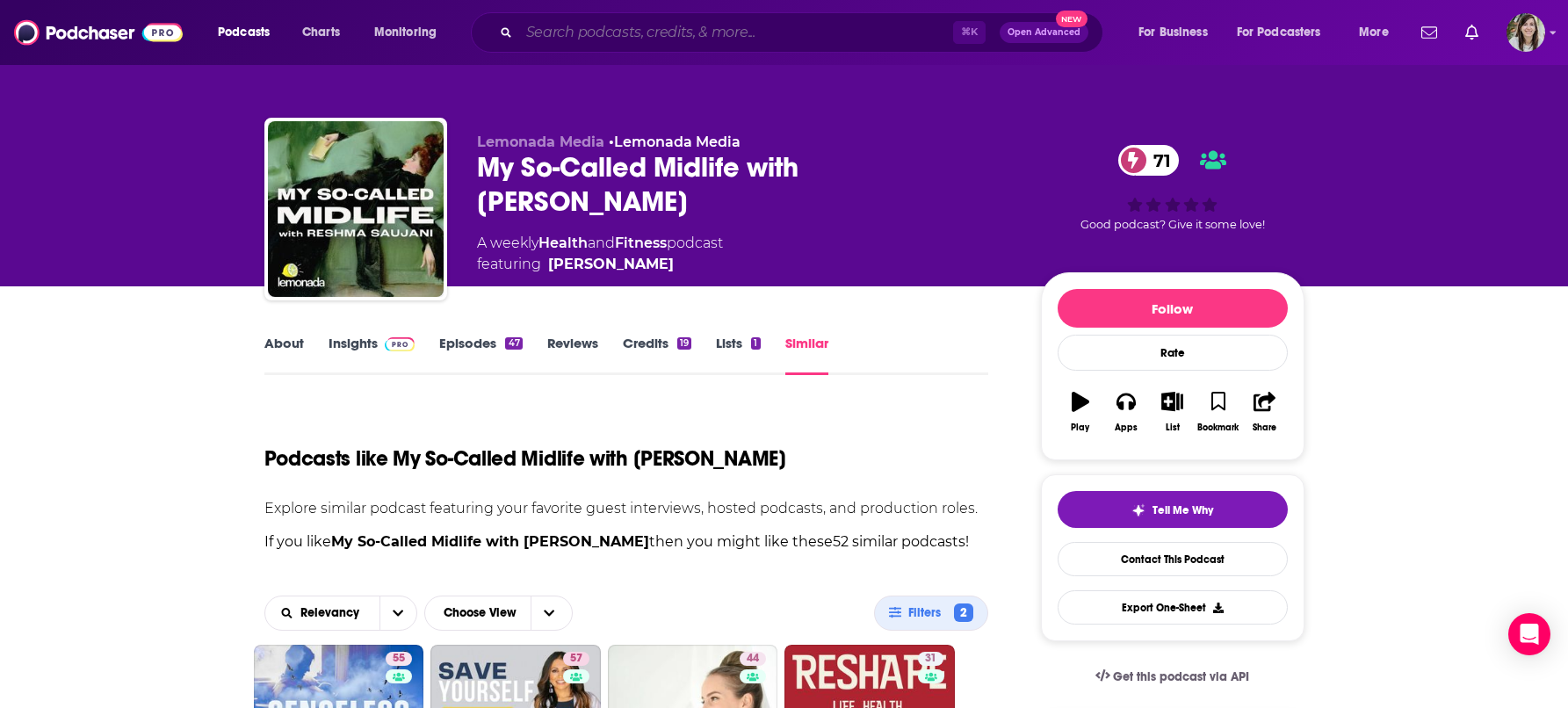
click at [677, 25] on input "Search podcasts, credits, & more..." at bounding box center [736, 32] width 434 height 28
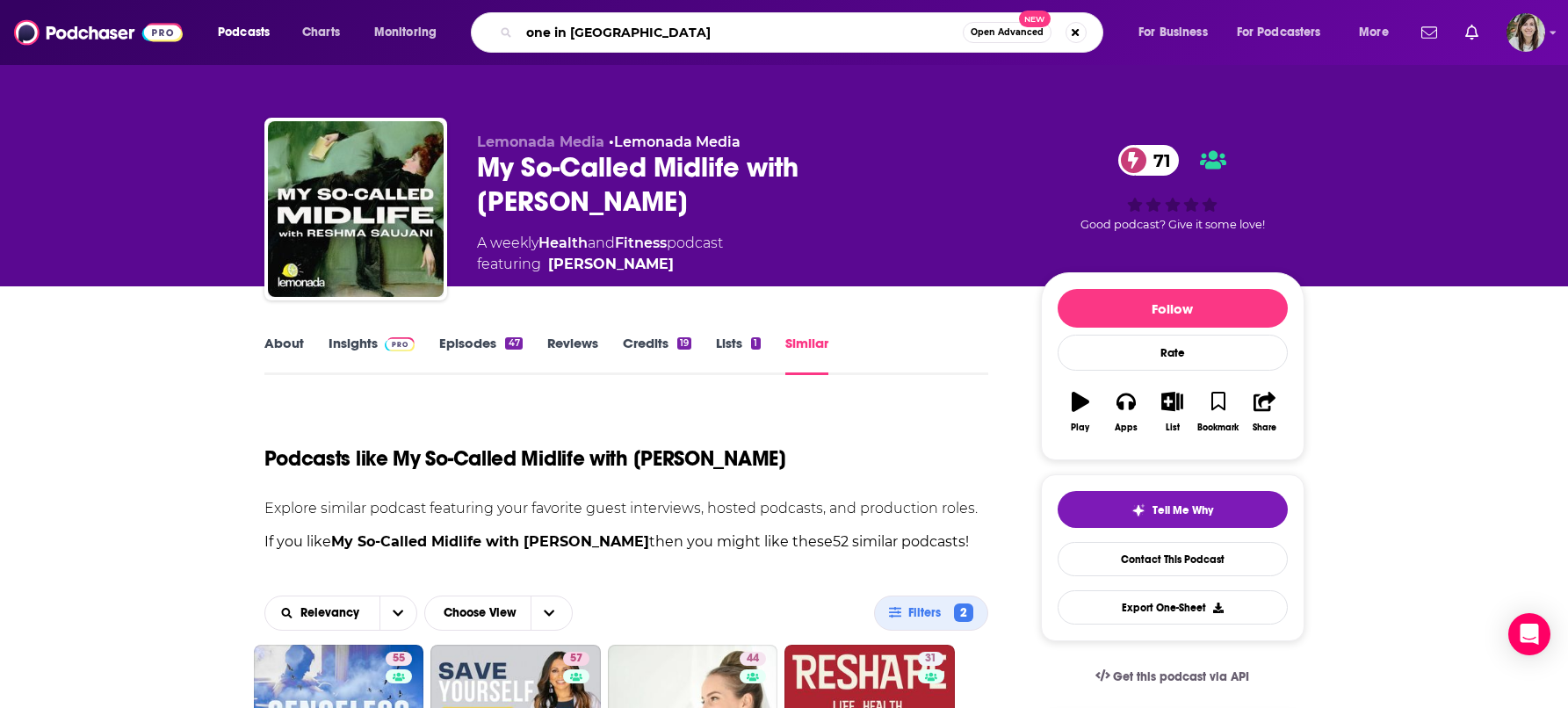
type input "one in millenial"
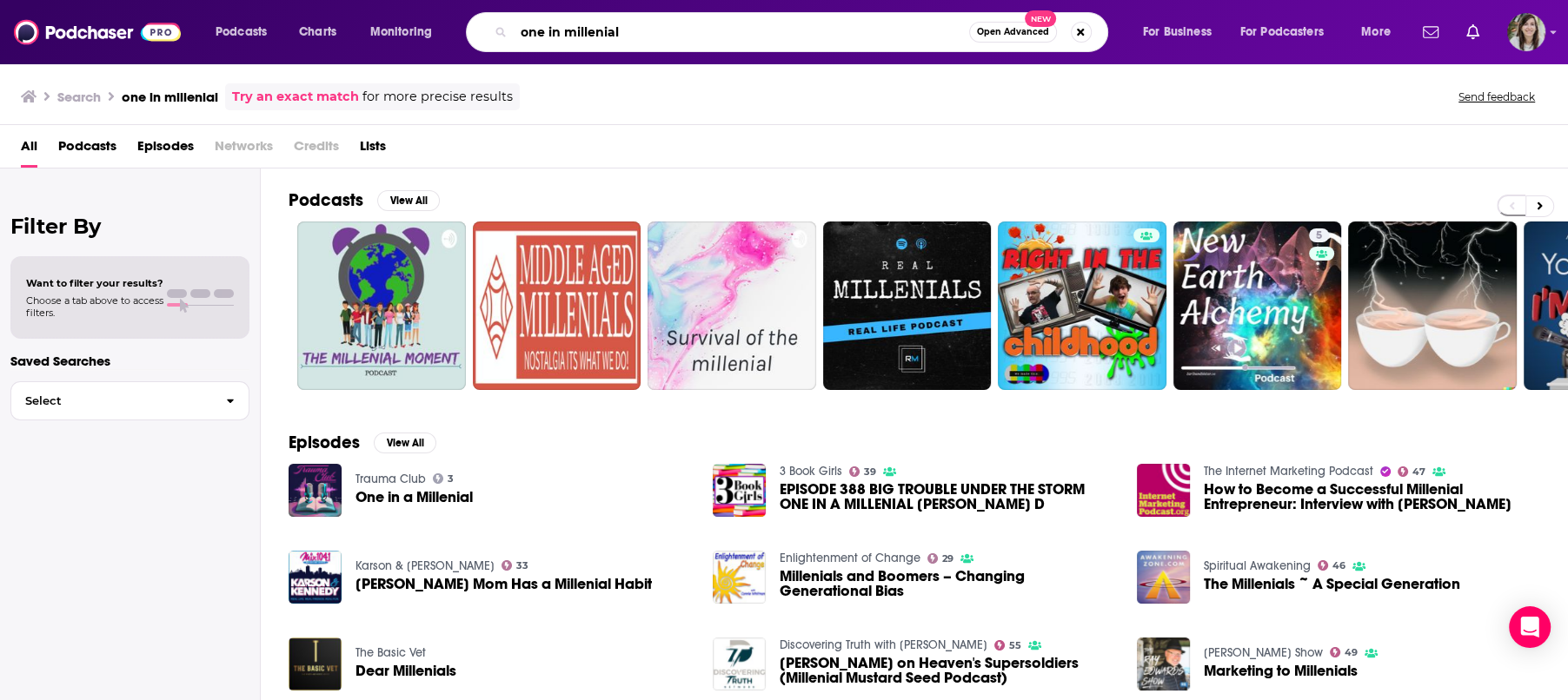
click at [588, 36] on input "one in millenial" at bounding box center [742, 32] width 455 height 28
click at [588, 35] on input "one in millenial" at bounding box center [742, 32] width 455 height 28
type input "unladylike"
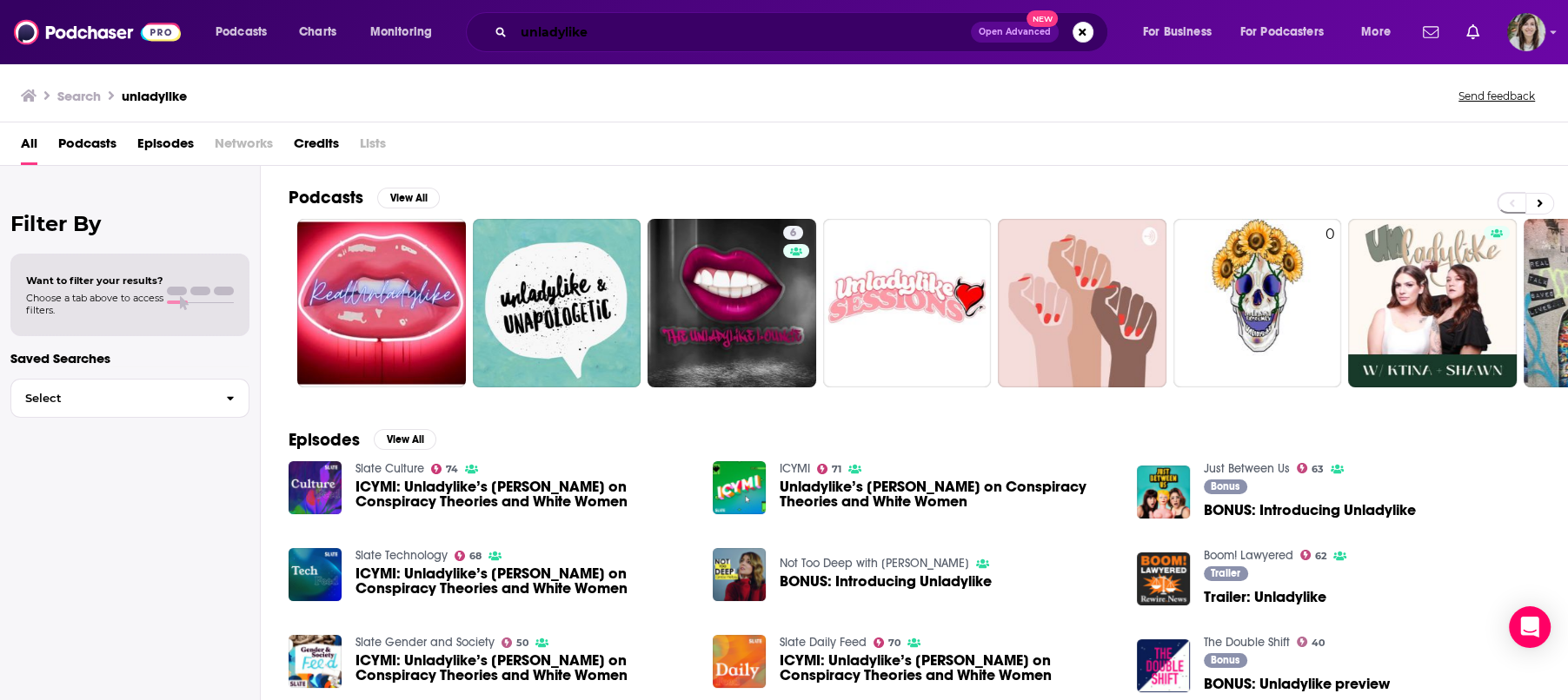
click at [541, 35] on input "unladylike" at bounding box center [743, 32] width 457 height 28
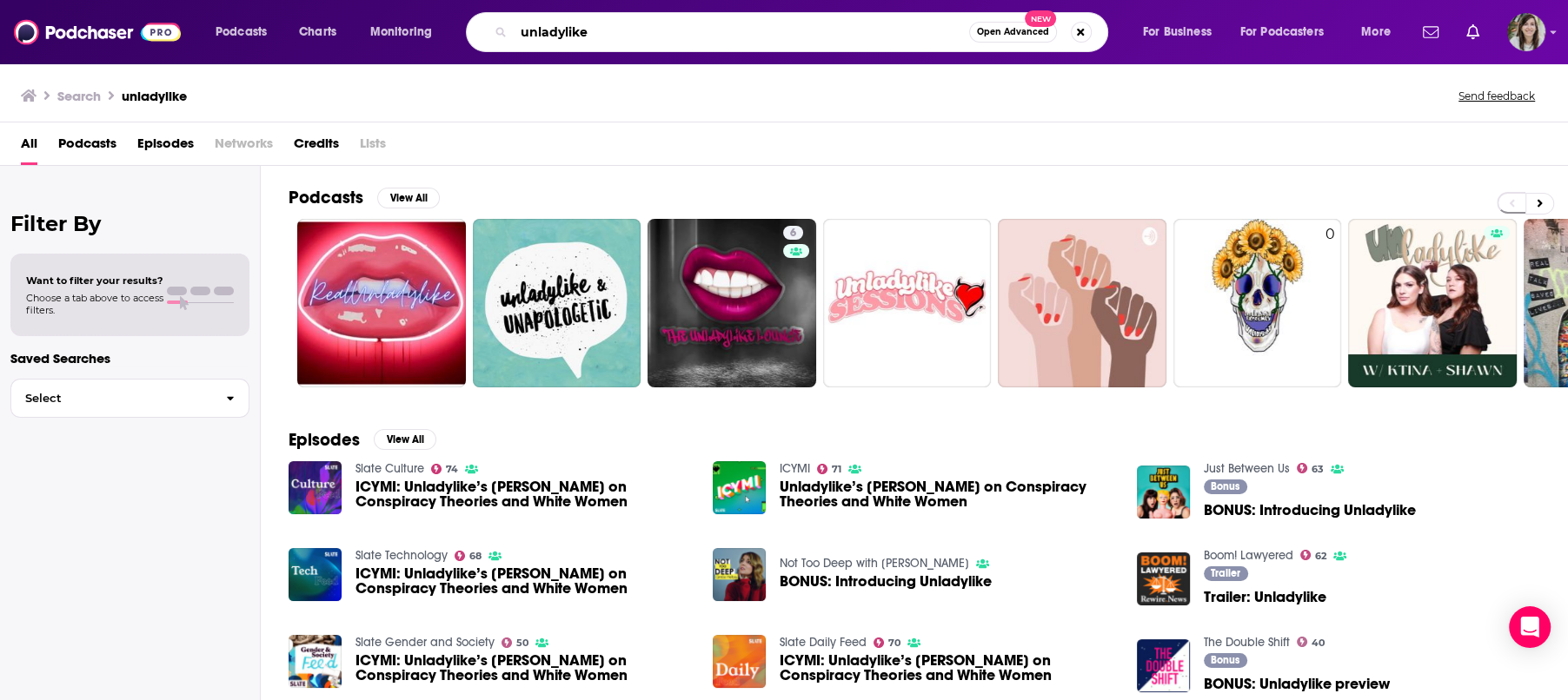
click at [590, 32] on input "unladylike" at bounding box center [742, 32] width 455 height 28
click at [77, 141] on span "Podcasts" at bounding box center [87, 147] width 59 height 36
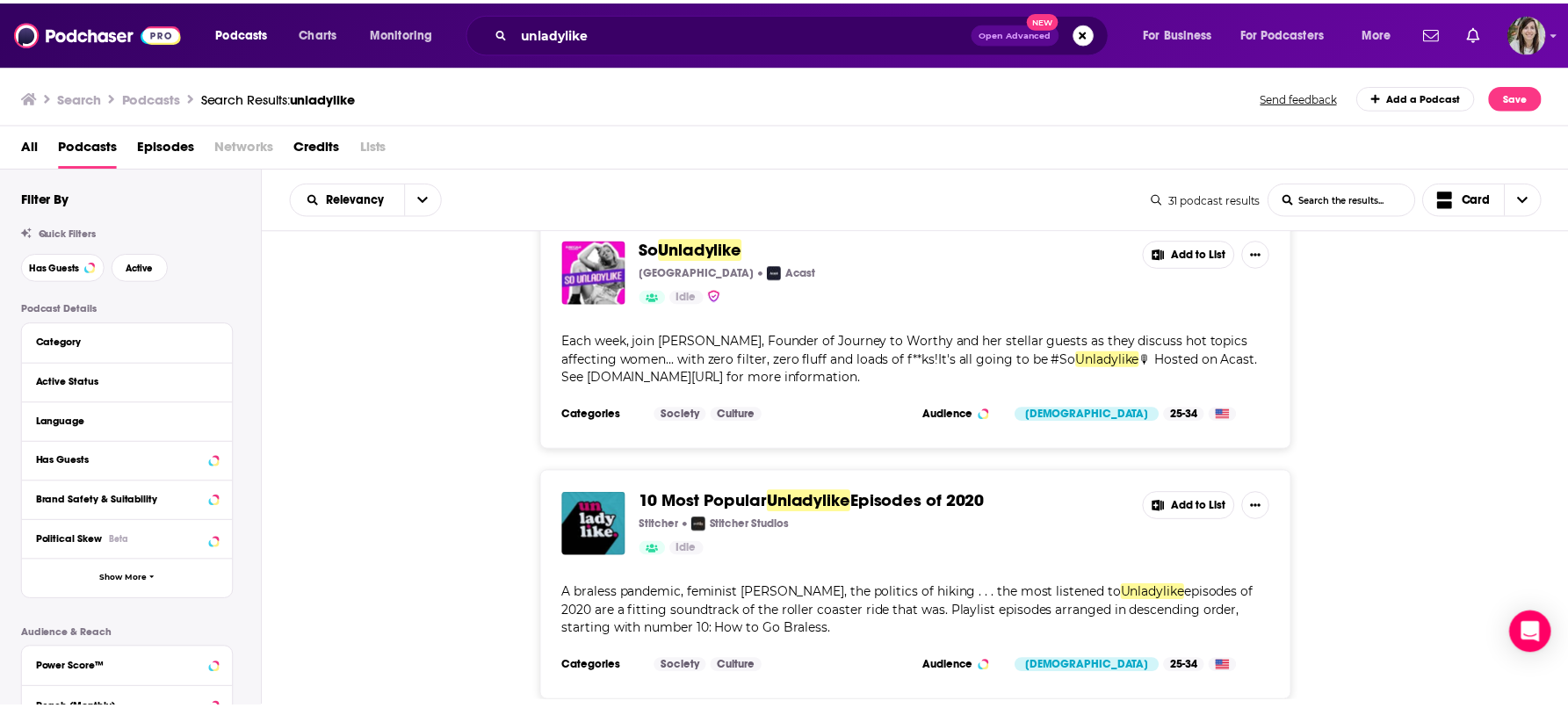
scroll to position [2049, 0]
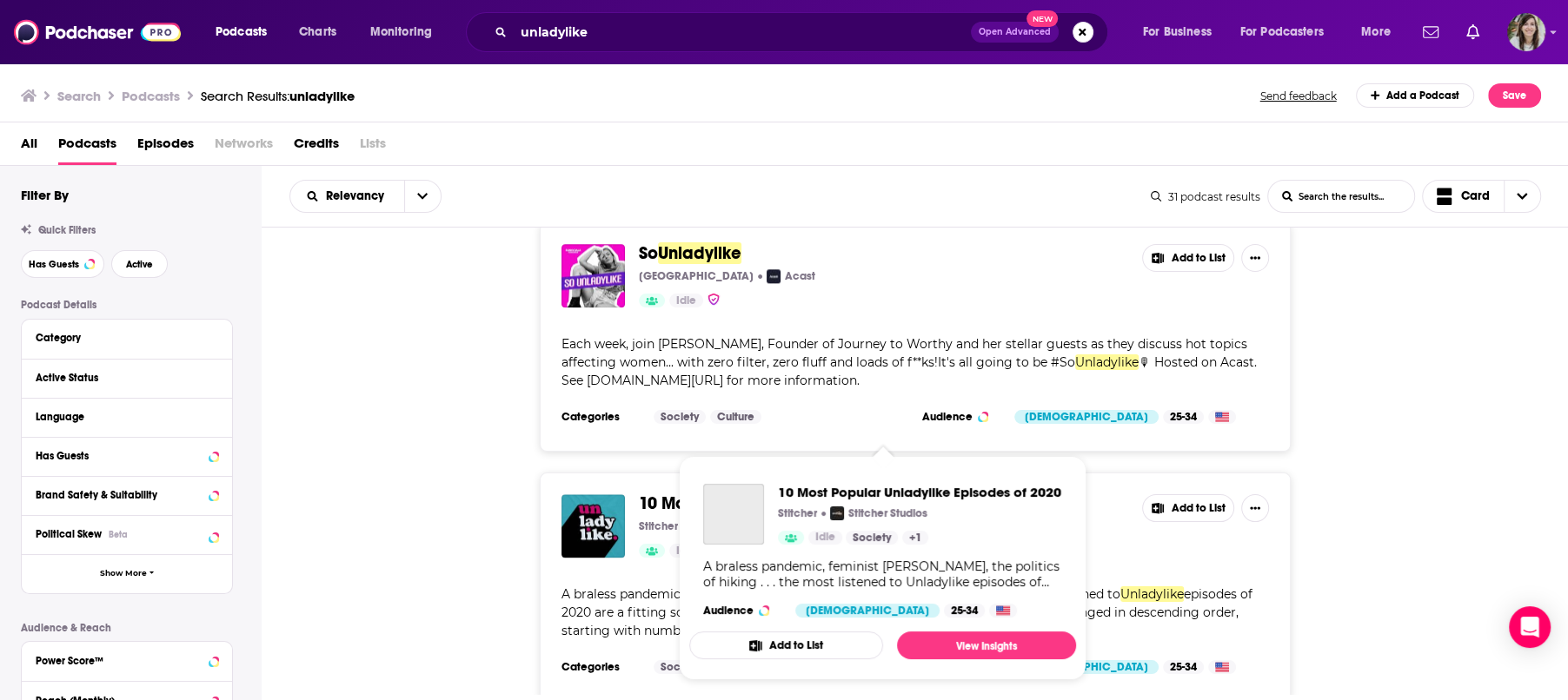
click at [674, 493] on span "10 Most Popular" at bounding box center [702, 503] width 128 height 22
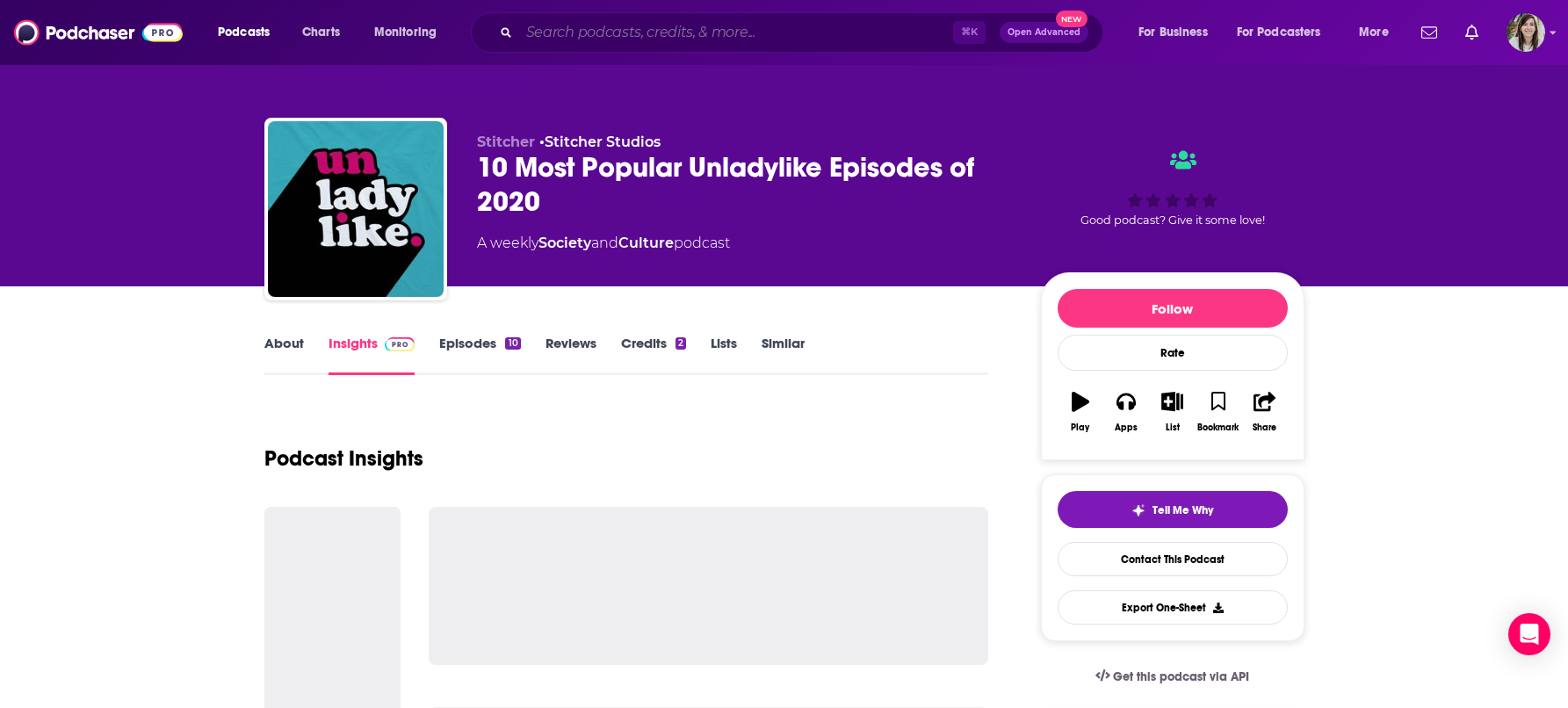
click at [602, 32] on input "Search podcasts, credits, & more..." at bounding box center [736, 32] width 434 height 28
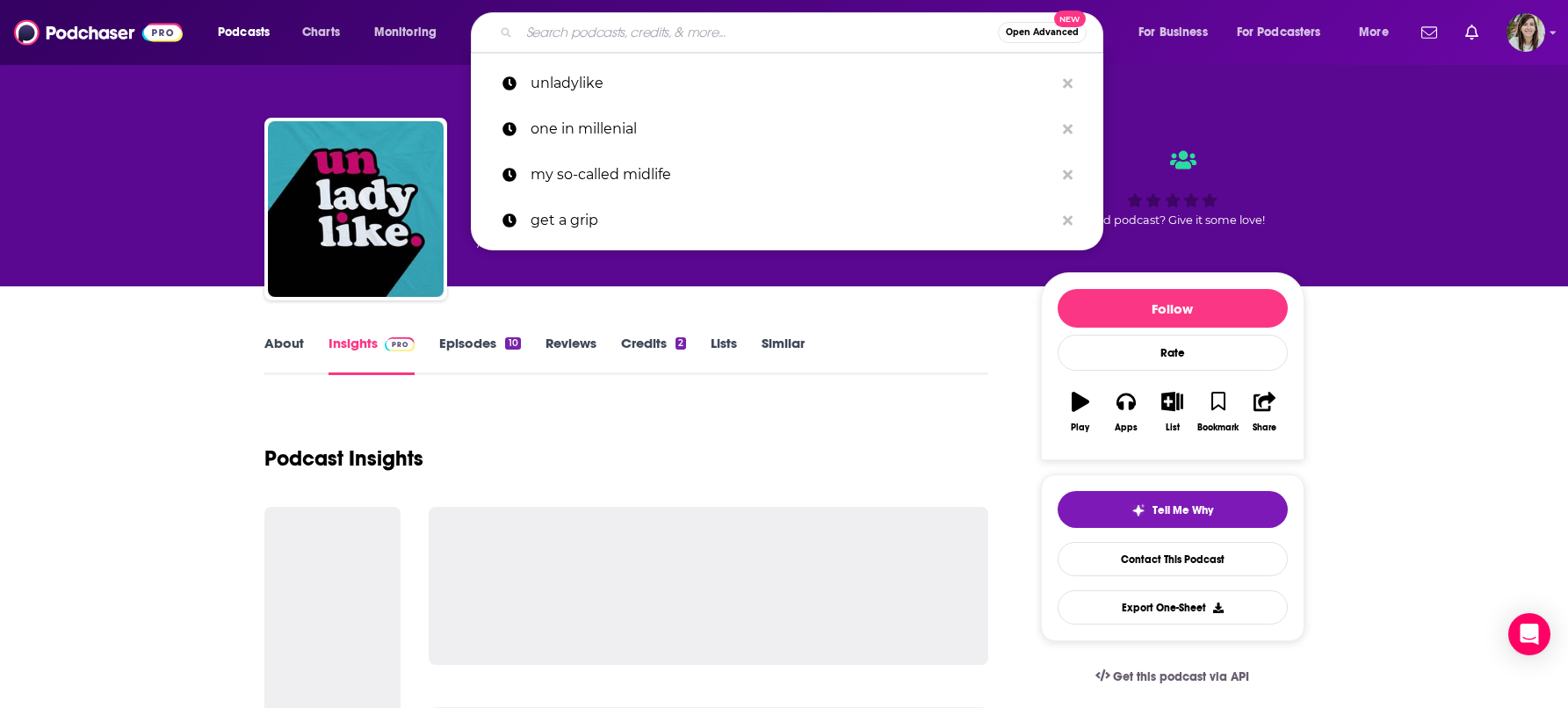
type input "y"
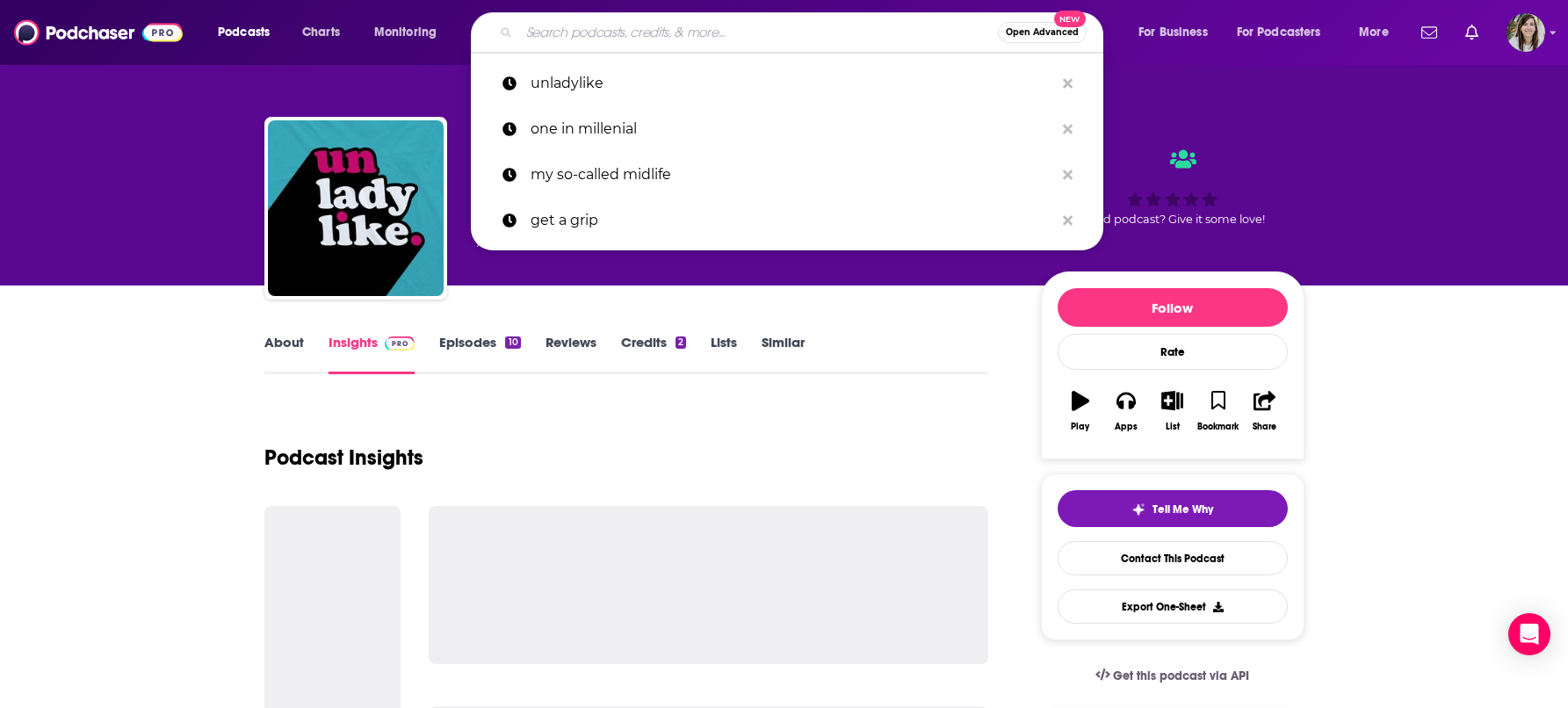
scroll to position [5, 0]
